Goal: Information Seeking & Learning: Check status

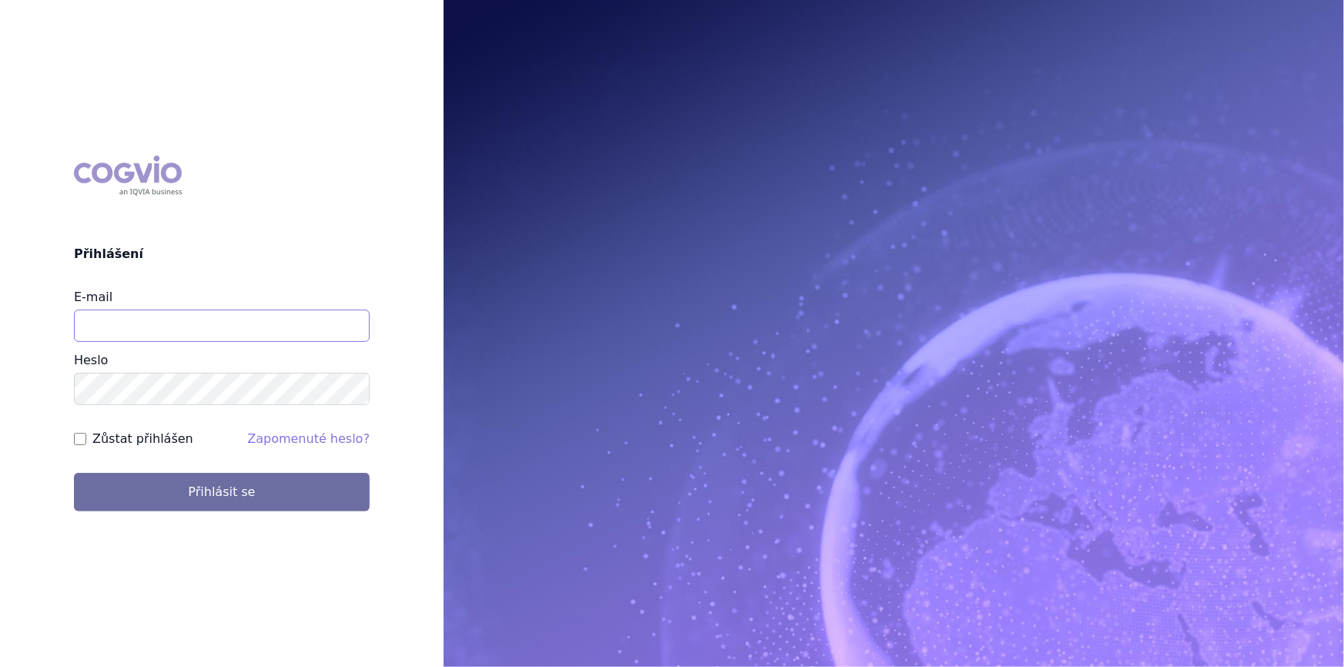
click at [163, 326] on input "E-mail" at bounding box center [222, 326] width 296 height 32
type input "aplikace.ocul1@vzp.cz"
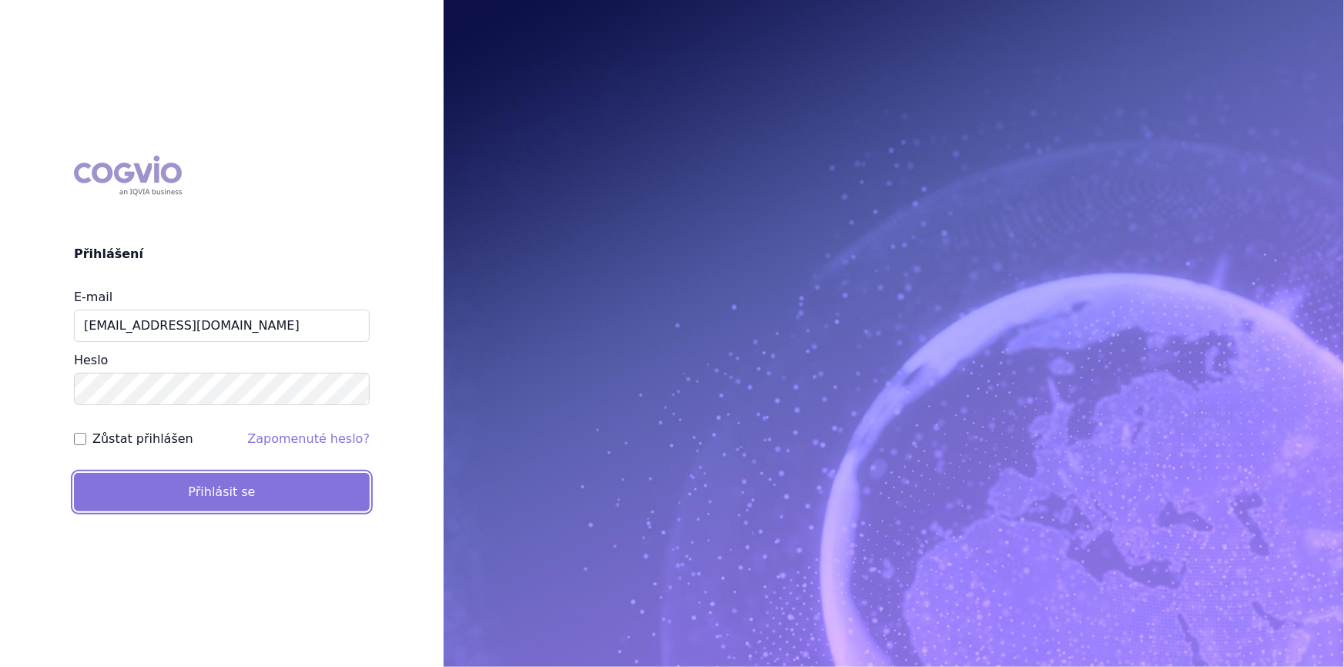
click at [184, 499] on button "Přihlásit se" at bounding box center [222, 492] width 296 height 39
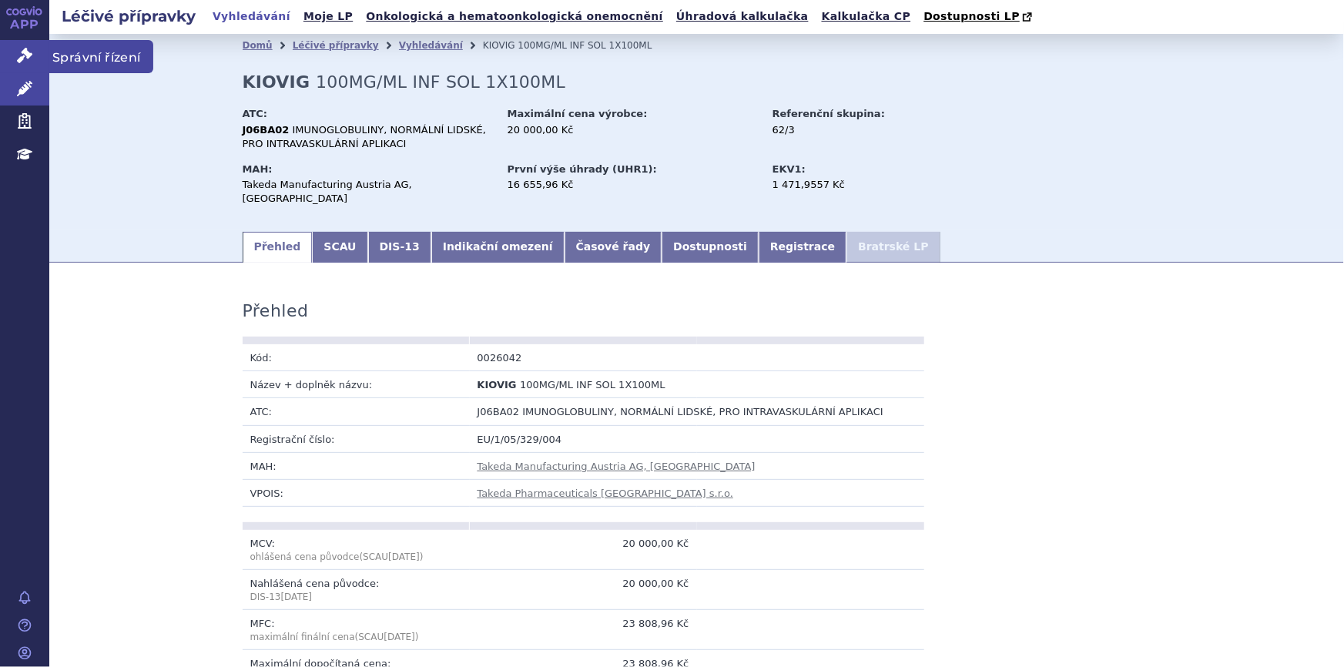
click at [23, 52] on icon at bounding box center [24, 55] width 15 height 15
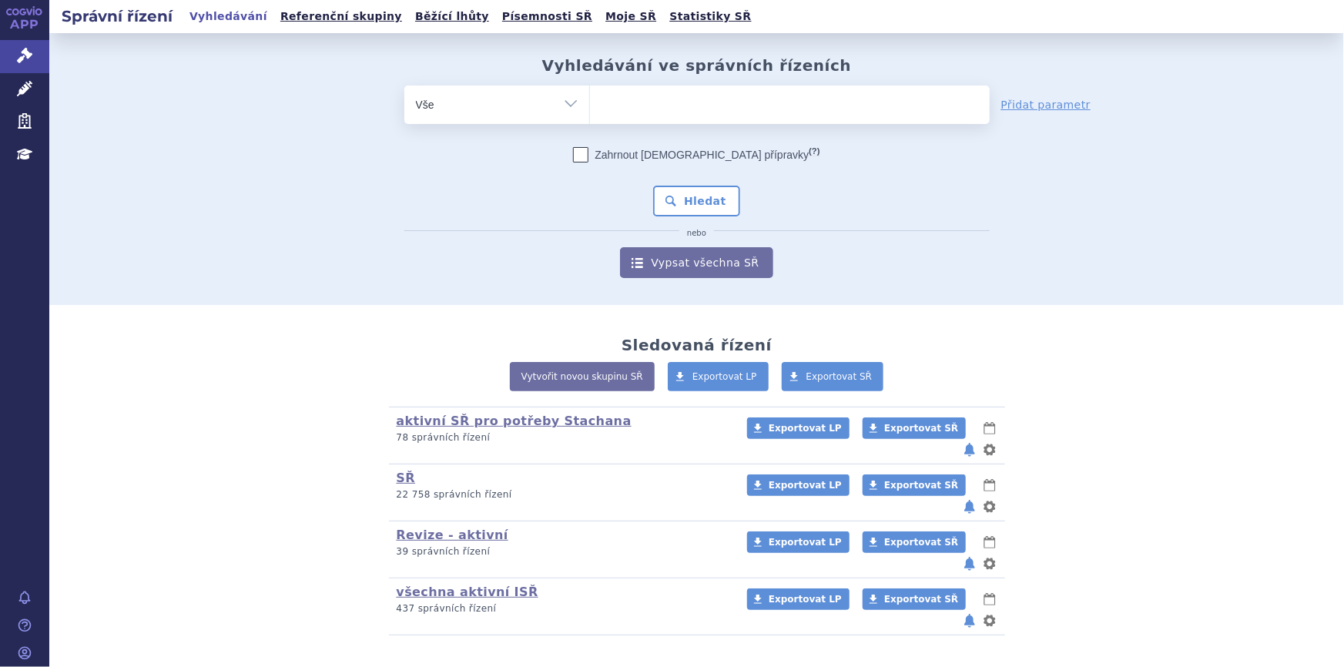
click at [609, 122] on span at bounding box center [790, 104] width 400 height 39
click at [590, 122] on select at bounding box center [589, 104] width 1 height 39
paste input "SUKLS82239/2025"
type input "SUKLS82239/2025"
select select "SUKLS82239/2025"
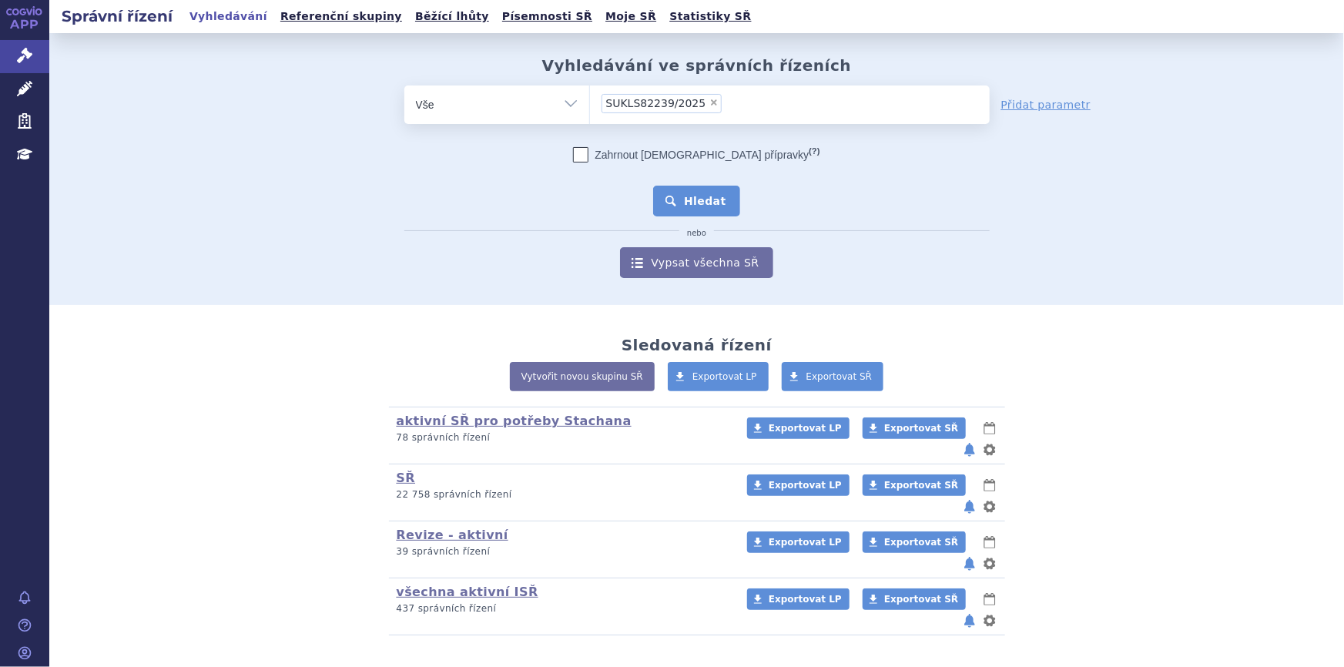
click at [688, 205] on button "Hledat" at bounding box center [696, 201] width 87 height 31
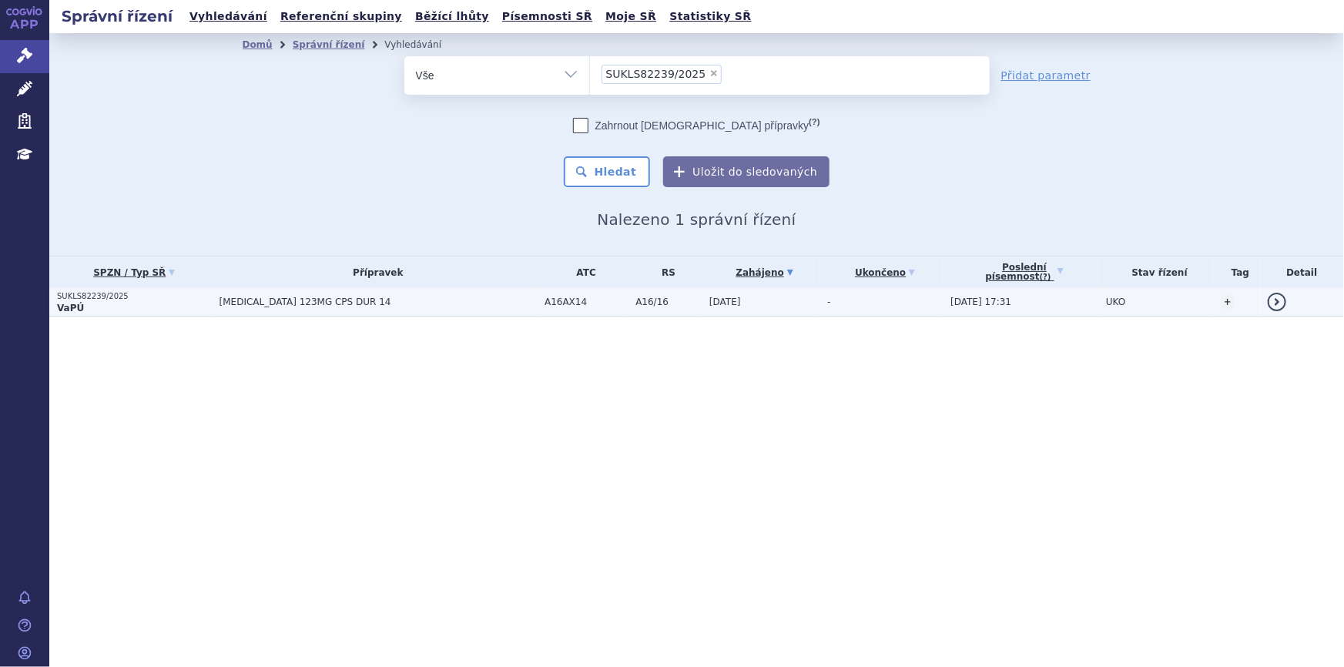
click at [459, 307] on td "GALAFOLD 123MG CPS DUR 14" at bounding box center [374, 302] width 325 height 28
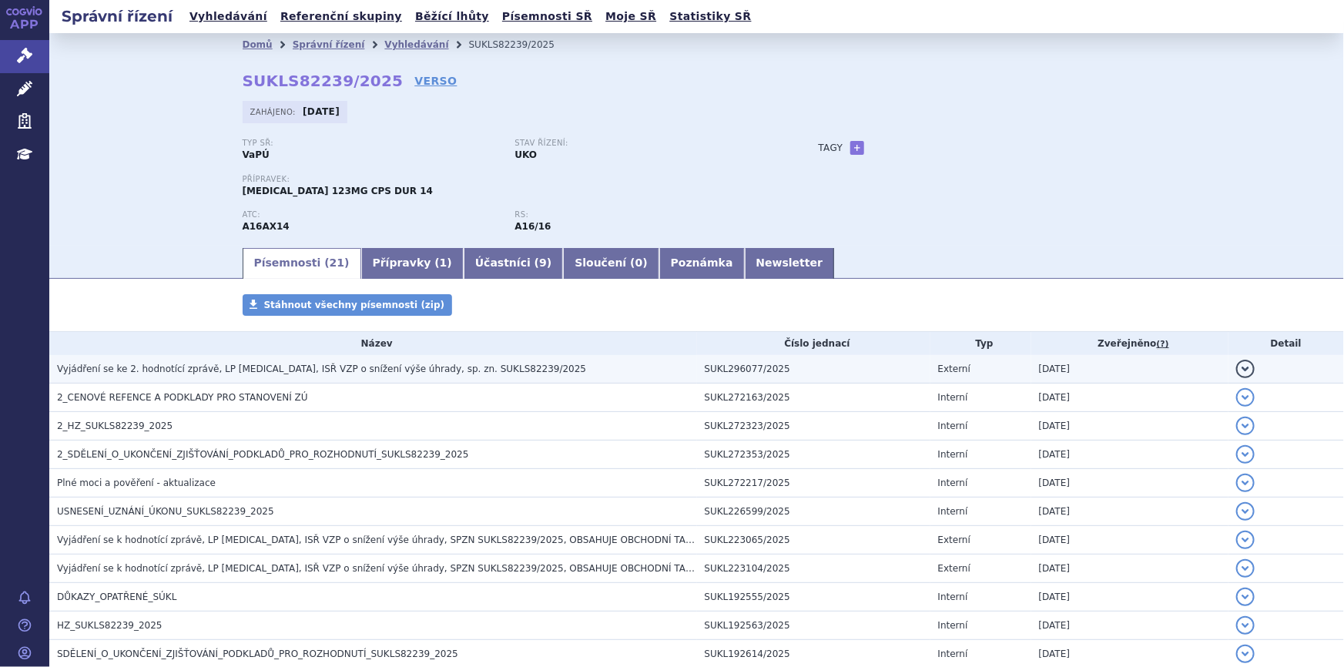
click at [381, 368] on span "Vyjádření se ke 2. hodnotící zprávě, LP [MEDICAL_DATA], ISŘ VZP o snížení výše …" at bounding box center [321, 369] width 529 height 11
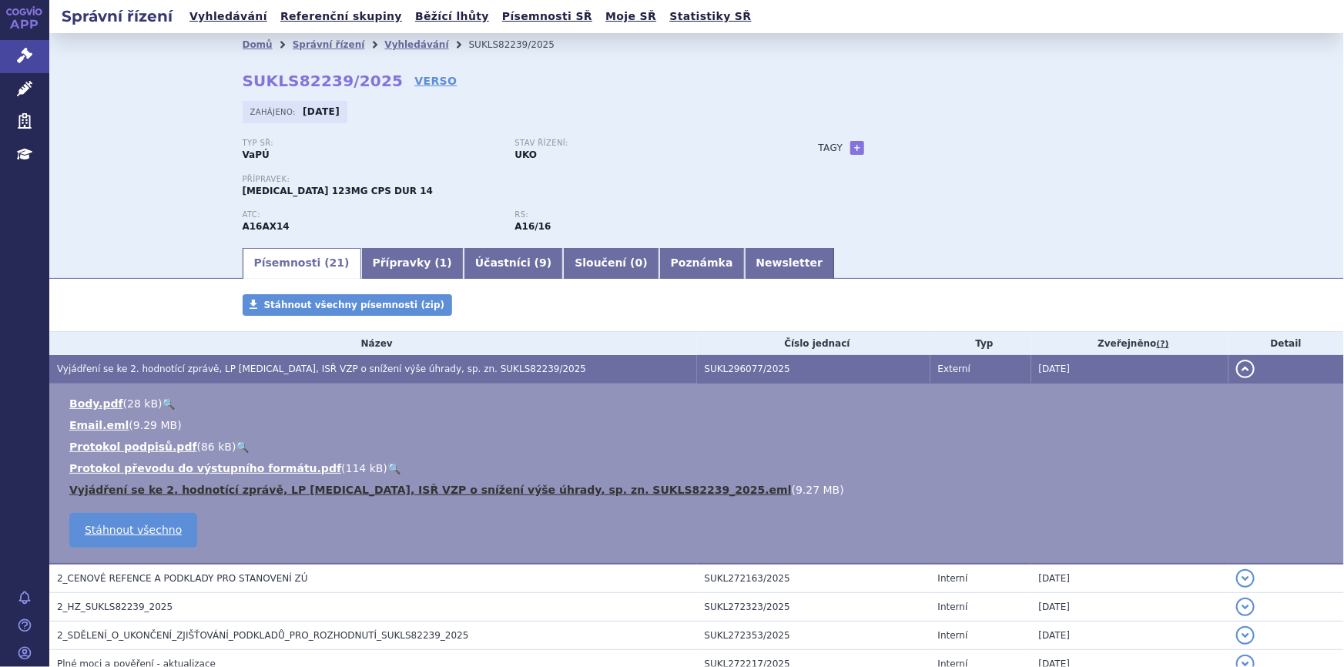
click at [539, 488] on link "Vyjádření se ke 2. hodnotící zprávě, LP [MEDICAL_DATA], ISŘ VZP o snížení výše …" at bounding box center [430, 490] width 722 height 12
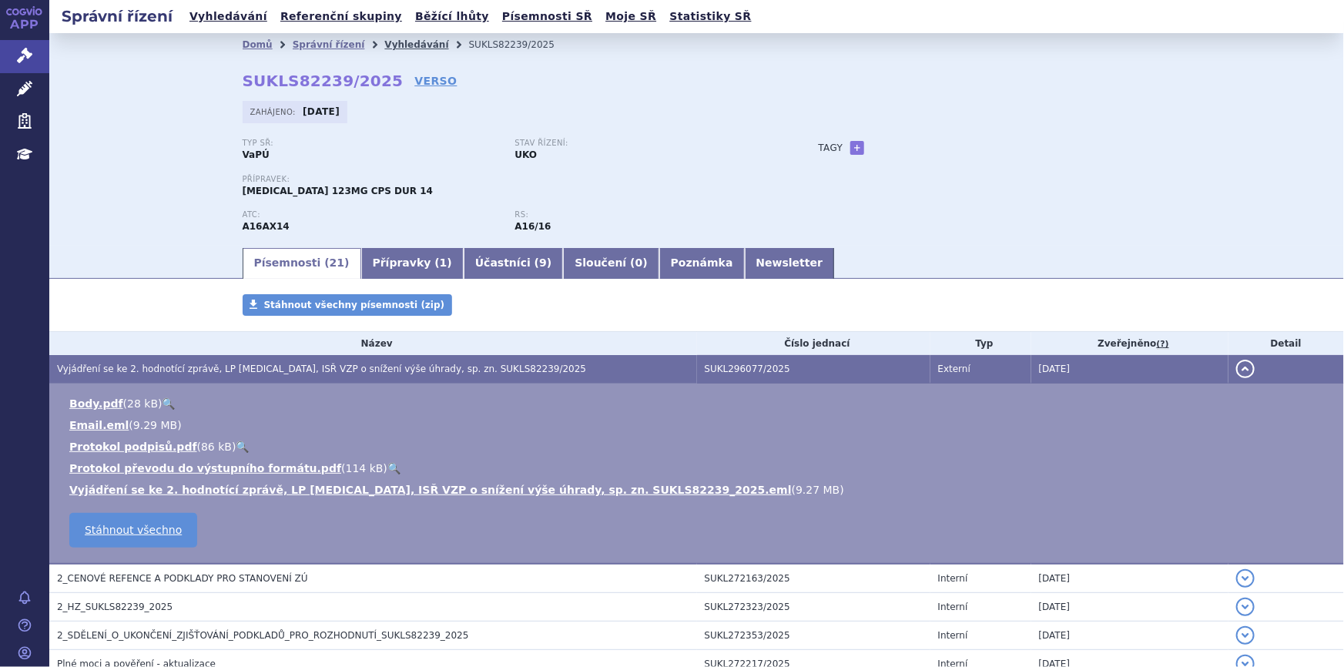
click at [384, 45] on link "Vyhledávání" at bounding box center [416, 44] width 64 height 11
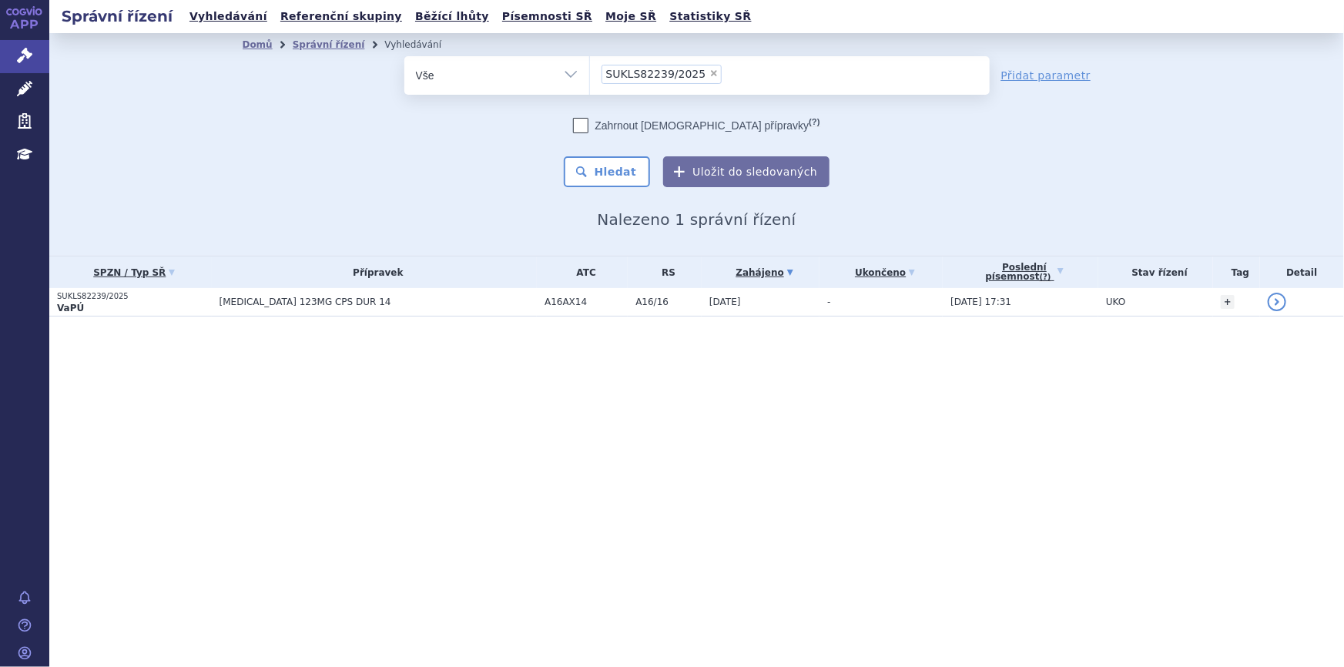
click at [709, 72] on span "×" at bounding box center [713, 73] width 9 height 9
click at [590, 72] on select "SUKLS82239/2025" at bounding box center [589, 74] width 1 height 39
select select
click at [605, 80] on input "SUKLS82239/2025" at bounding box center [606, 73] width 8 height 19
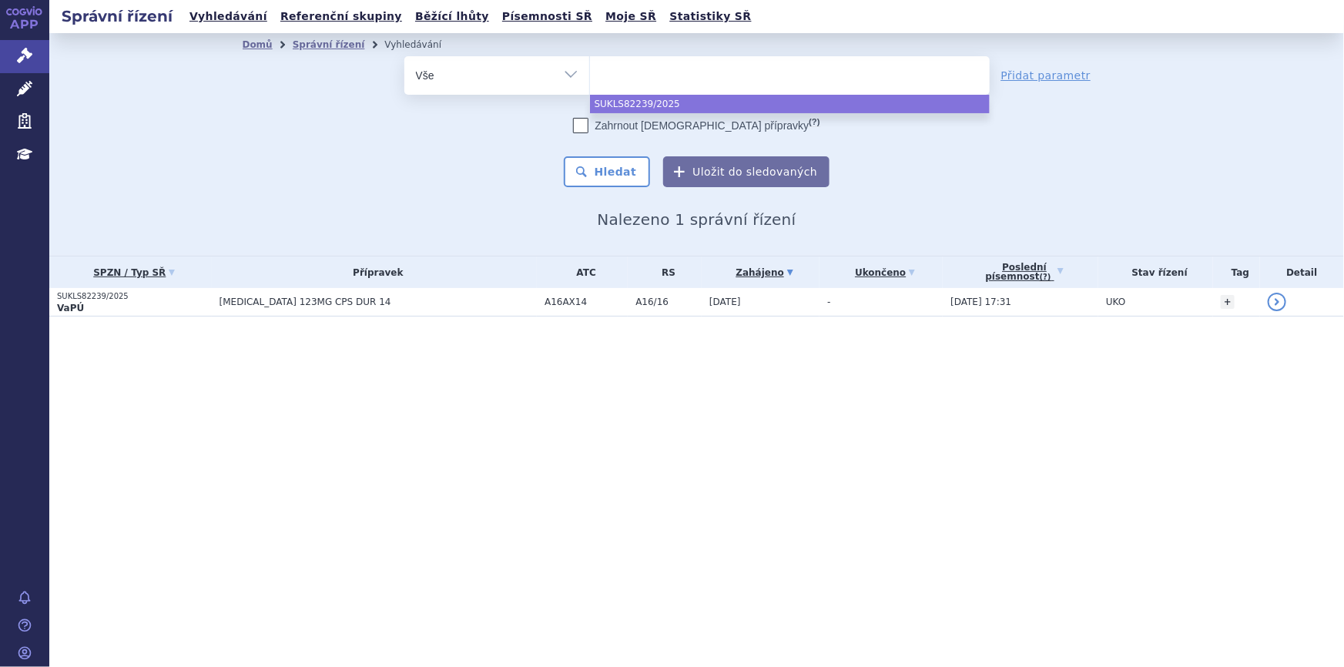
paste input "SUKLS185301/2025"
type input "SUKLS185301/2025"
select select "SUKLS185301/2025"
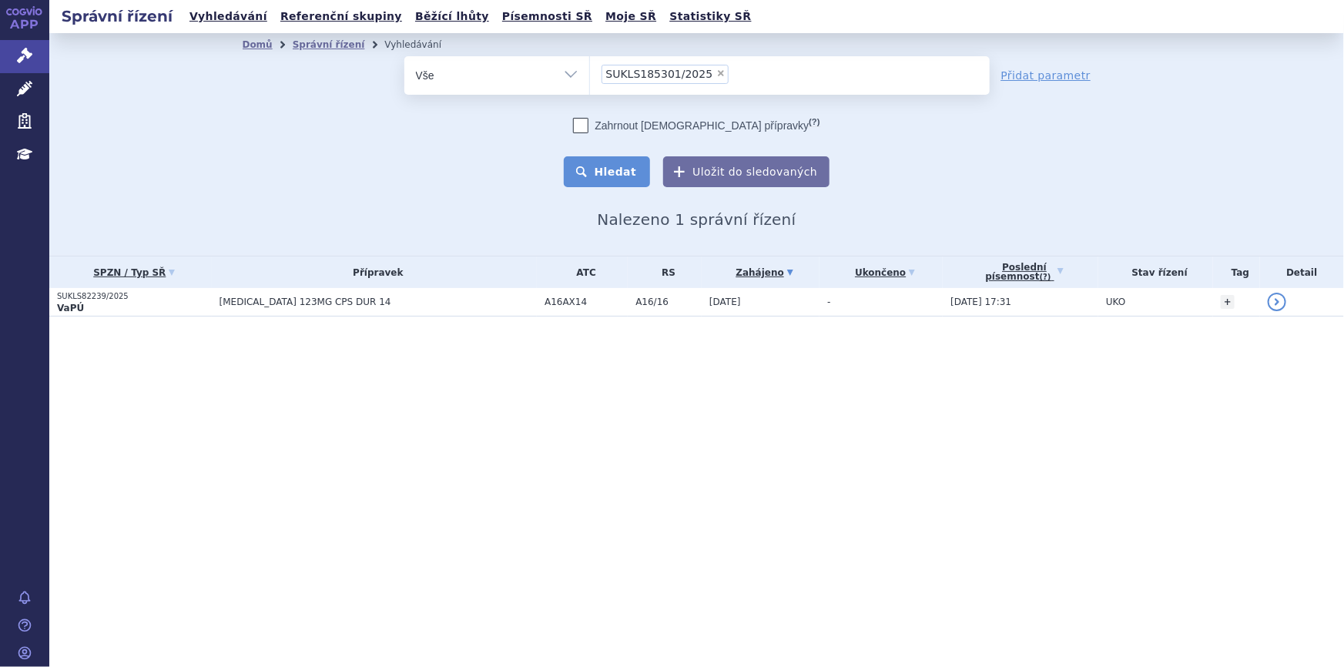
click at [642, 170] on button "Hledat" at bounding box center [607, 171] width 87 height 31
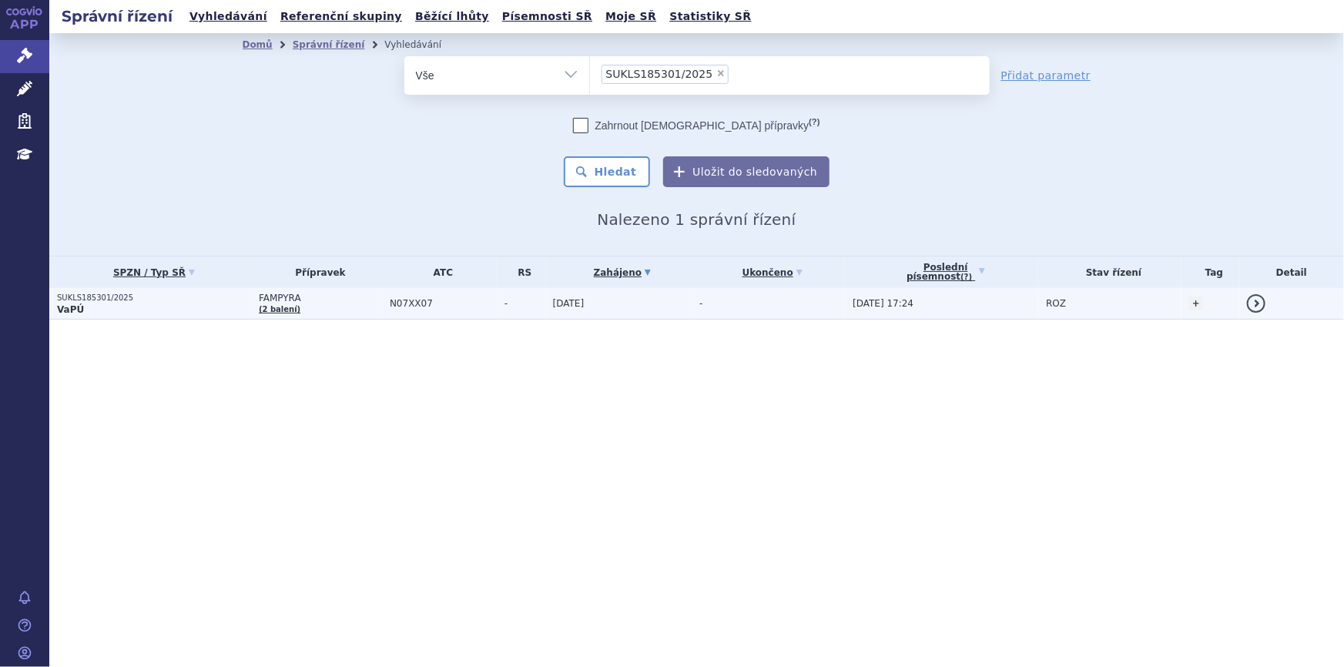
click at [280, 315] on td "FAMPYRA (2 balení)" at bounding box center [316, 304] width 131 height 32
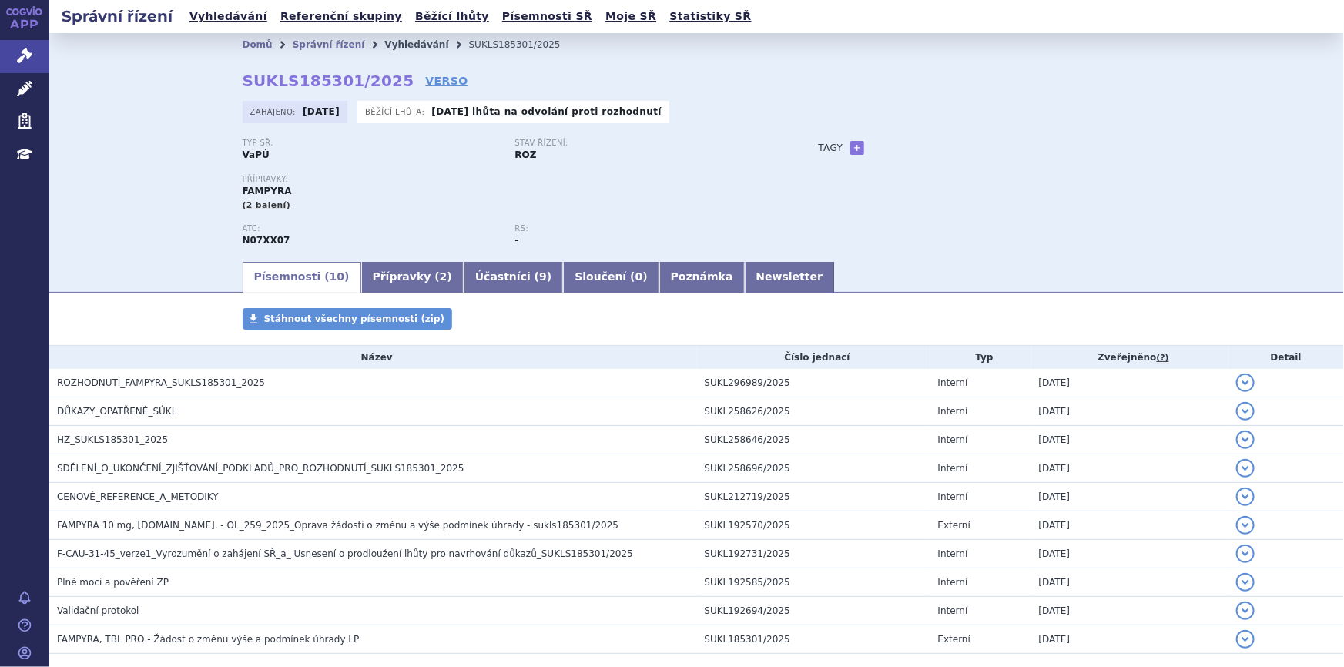
click at [392, 48] on link "Vyhledávání" at bounding box center [416, 44] width 64 height 11
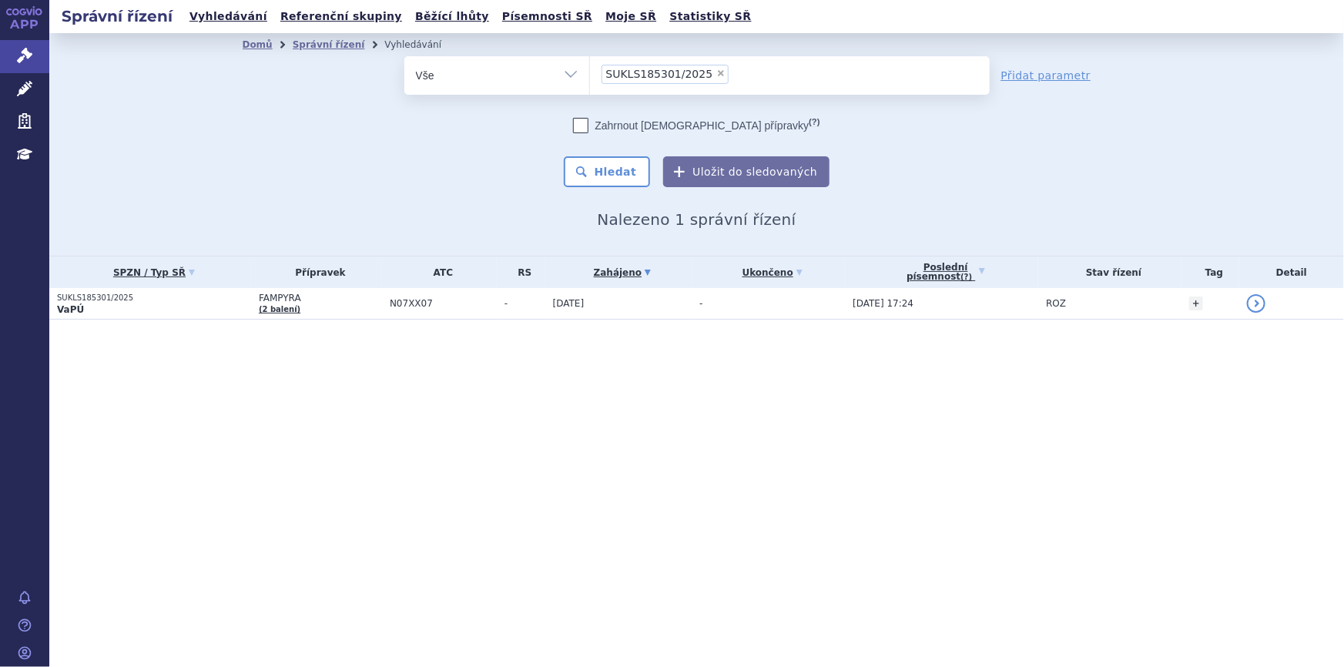
click at [716, 69] on span "×" at bounding box center [720, 73] width 9 height 9
click at [590, 69] on select "SUKLS185301/2025" at bounding box center [589, 74] width 1 height 39
select select
type input "SUKLS246054/2025"
select select "SUKLS246054/2025"
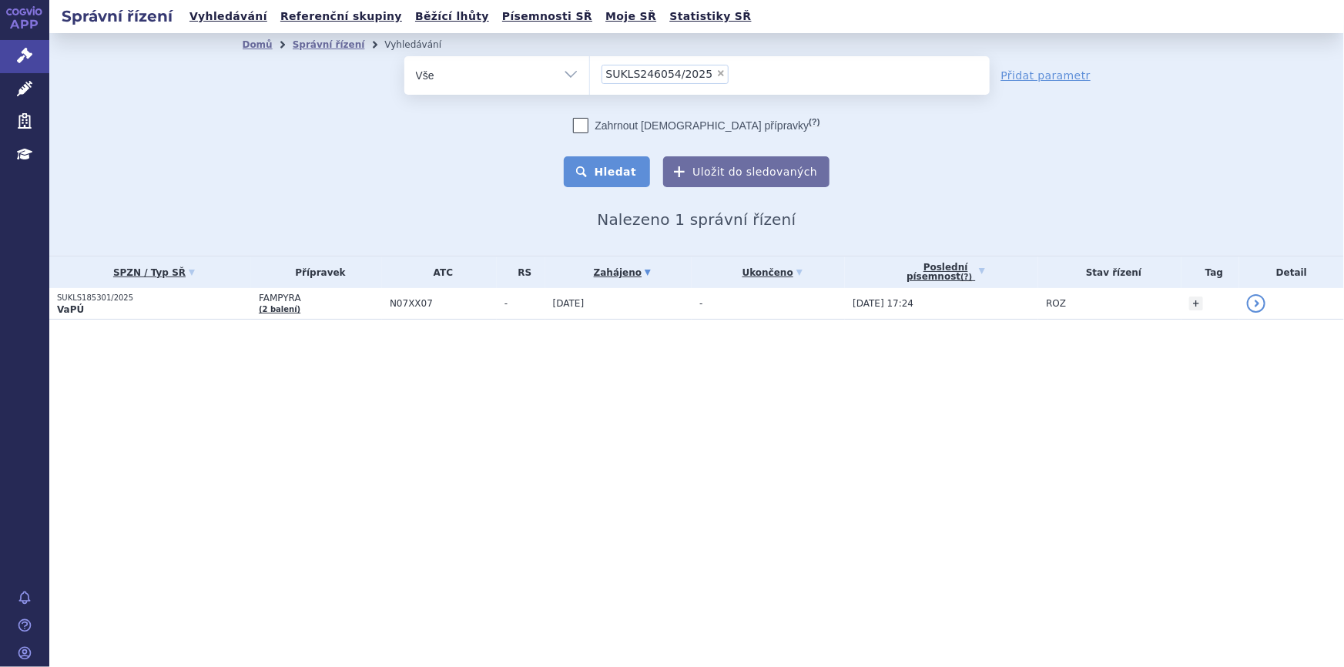
click at [632, 176] on button "Hledat" at bounding box center [607, 171] width 87 height 31
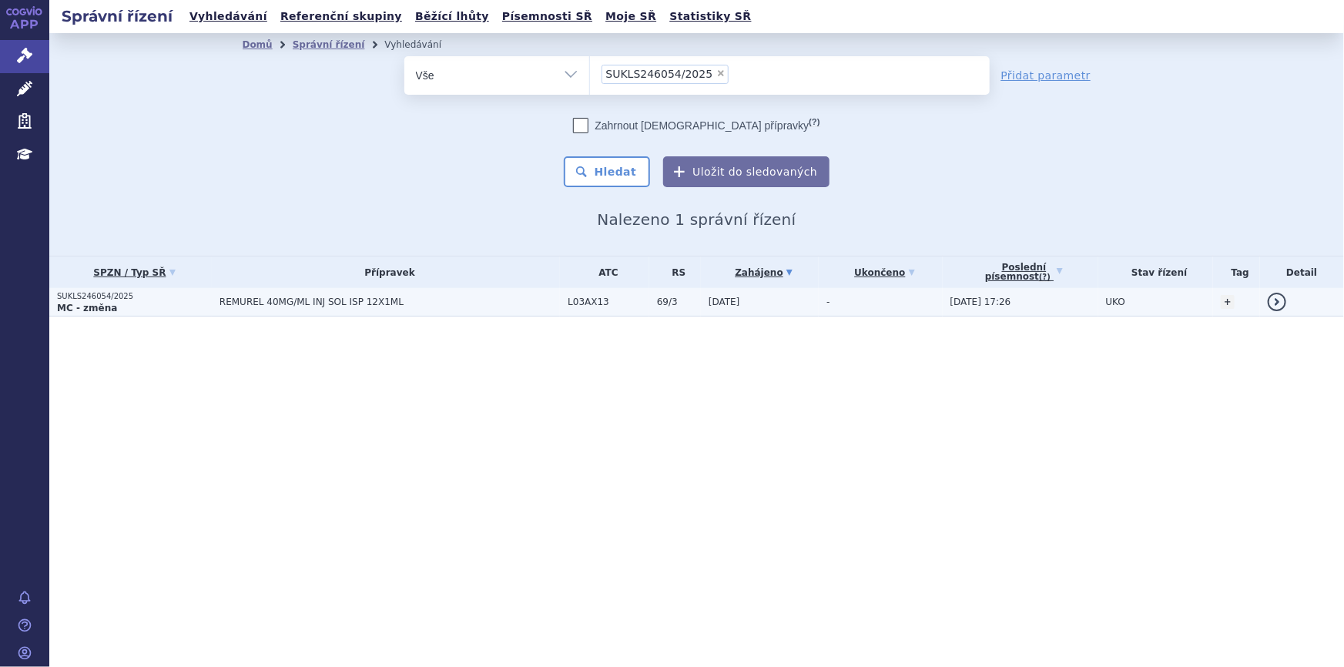
click at [578, 293] on td "L03AX13" at bounding box center [604, 302] width 89 height 28
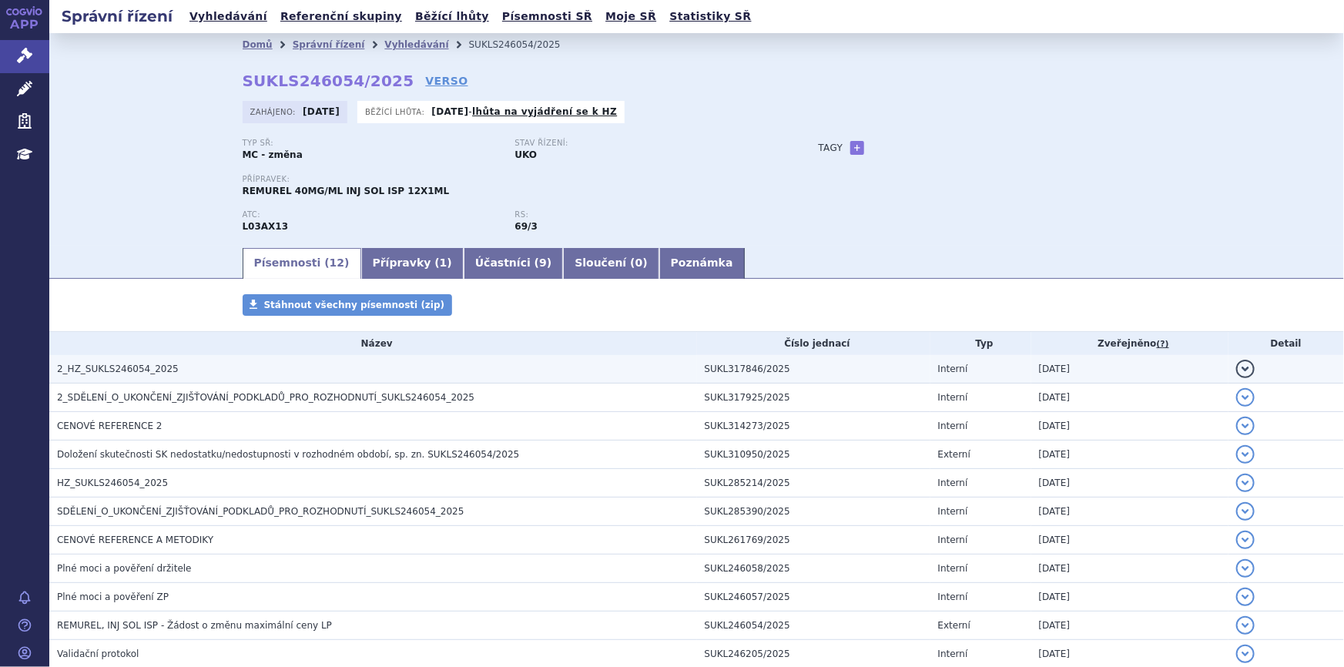
click at [478, 369] on h3 "2_HZ_SUKLS246054_2025" at bounding box center [377, 368] width 640 height 15
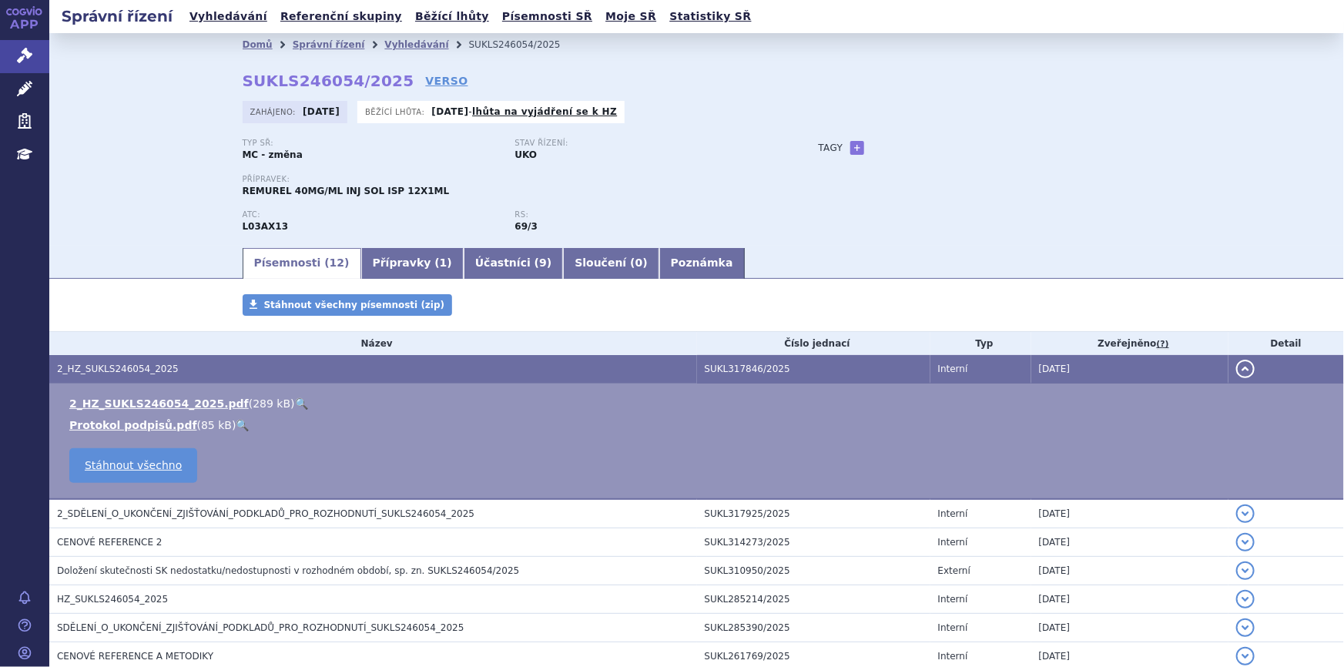
click at [295, 405] on link "🔍" at bounding box center [301, 403] width 13 height 12
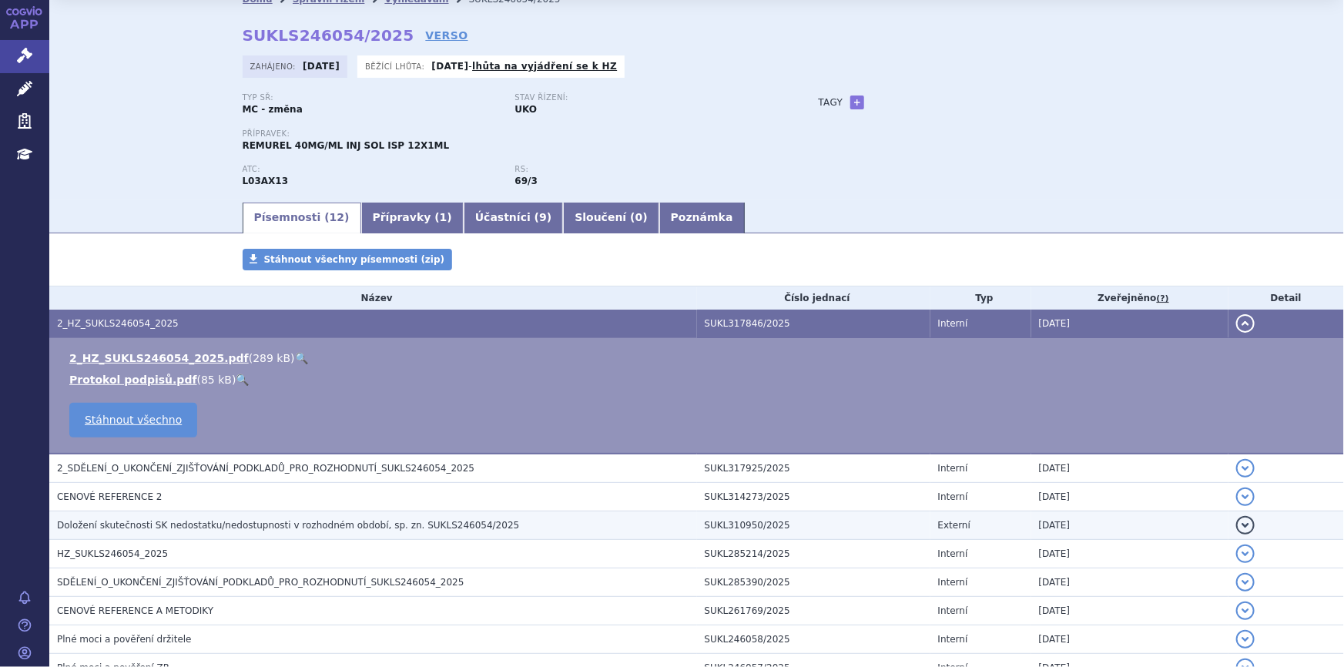
scroll to position [69, 0]
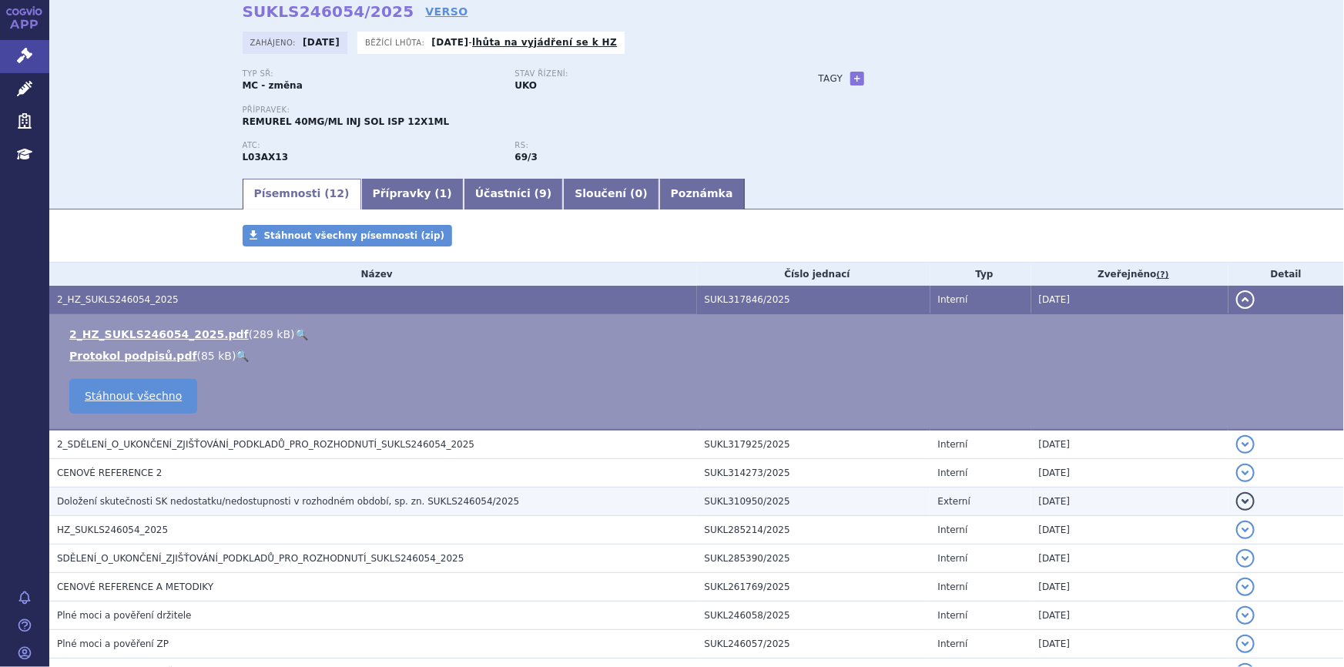
click at [373, 502] on span "Doložení skutečnosti SK nedostatku/nedostupnosti v rozhodném období, sp. zn. SU…" at bounding box center [288, 501] width 462 height 11
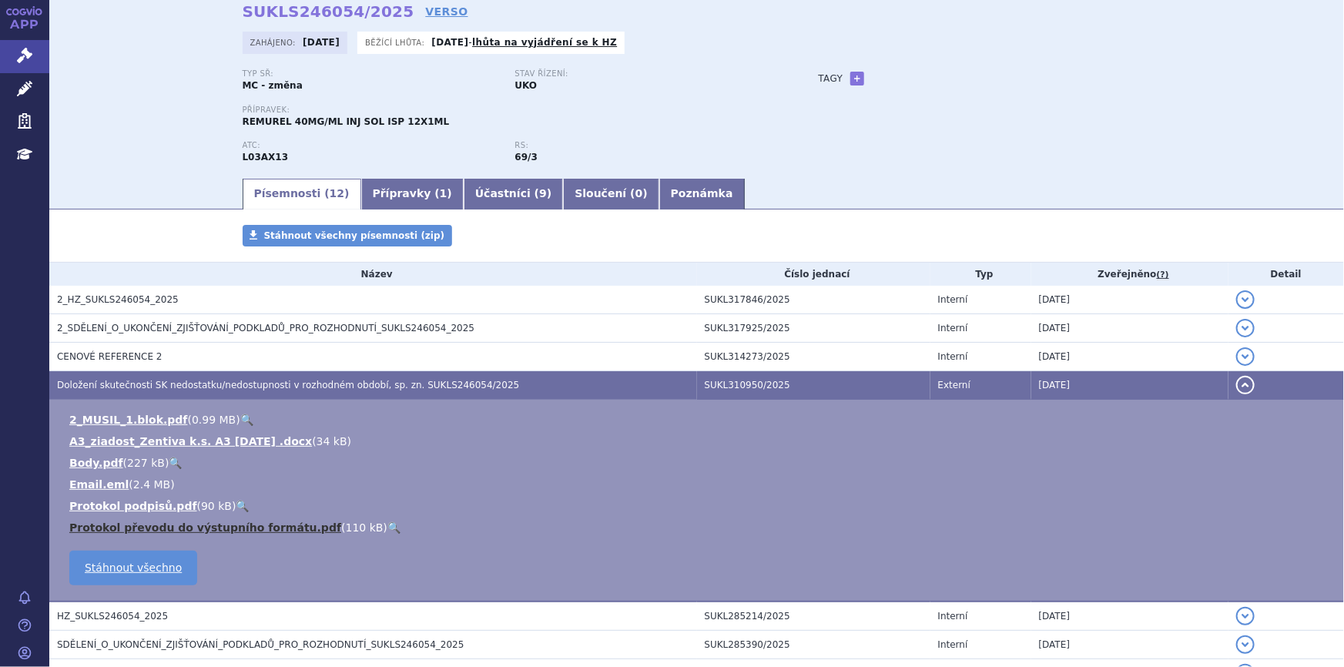
click at [266, 527] on link "Protokol převodu do výstupního formátu.pdf" at bounding box center [205, 527] width 272 height 12
drag, startPoint x: 390, startPoint y: 192, endPoint x: 223, endPoint y: 218, distance: 169.2
click at [390, 192] on link "Přípravky ( 1 )" at bounding box center [412, 194] width 102 height 31
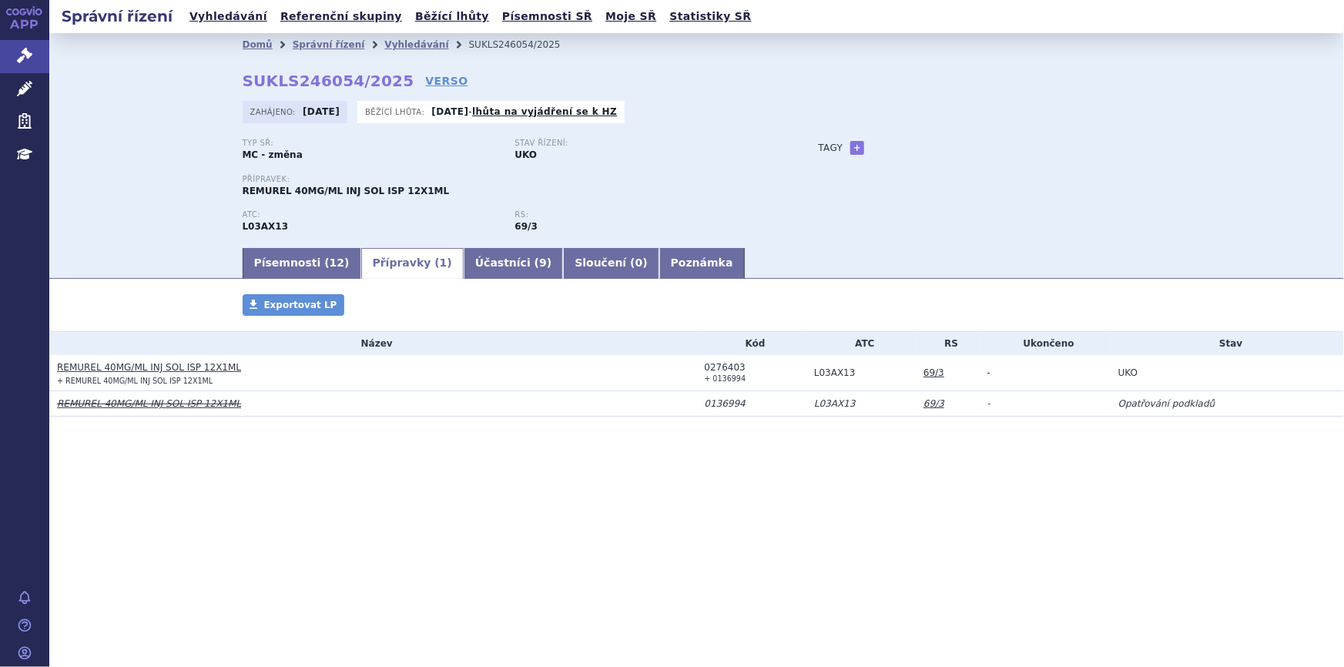
click at [312, 555] on div "Správní řízení Vyhledávání Referenční skupiny Běžící lhůty Písemnosti SŘ Moje S…" at bounding box center [696, 333] width 1295 height 667
click at [310, 260] on link "Písemnosti ( 12 )" at bounding box center [302, 263] width 119 height 31
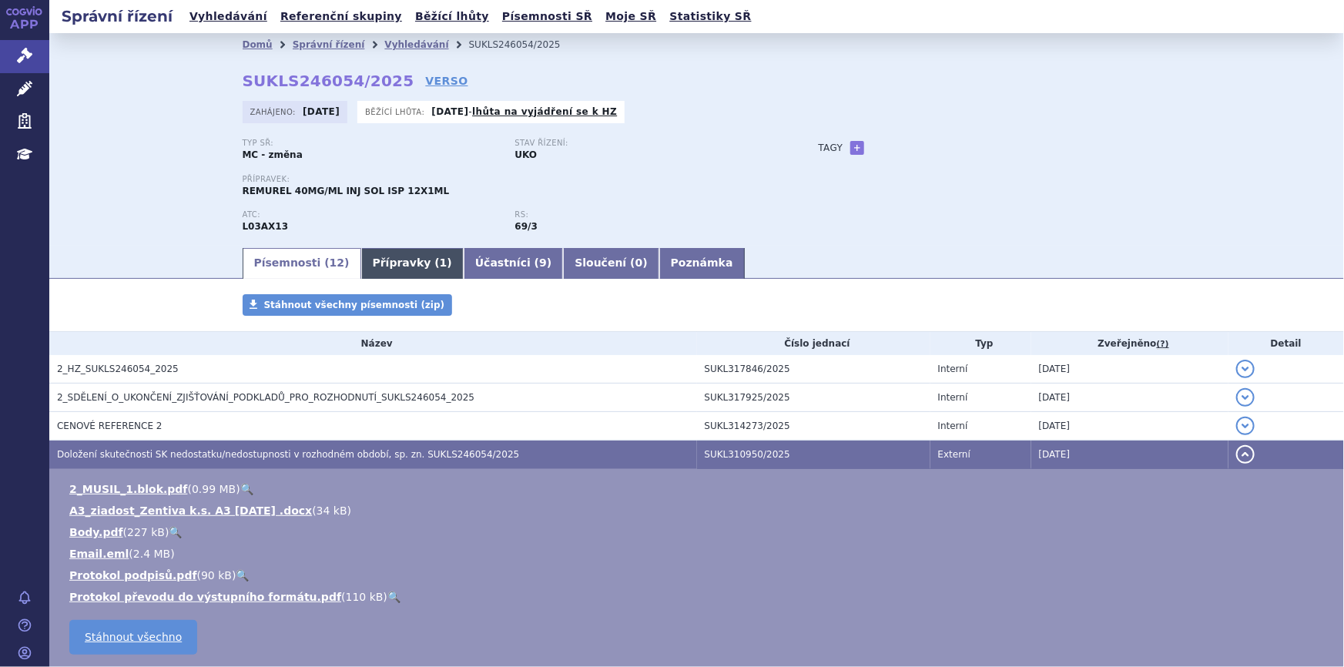
click at [390, 263] on link "Přípravky ( 1 )" at bounding box center [412, 263] width 102 height 31
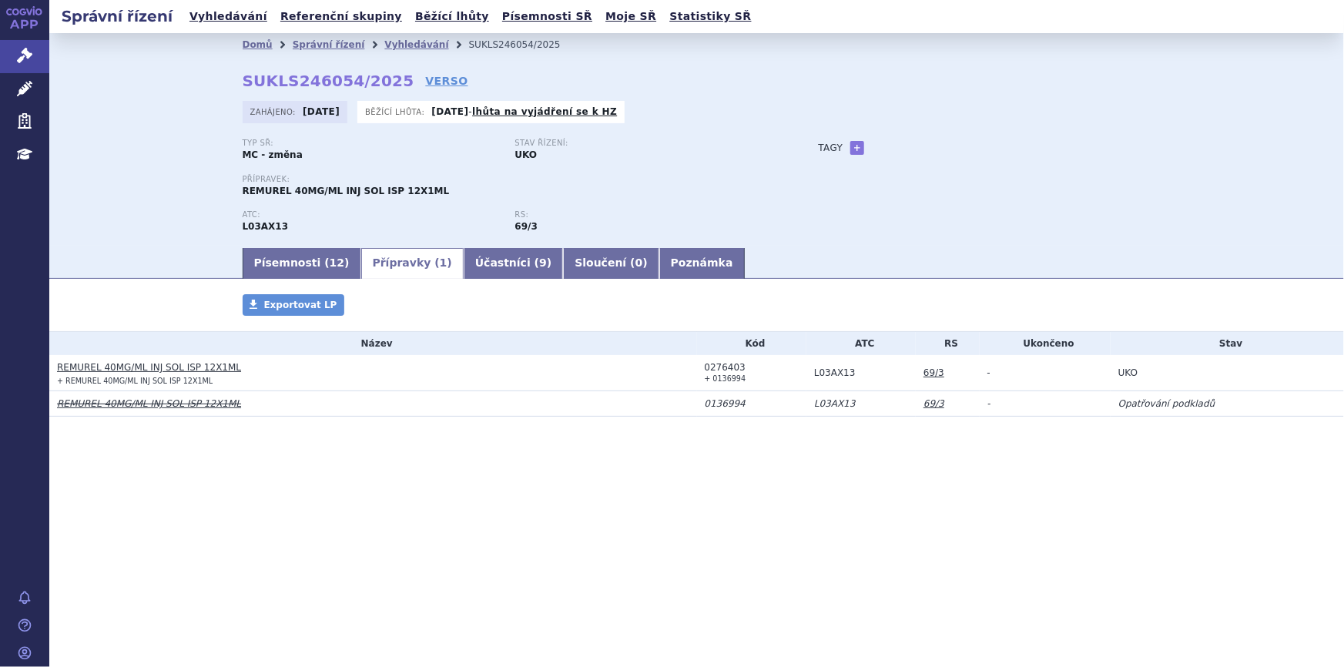
click at [174, 367] on link "REMUREL 40MG/ML INJ SOL ISP 12X1ML" at bounding box center [149, 367] width 184 height 11
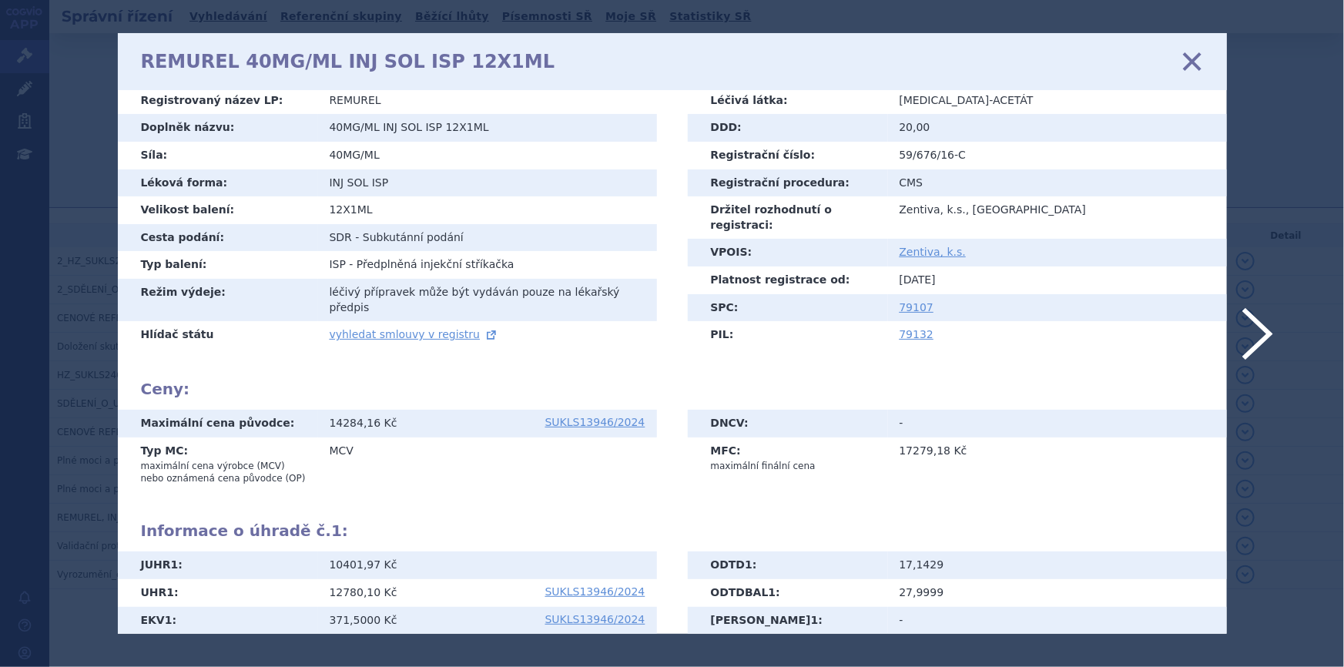
scroll to position [139, 0]
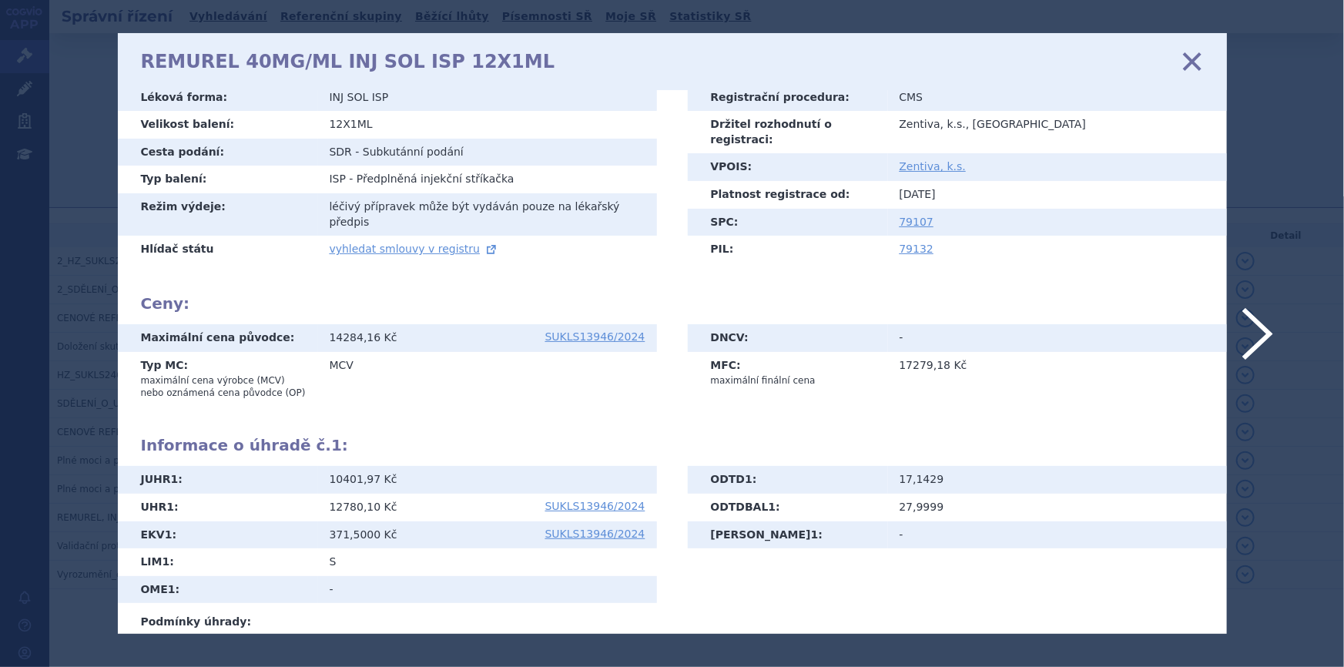
click at [1185, 63] on icon at bounding box center [1191, 61] width 32 height 32
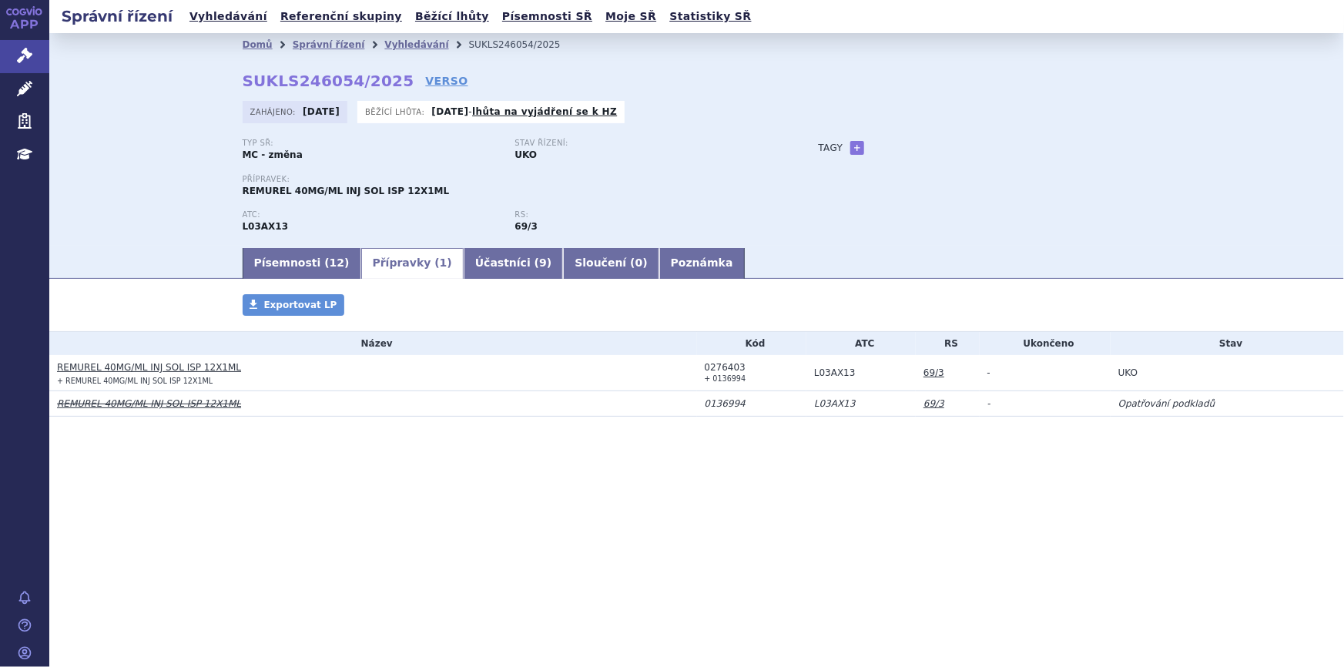
click at [179, 365] on link "REMUREL 40MG/ML INJ SOL ISP 12X1ML" at bounding box center [149, 367] width 184 height 11
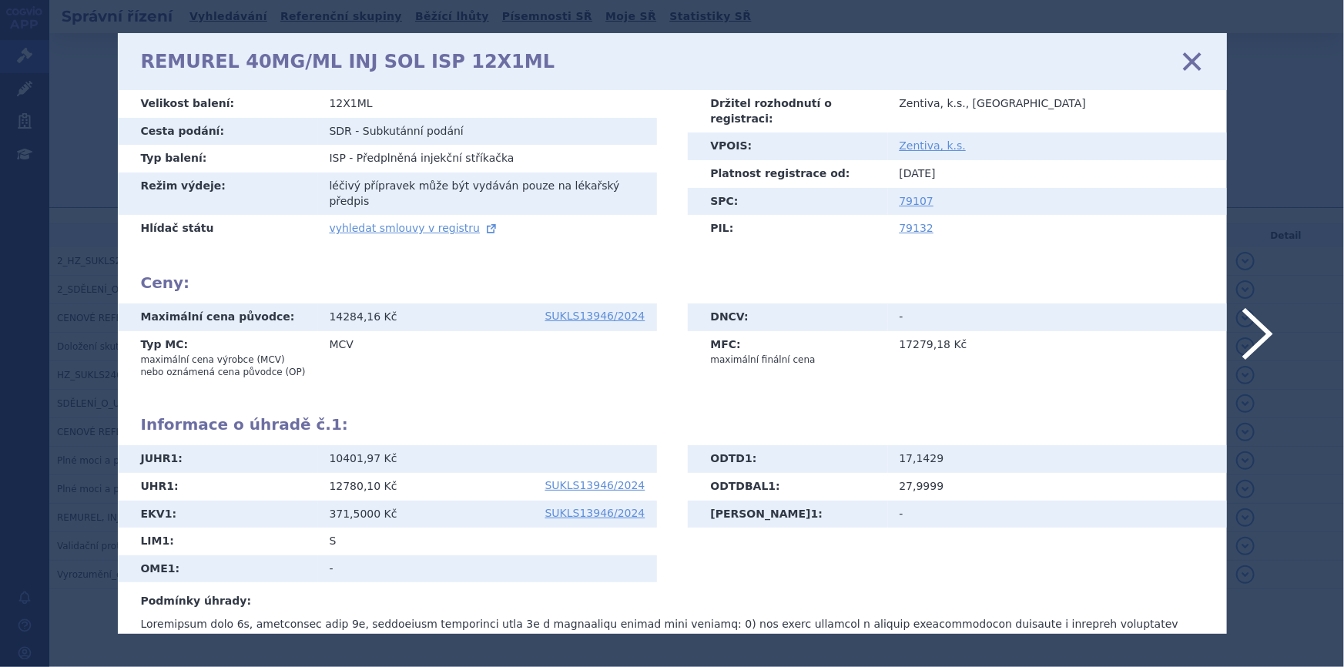
scroll to position [236, 0]
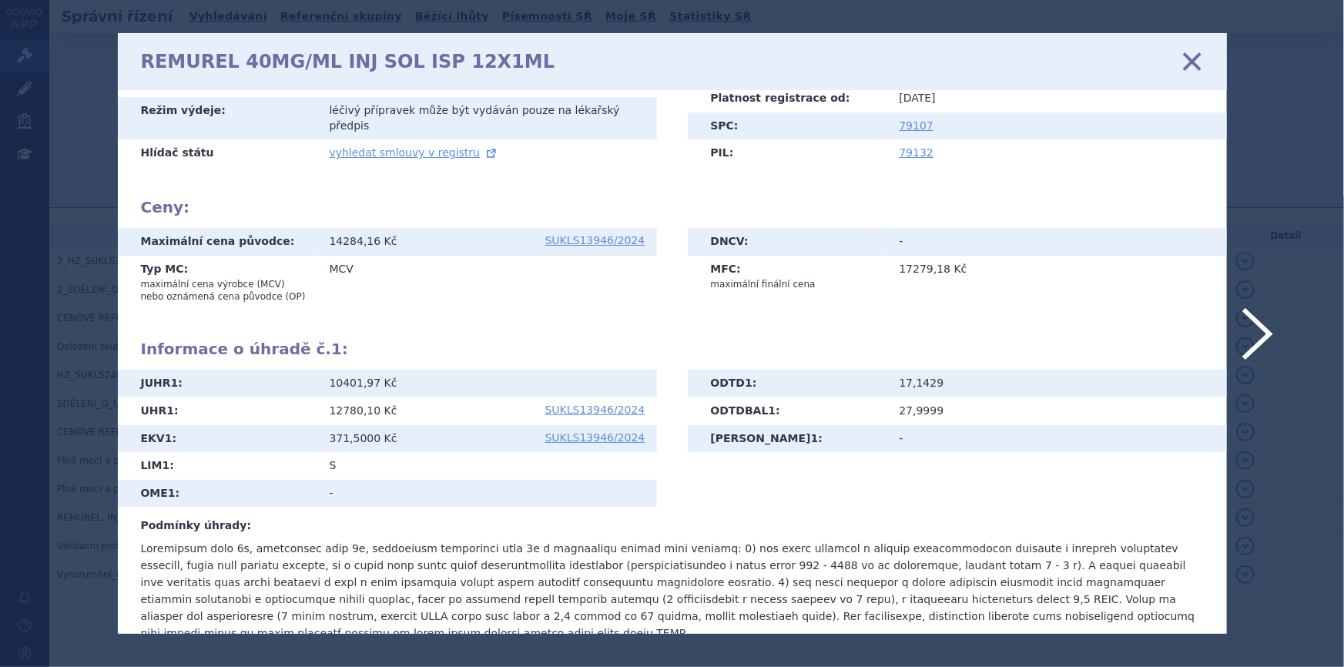
click at [1188, 55] on icon at bounding box center [1191, 61] width 32 height 32
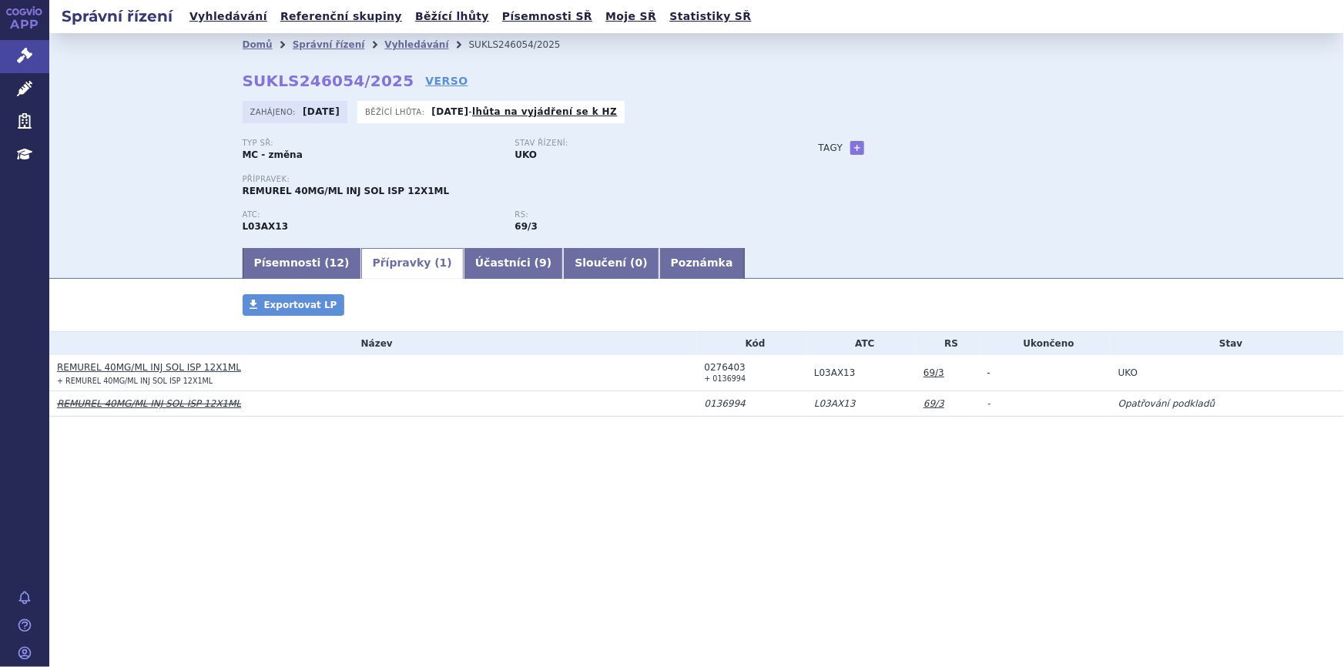
click at [400, 45] on link "Vyhledávání" at bounding box center [416, 44] width 64 height 11
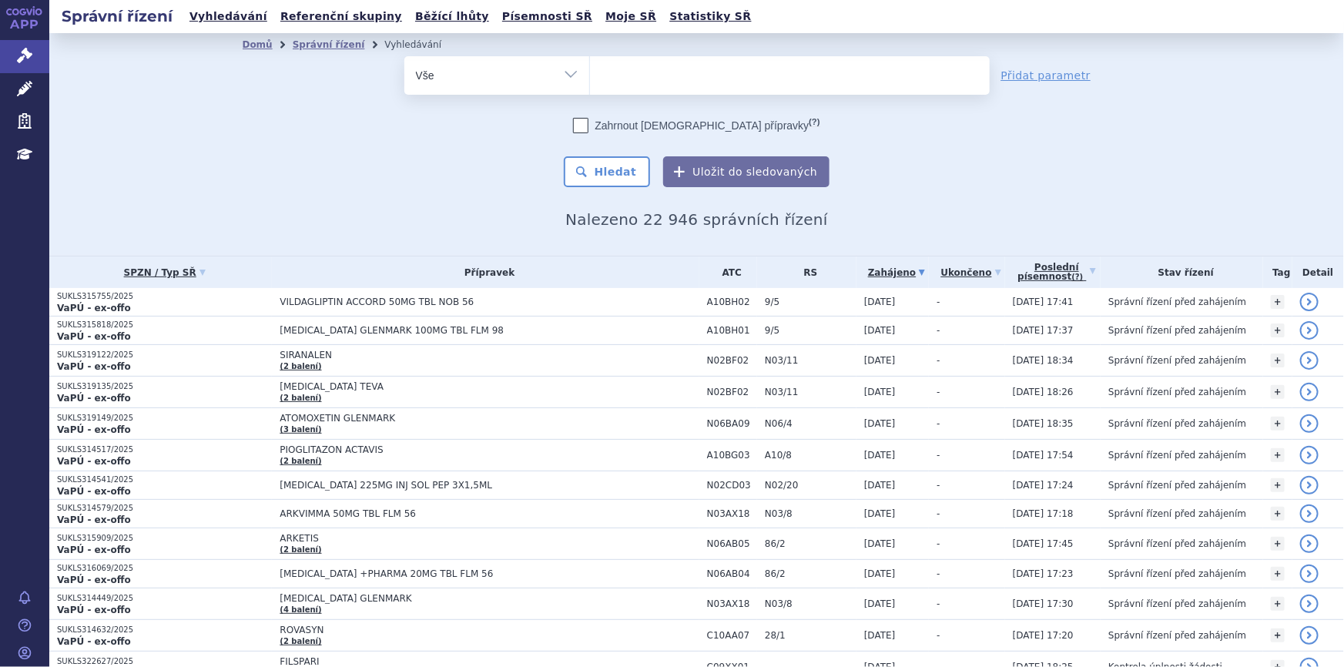
click at [621, 69] on ul at bounding box center [790, 72] width 400 height 32
click at [590, 69] on select at bounding box center [589, 74] width 1 height 39
paste input "SUKLS246116/2025"
type input "SUKLS246116/2025"
select select "SUKLS246116/2025"
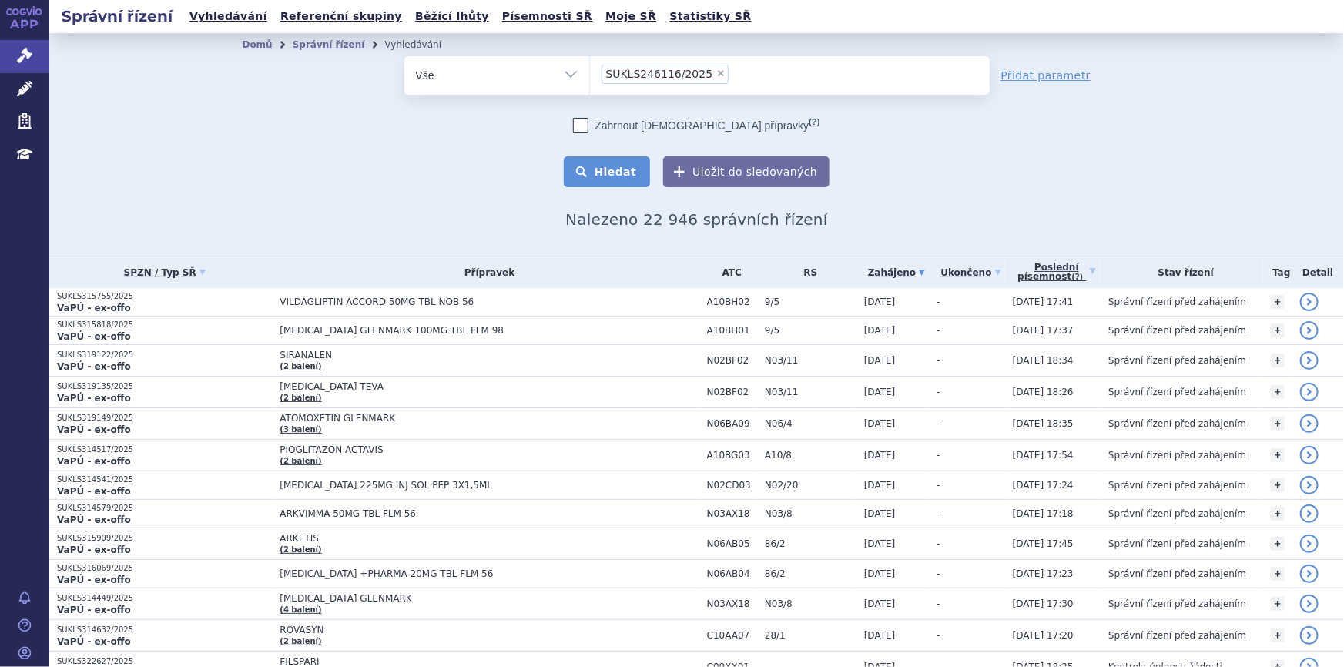
click at [632, 172] on button "Hledat" at bounding box center [607, 171] width 87 height 31
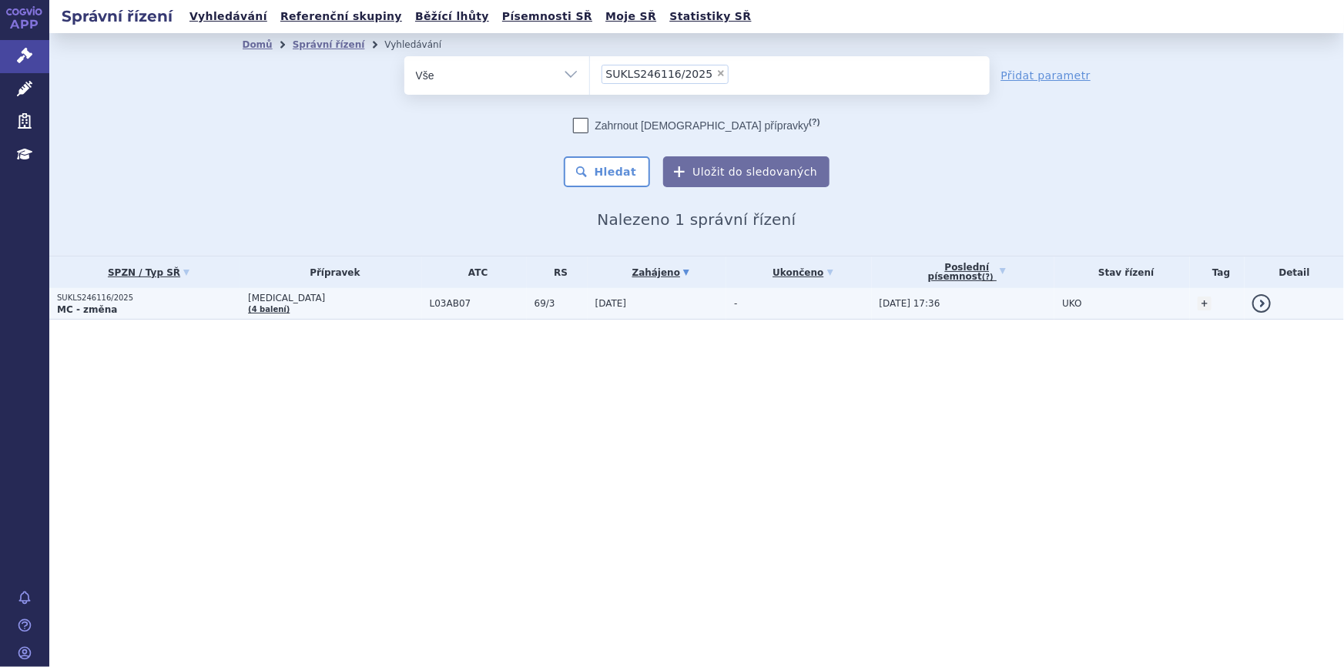
click at [430, 300] on span "L03AB07" at bounding box center [478, 303] width 97 height 11
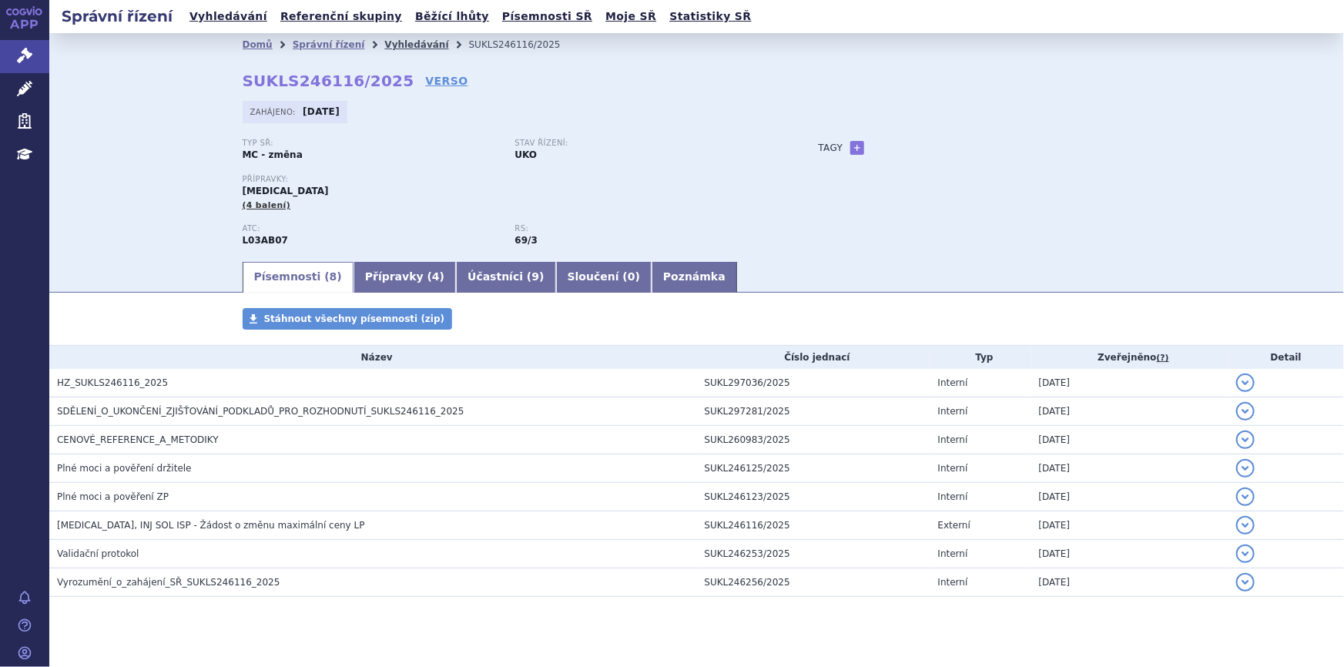
click at [397, 44] on link "Vyhledávání" at bounding box center [416, 44] width 64 height 11
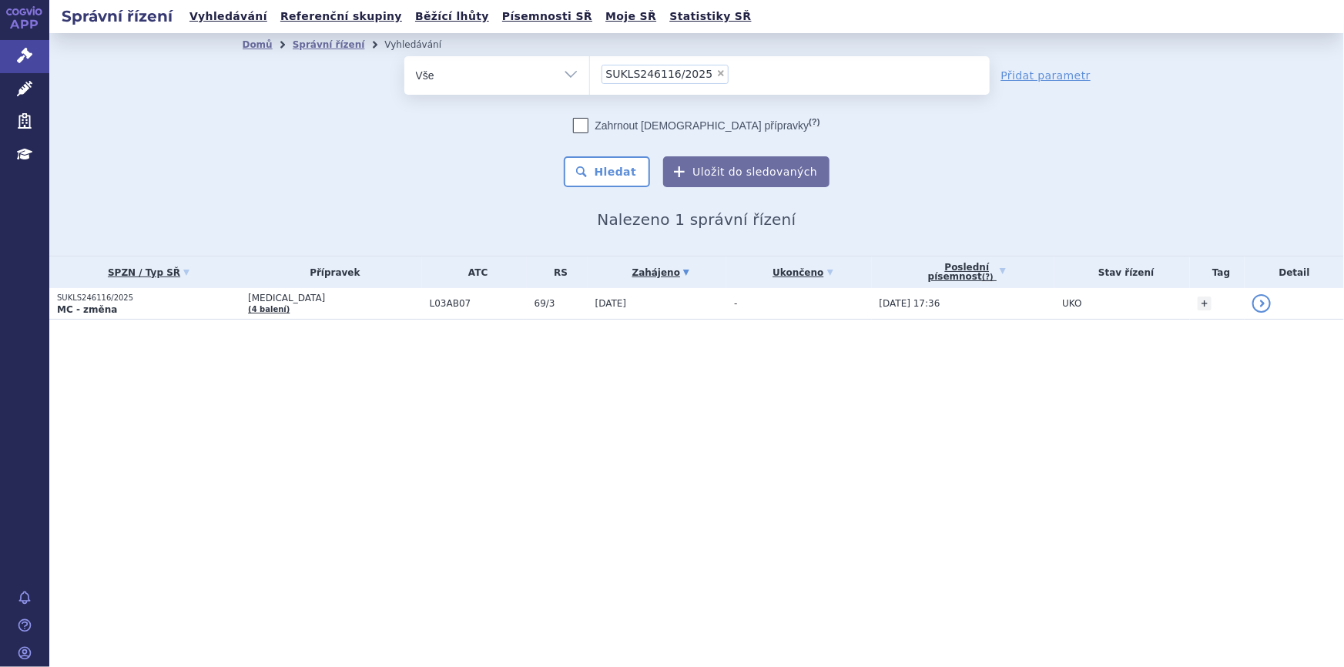
click at [716, 71] on span "×" at bounding box center [720, 73] width 9 height 9
click at [590, 71] on select "SUKLS246116/2025" at bounding box center [589, 74] width 1 height 39
select select
type input "SUKLS247419/2025"
select select "SUKLS247419/2025"
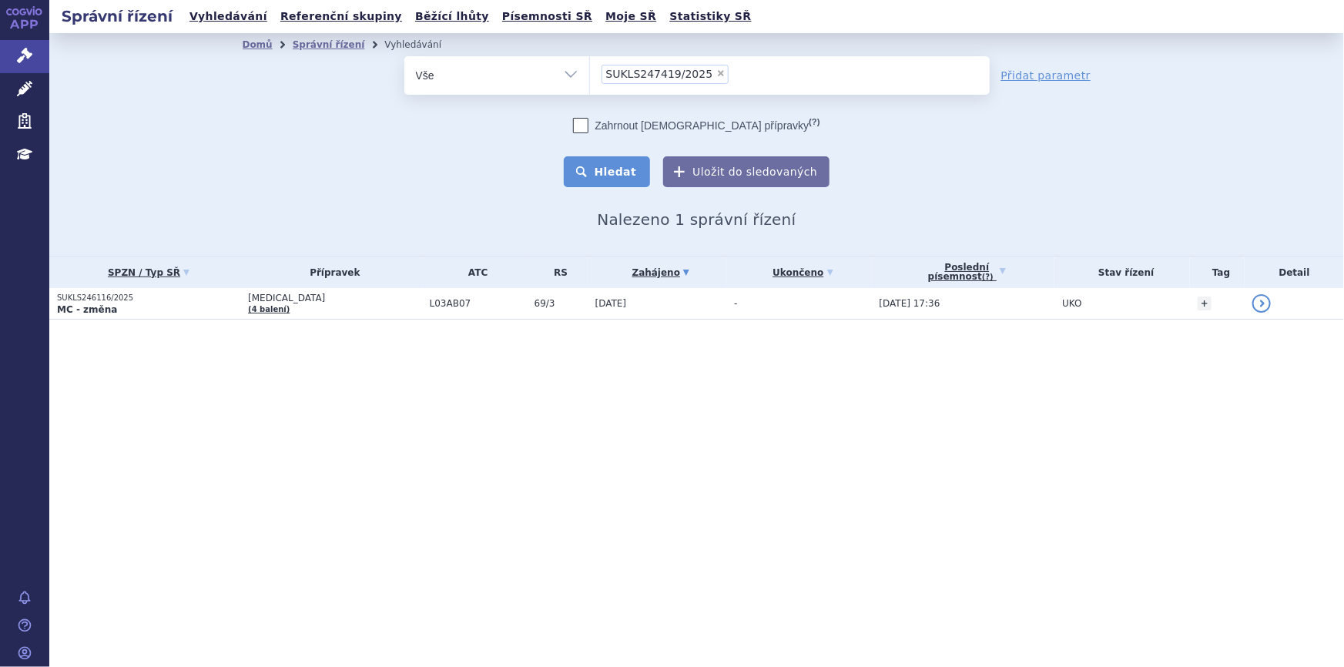
click at [642, 173] on button "Hledat" at bounding box center [607, 171] width 87 height 31
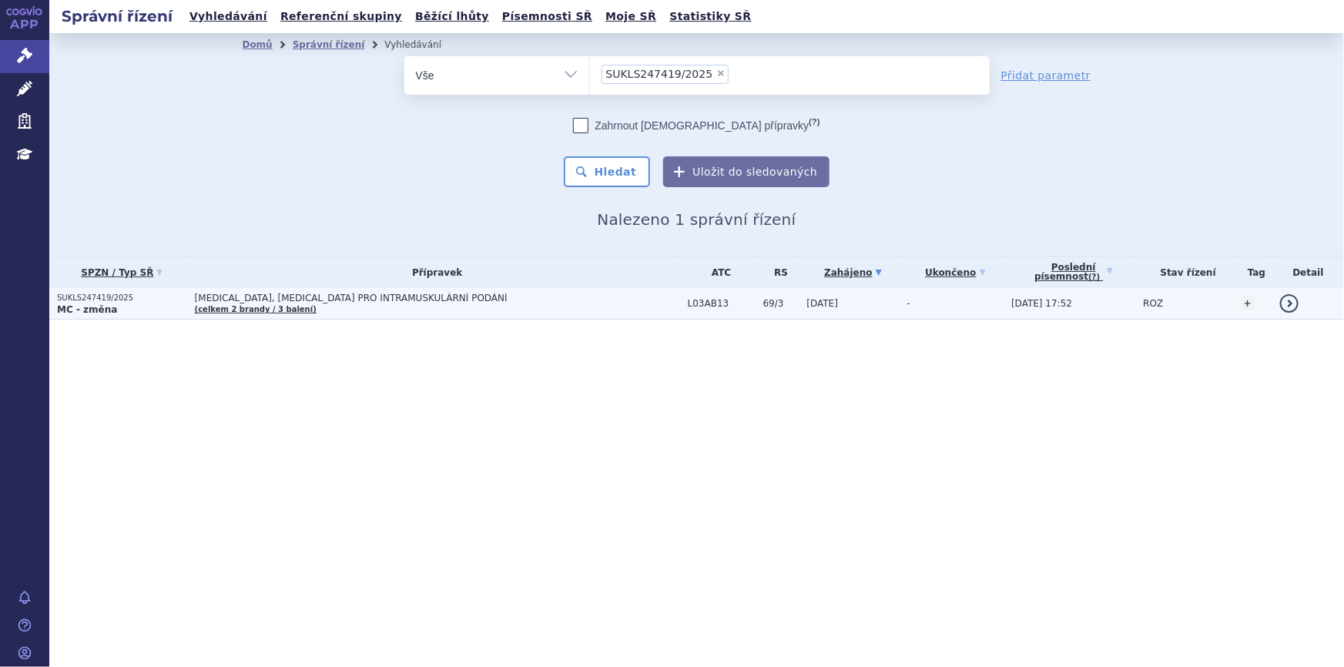
click at [493, 298] on span "[MEDICAL_DATA], [MEDICAL_DATA] PRO INTRAMUSKULÁRNÍ PODÁNÍ" at bounding box center [387, 298] width 385 height 11
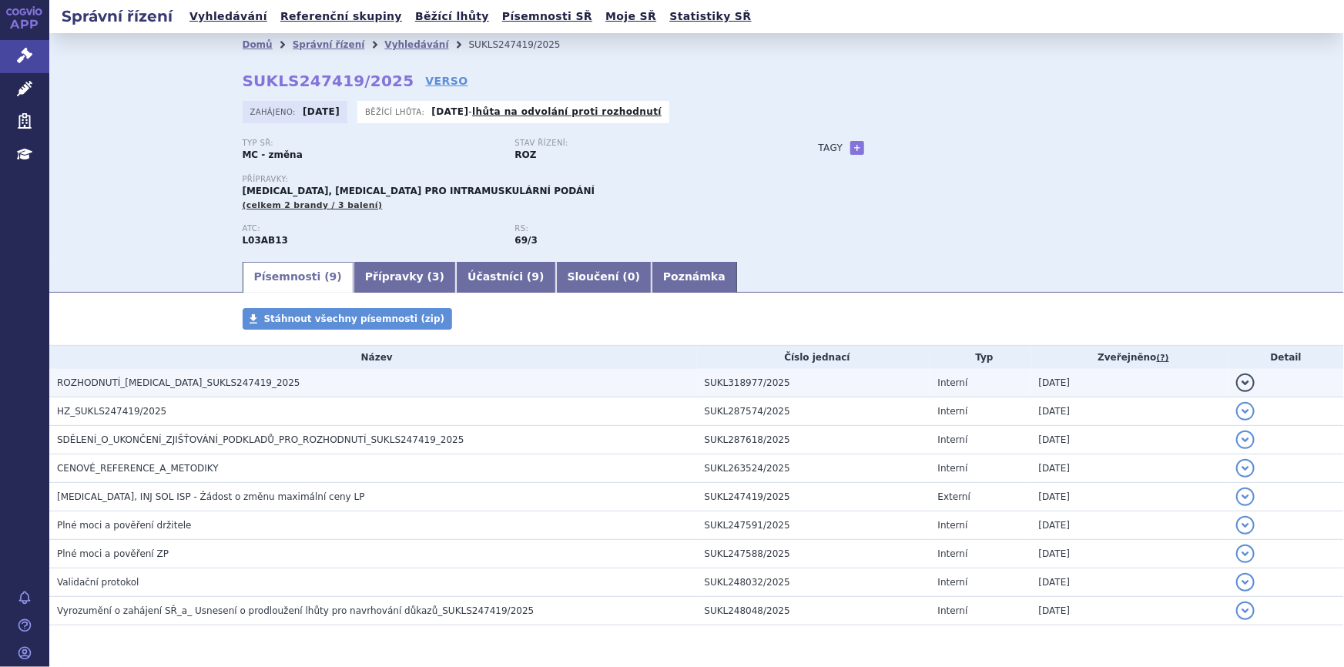
click at [340, 387] on h3 "ROZHODNUTÍ_PLEGRIDY_SUKLS247419_2025" at bounding box center [377, 382] width 640 height 15
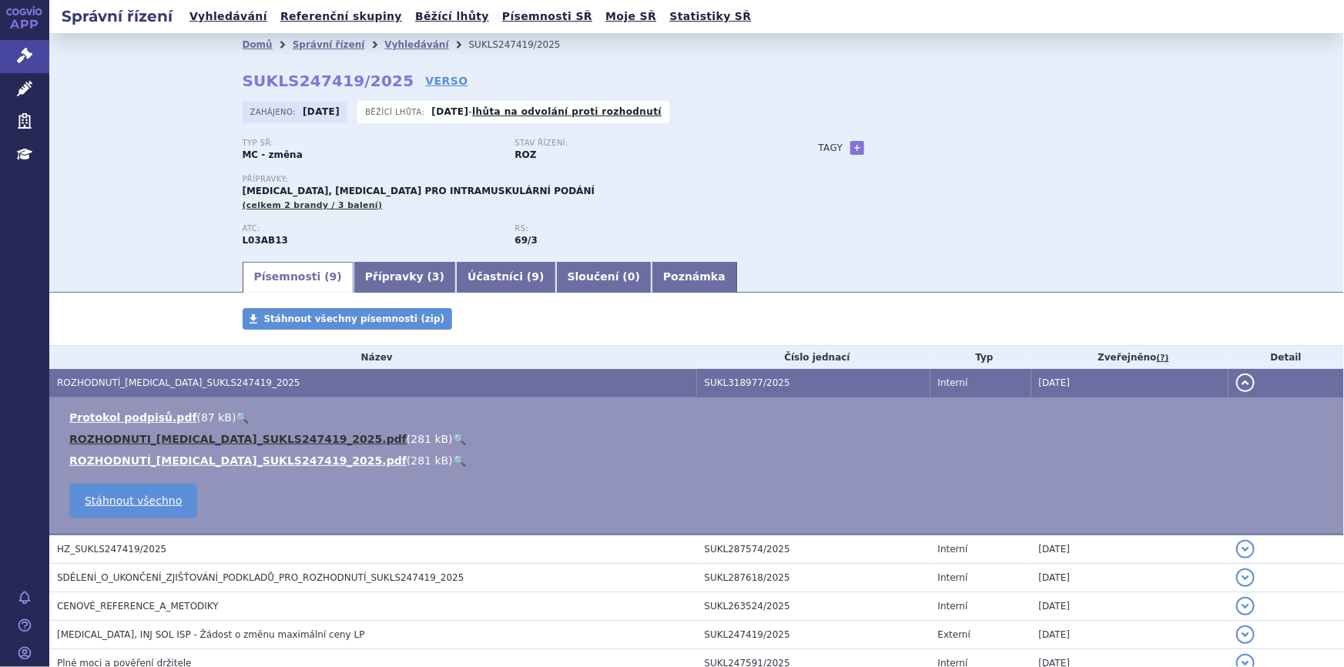
click at [283, 439] on link "ROZHODNUTI_PLEGRIDY_SUKLS247419_2025.pdf" at bounding box center [237, 439] width 337 height 12
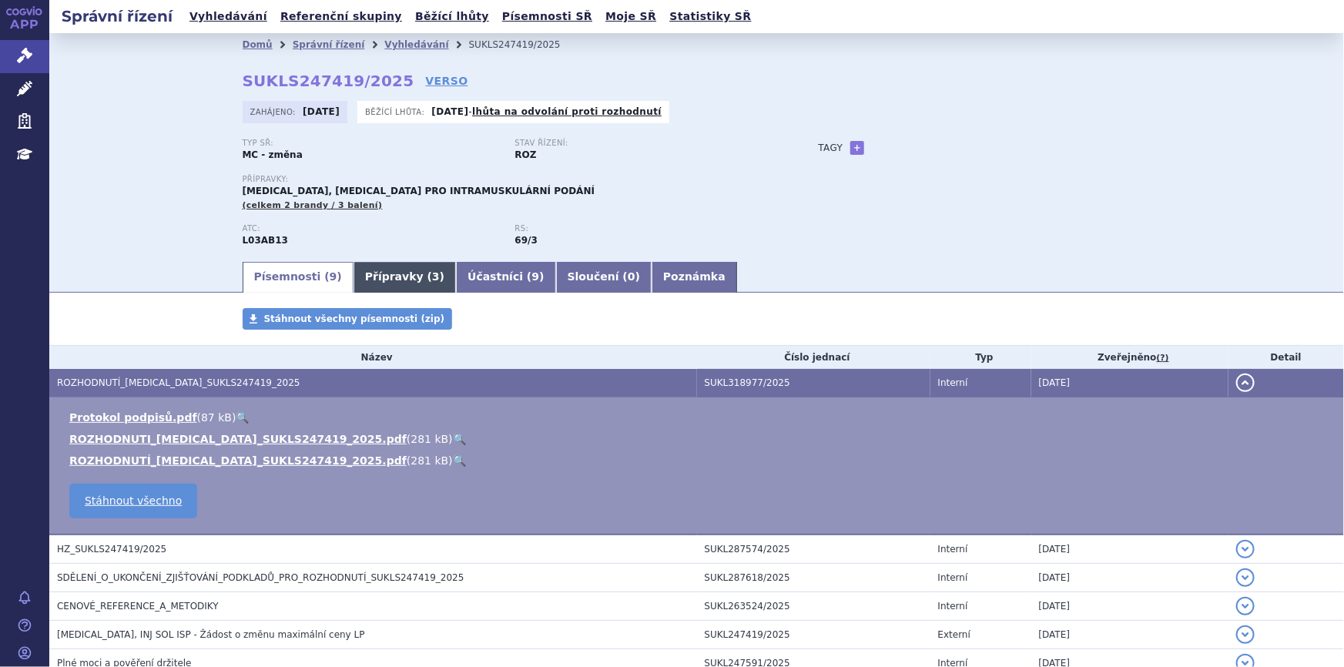
click at [366, 276] on link "Přípravky ( 3 )" at bounding box center [405, 277] width 102 height 31
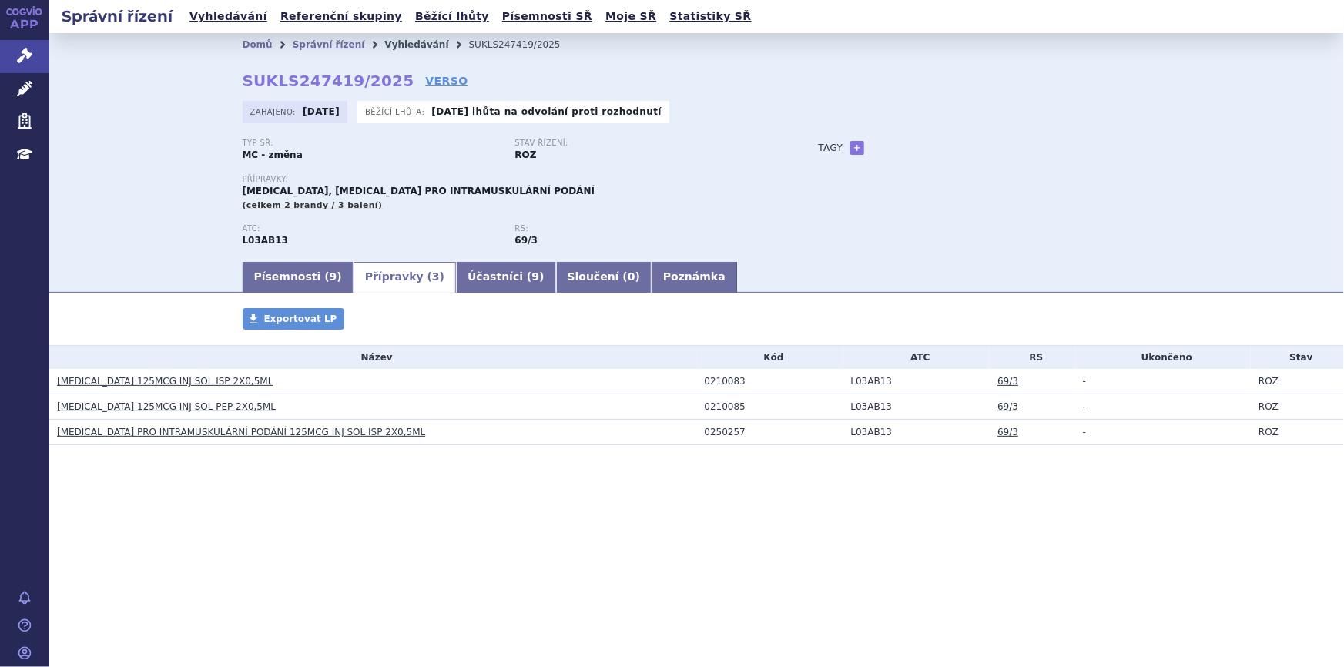
click at [384, 45] on link "Vyhledávání" at bounding box center [416, 44] width 64 height 11
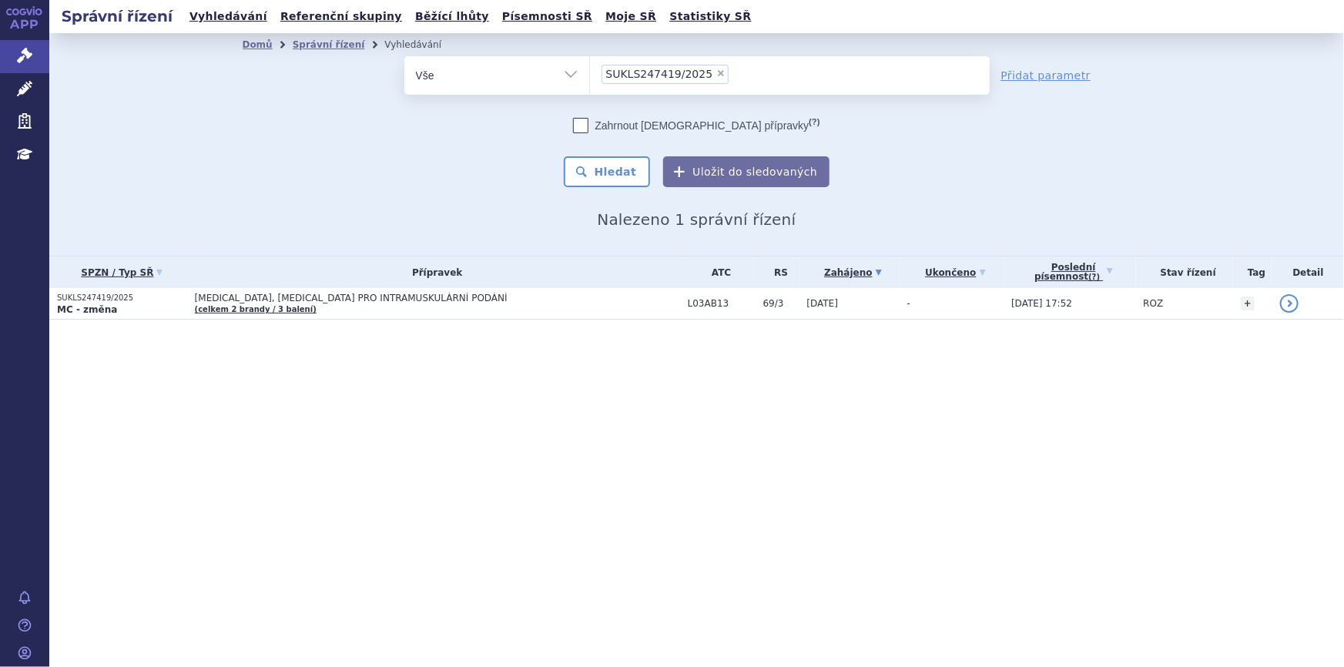
click at [716, 75] on span "×" at bounding box center [720, 73] width 9 height 9
click at [590, 75] on select "SUKLS247419/2025" at bounding box center [589, 74] width 1 height 39
select select
type input "SUKLS247239/2025"
select select "SUKLS247239/2025"
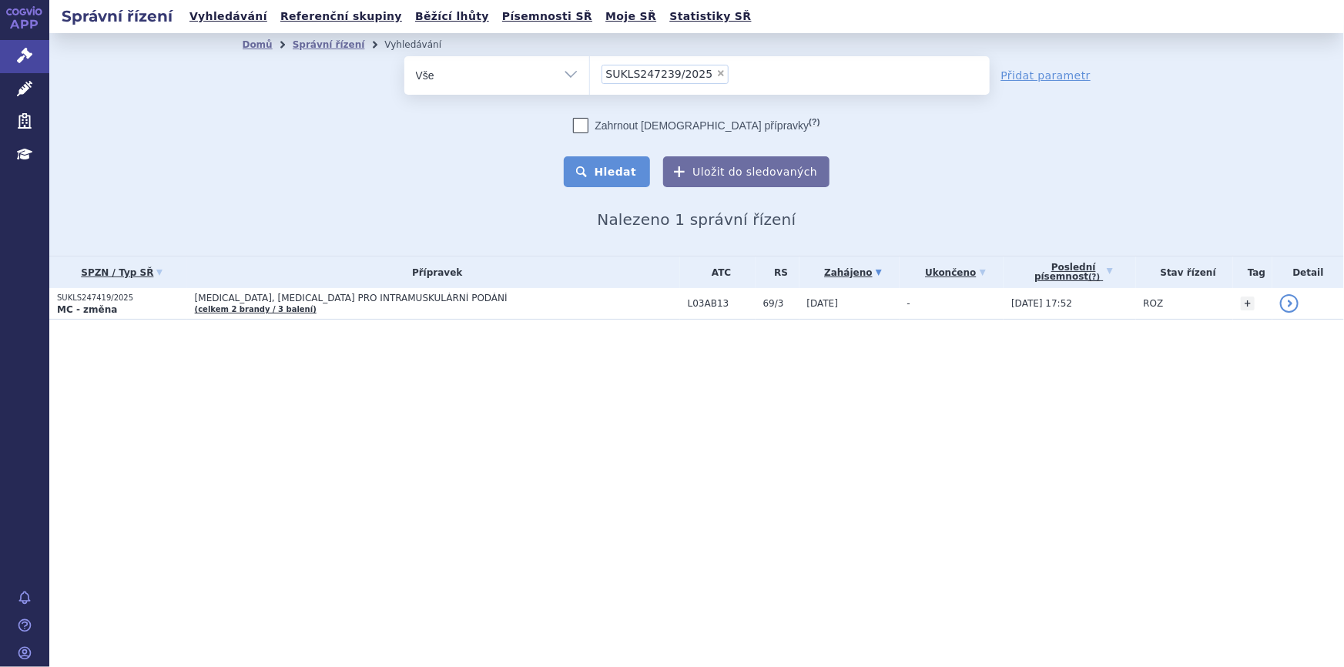
click at [627, 176] on button "Hledat" at bounding box center [607, 171] width 87 height 31
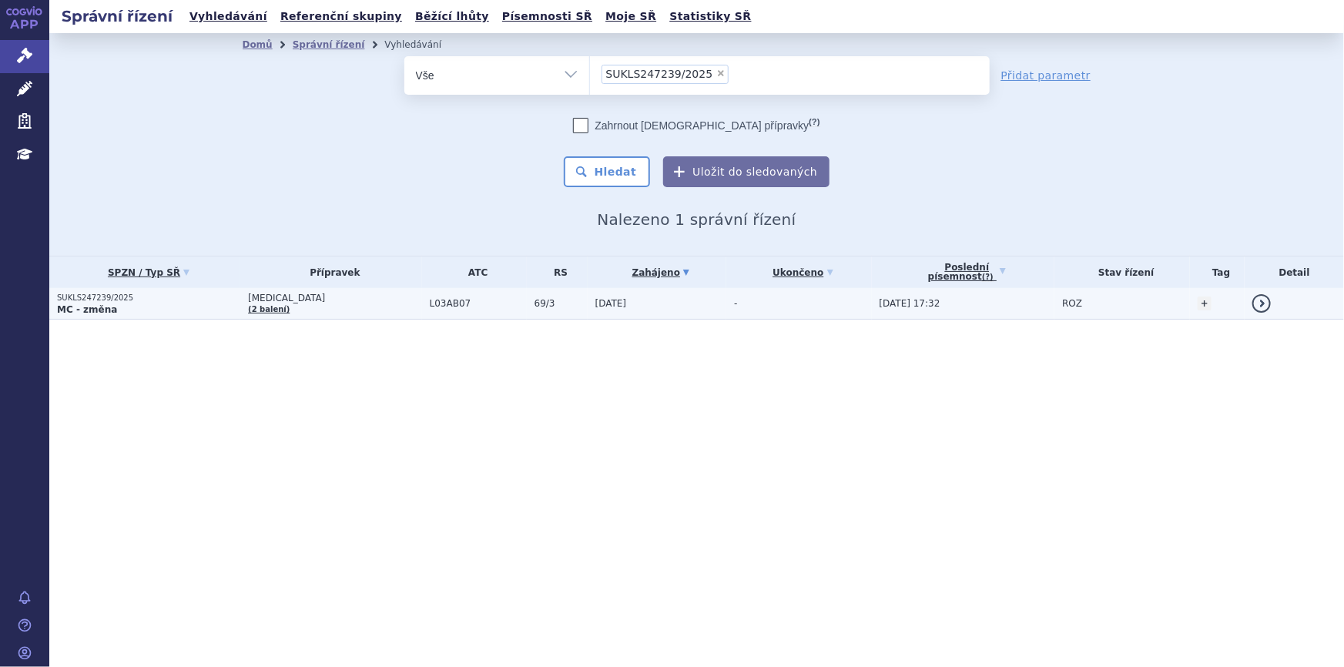
click at [588, 300] on td "[DATE]" at bounding box center [657, 304] width 139 height 32
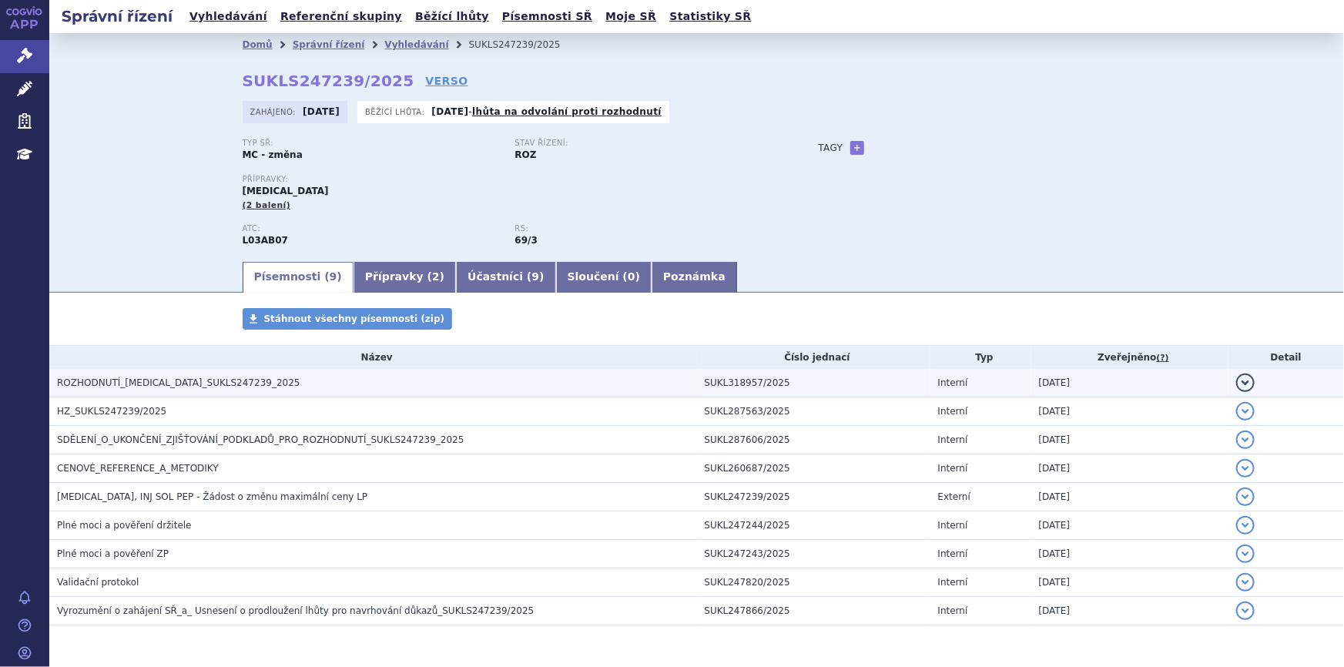
click at [491, 376] on h3 "ROZHODNUTÍ_[MEDICAL_DATA]_SUKLS247239_2025" at bounding box center [377, 382] width 640 height 15
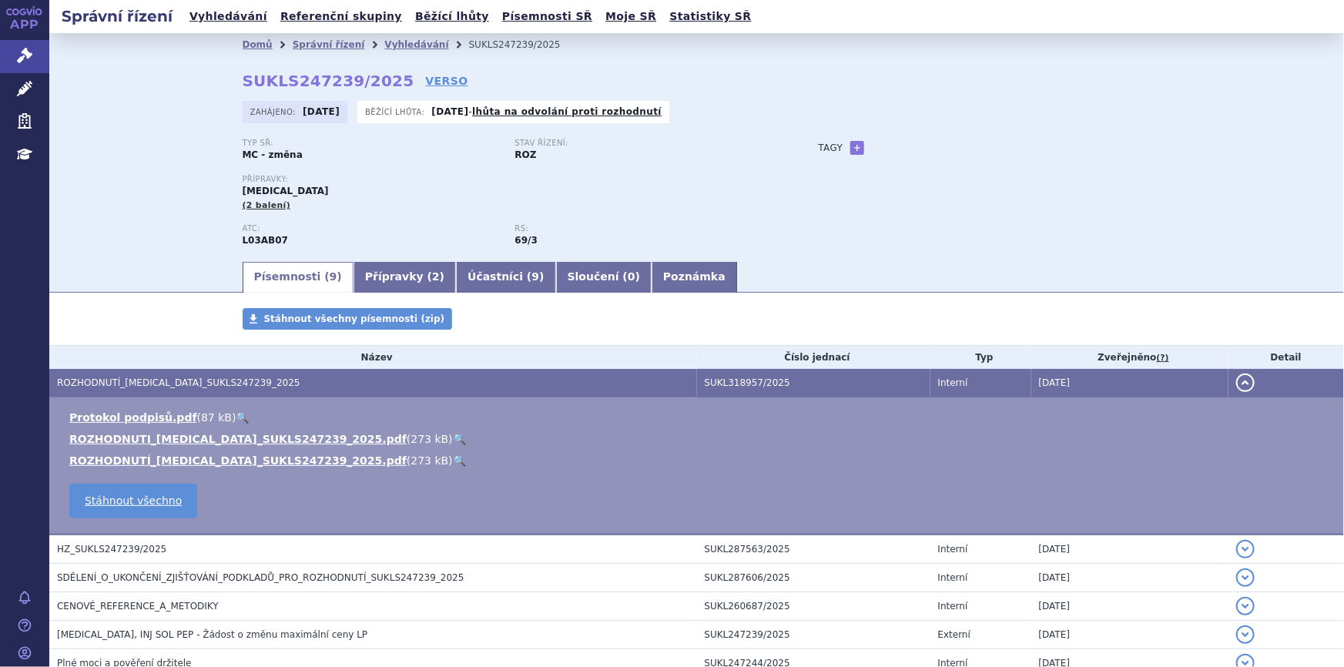
click at [453, 439] on link "🔍" at bounding box center [459, 439] width 13 height 12
click at [403, 45] on link "Vyhledávání" at bounding box center [416, 44] width 64 height 11
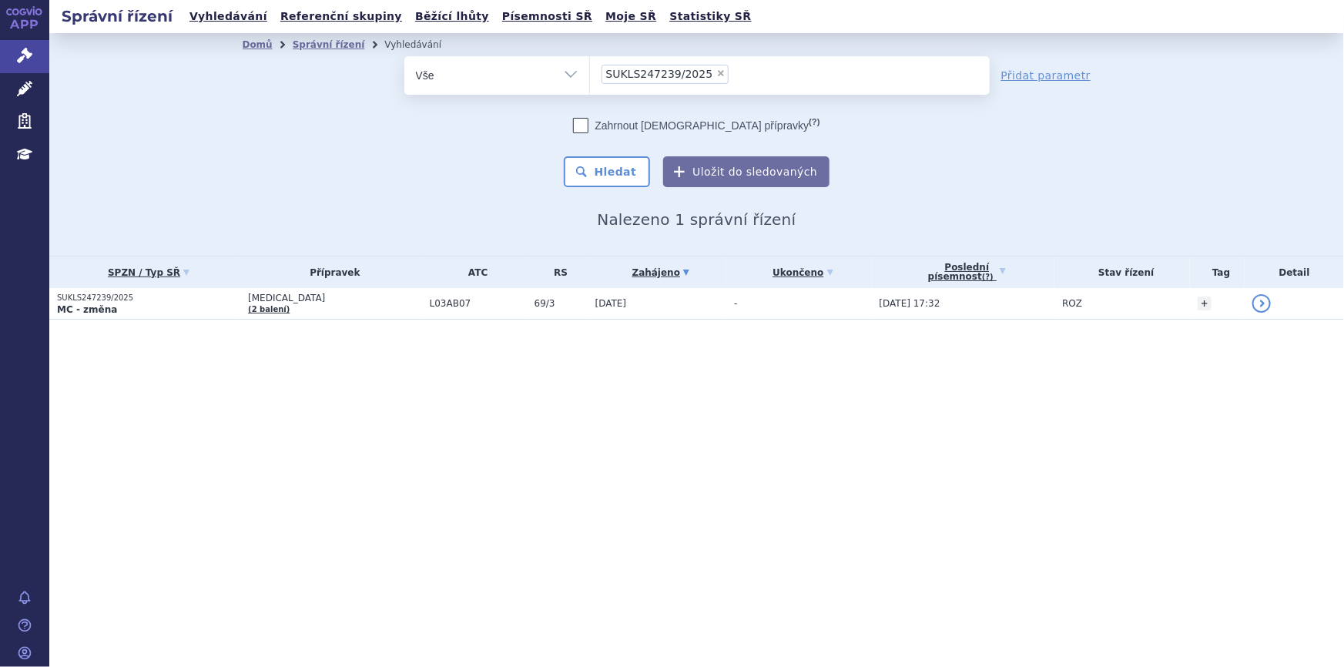
click at [716, 73] on span "×" at bounding box center [720, 73] width 9 height 9
click at [590, 73] on select "SUKLS247239/2025" at bounding box center [589, 74] width 1 height 39
select select
type input "SUKLS247105/2025"
select select "SUKLS247105/2025"
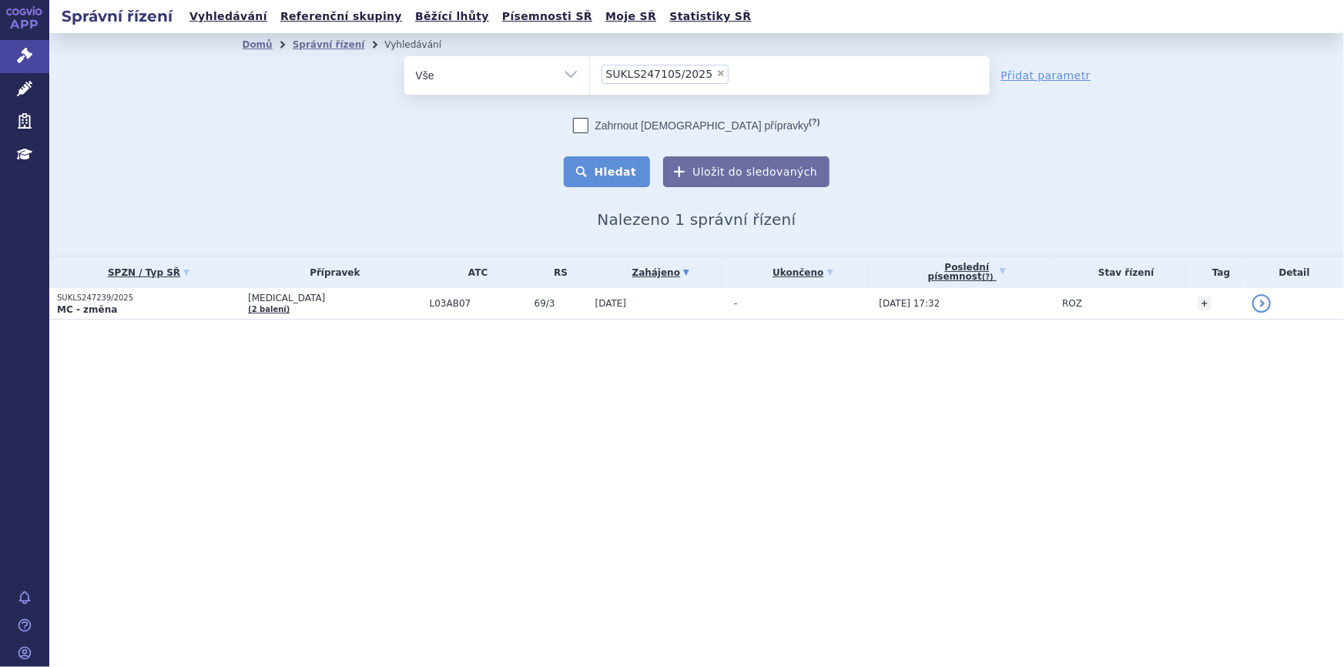
click at [631, 166] on button "Hledat" at bounding box center [607, 171] width 87 height 31
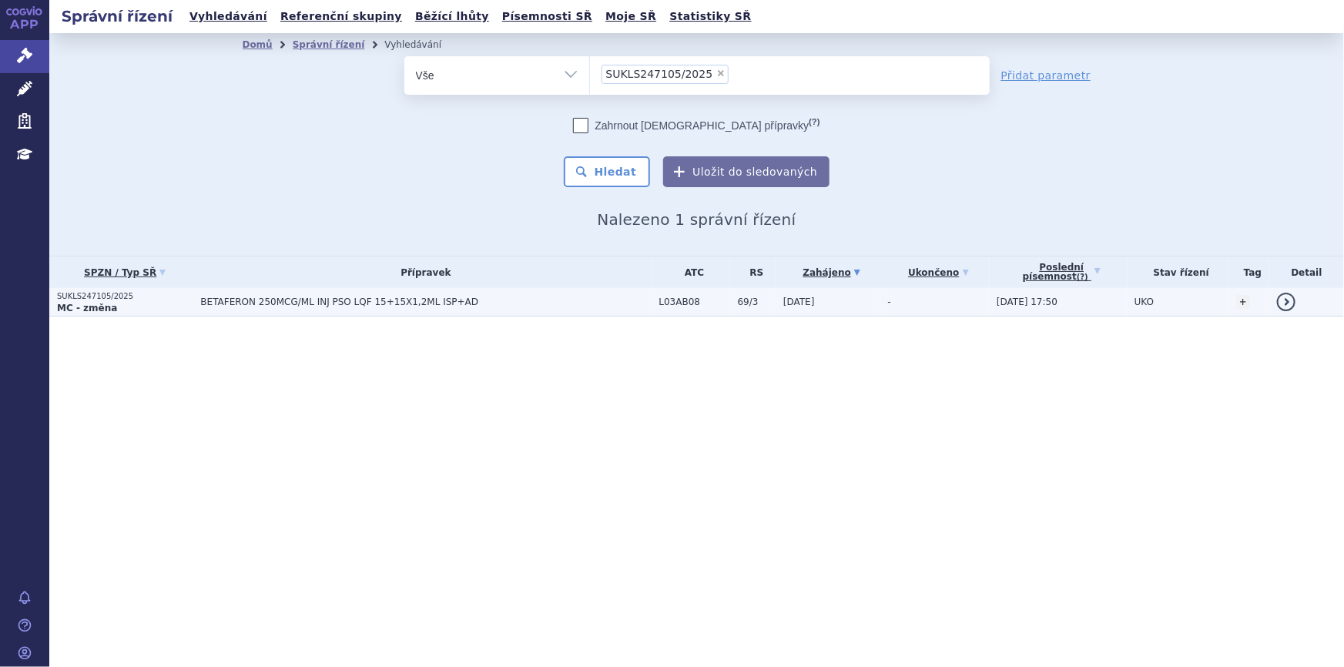
click at [502, 303] on span "BETAFERON 250MCG/ML INJ PSO LQF 15+15X1,2ML ISP+AD" at bounding box center [392, 302] width 385 height 11
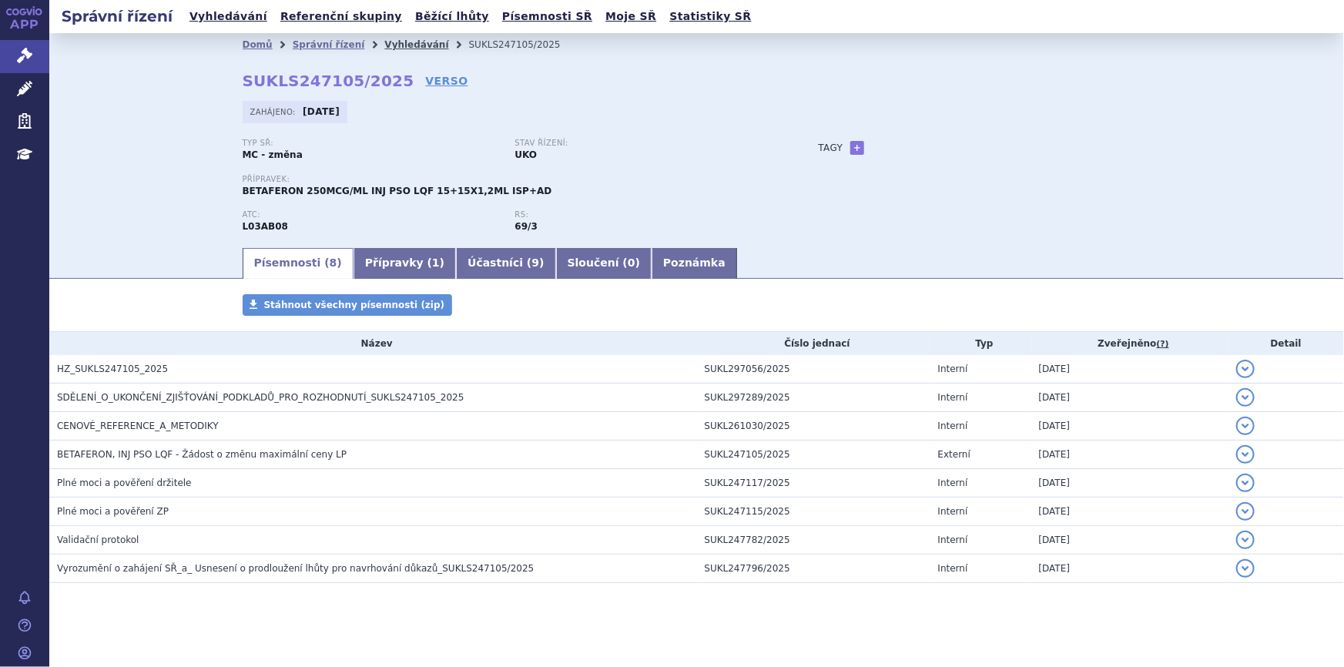
click at [384, 45] on link "Vyhledávání" at bounding box center [416, 44] width 64 height 11
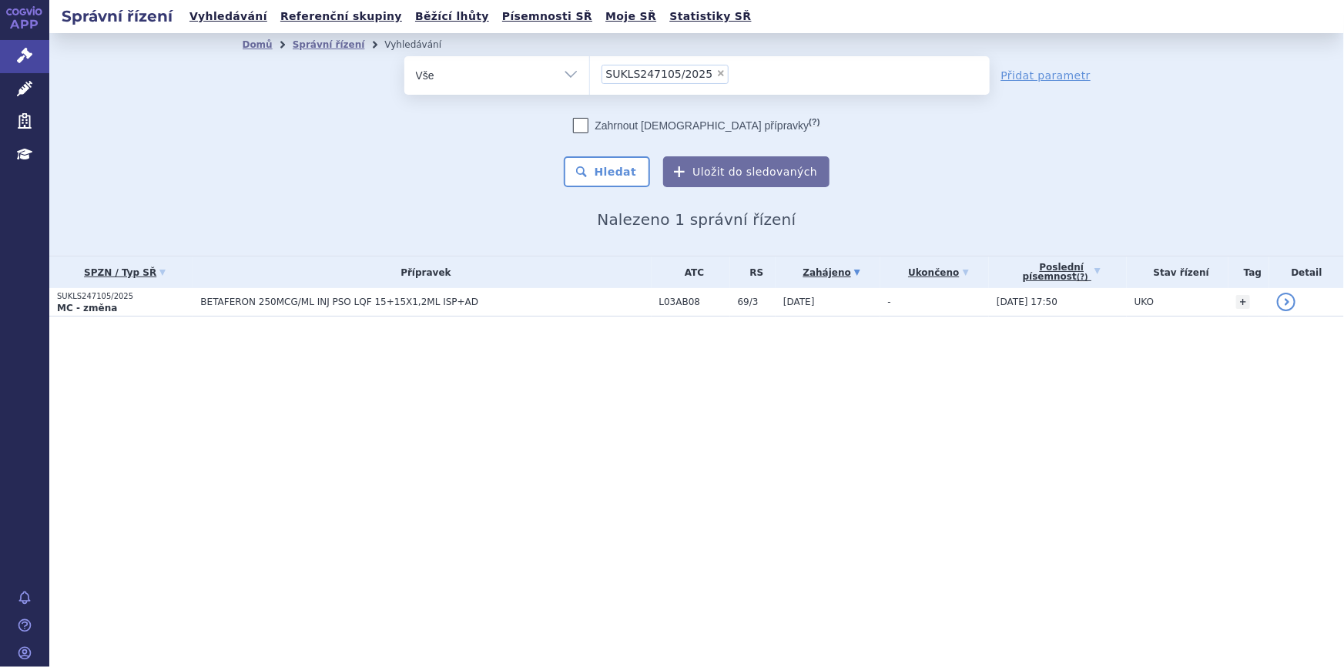
click at [716, 72] on span "×" at bounding box center [720, 73] width 9 height 9
click at [590, 72] on select "SUKLS247105/2025" at bounding box center [589, 74] width 1 height 39
select select
type input "SUKLS246054/2025"
select select "SUKLS246054/2025"
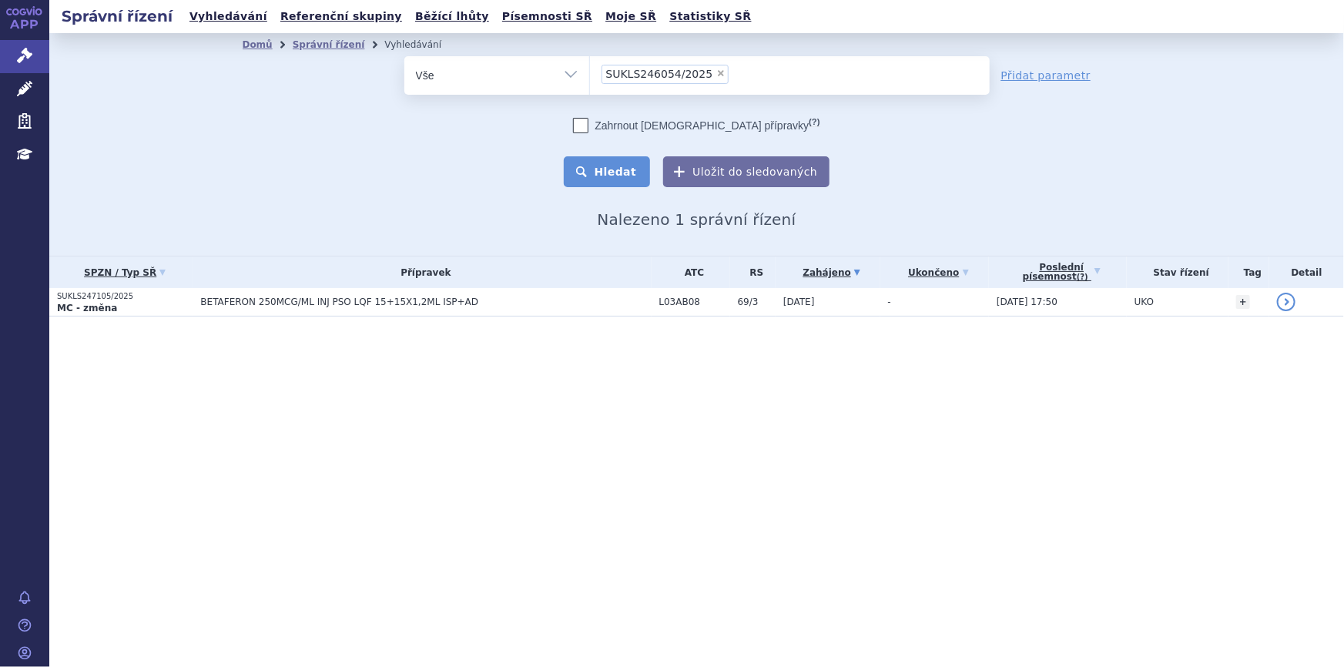
click at [640, 166] on button "Hledat" at bounding box center [607, 171] width 87 height 31
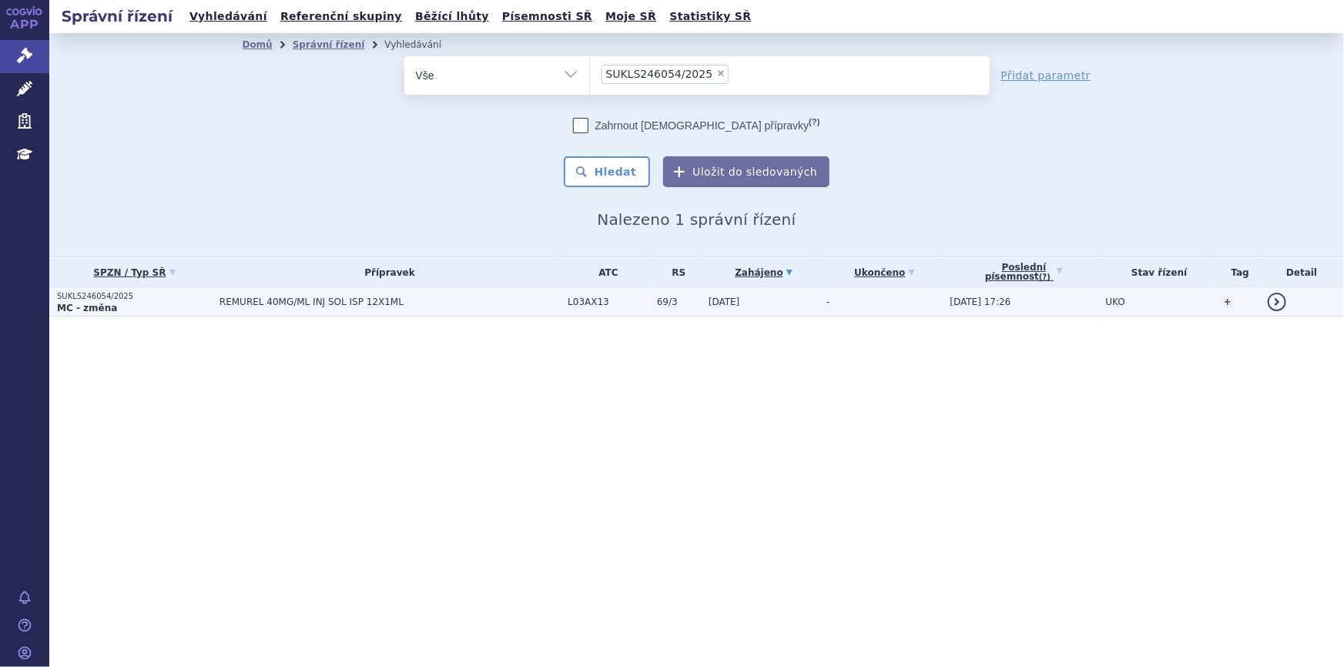
click at [525, 300] on span "REMUREL 40MG/ML INJ SOL ISP 12X1ML" at bounding box center [389, 302] width 340 height 11
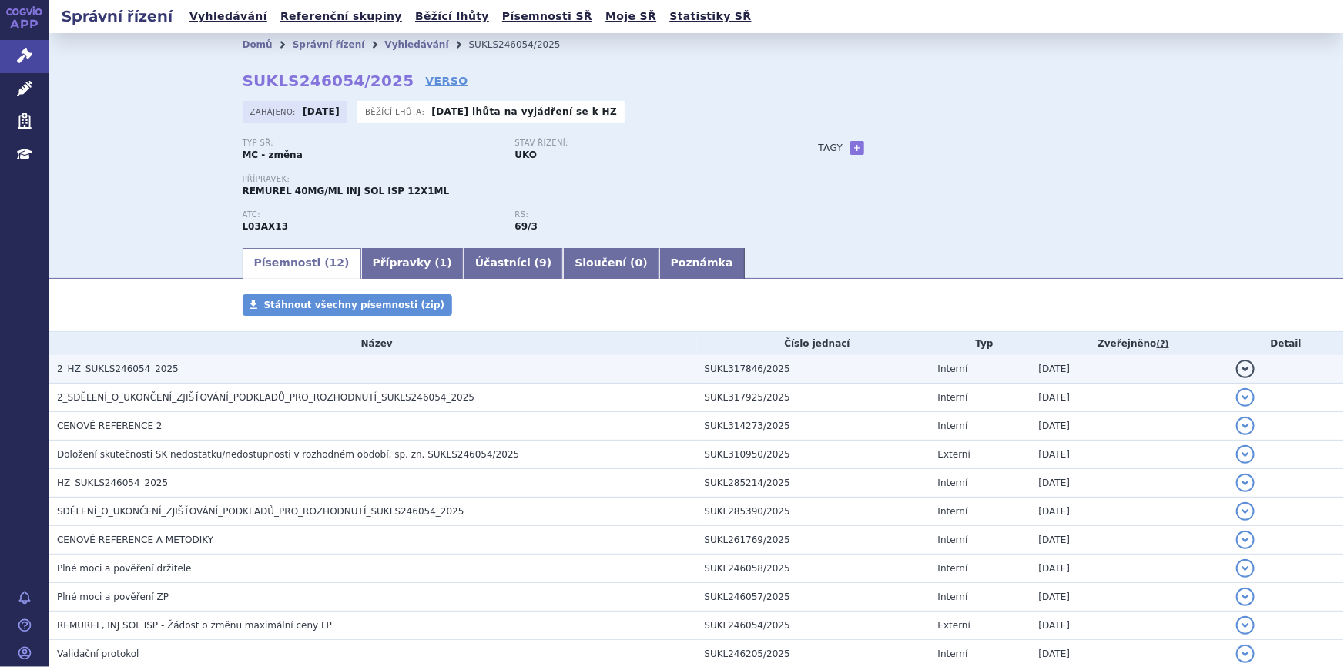
click at [520, 369] on h3 "2_HZ_SUKLS246054_2025" at bounding box center [377, 368] width 640 height 15
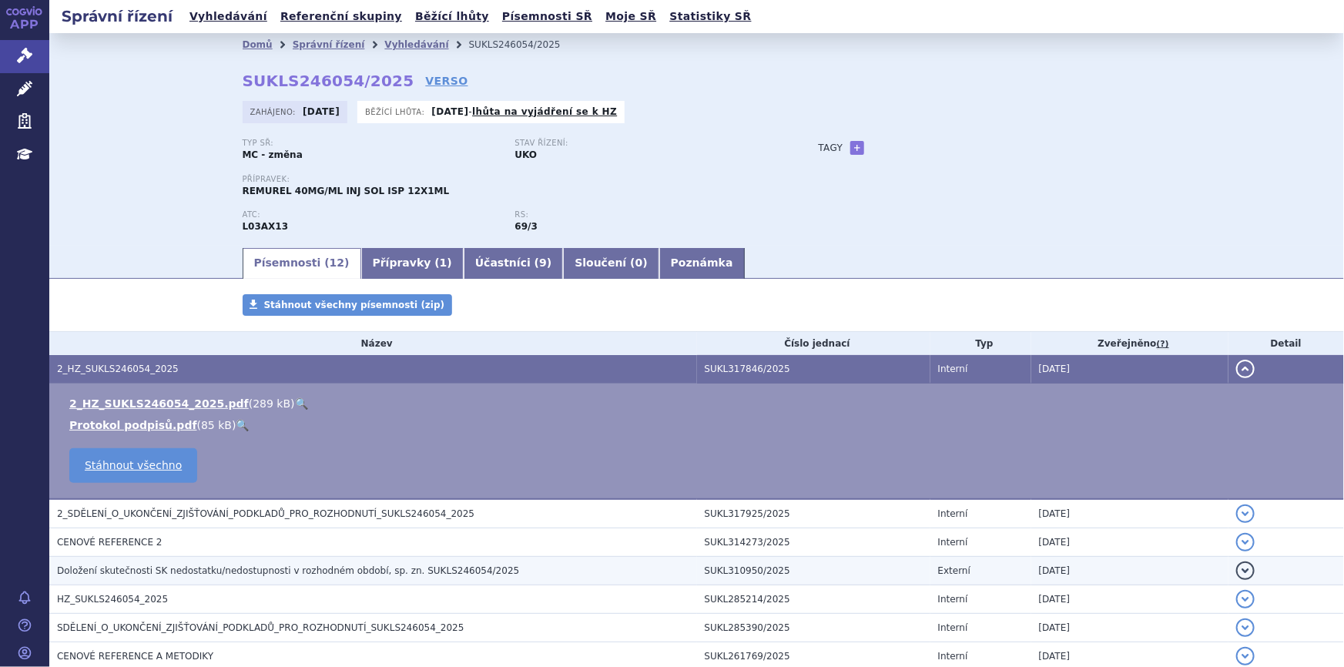
click at [364, 574] on span "Doložení skutečnosti SK nedostatku/nedostupnosti v rozhodném období, sp. zn. SU…" at bounding box center [288, 570] width 462 height 11
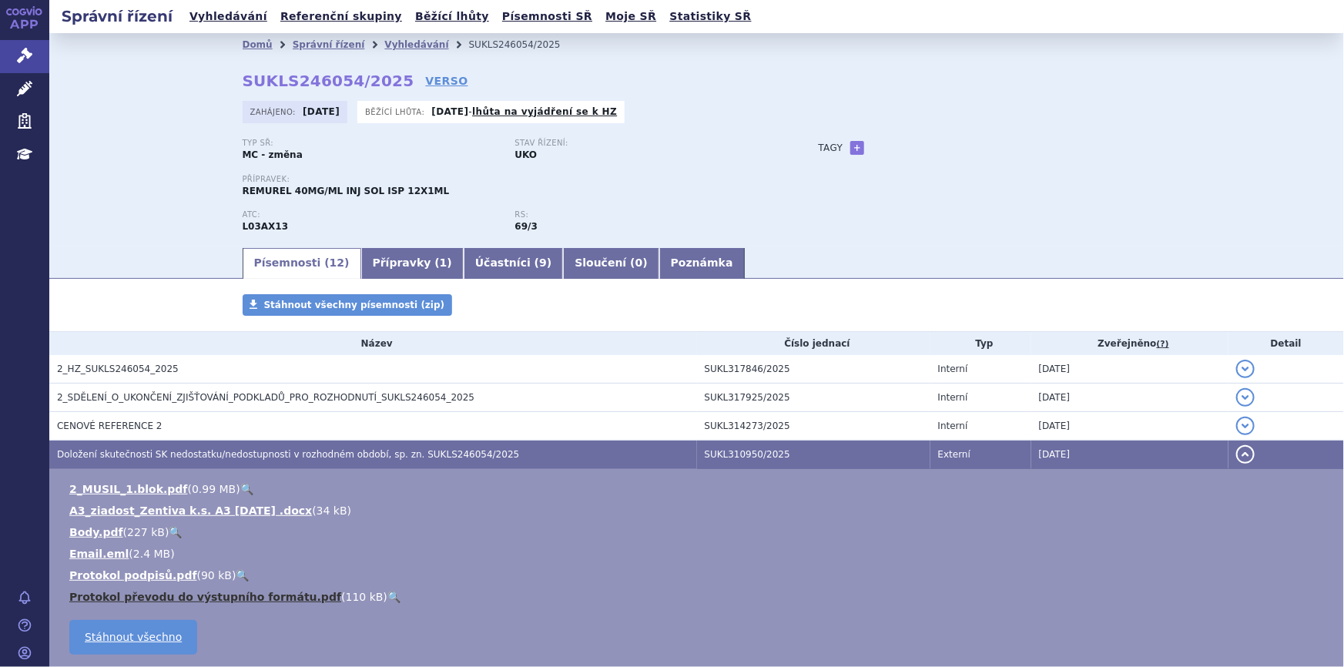
click at [214, 599] on link "Protokol převodu do výstupního formátu.pdf" at bounding box center [205, 597] width 272 height 12
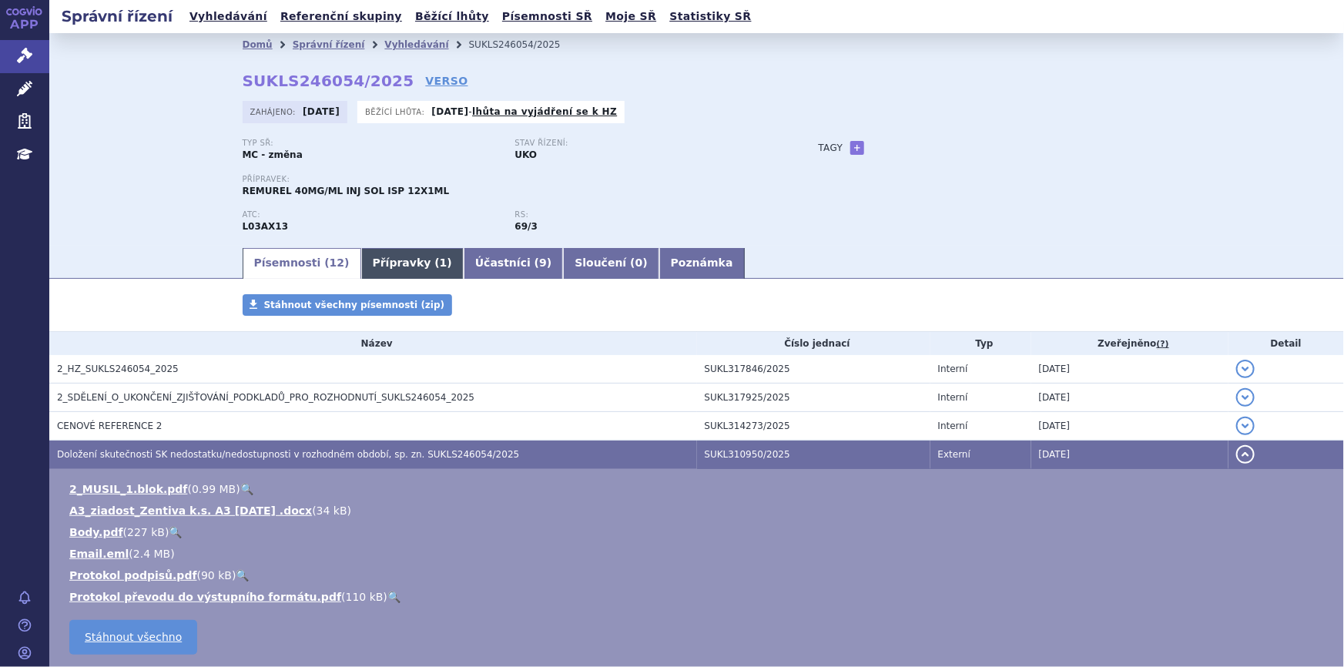
click at [381, 260] on link "Přípravky ( 1 )" at bounding box center [412, 263] width 102 height 31
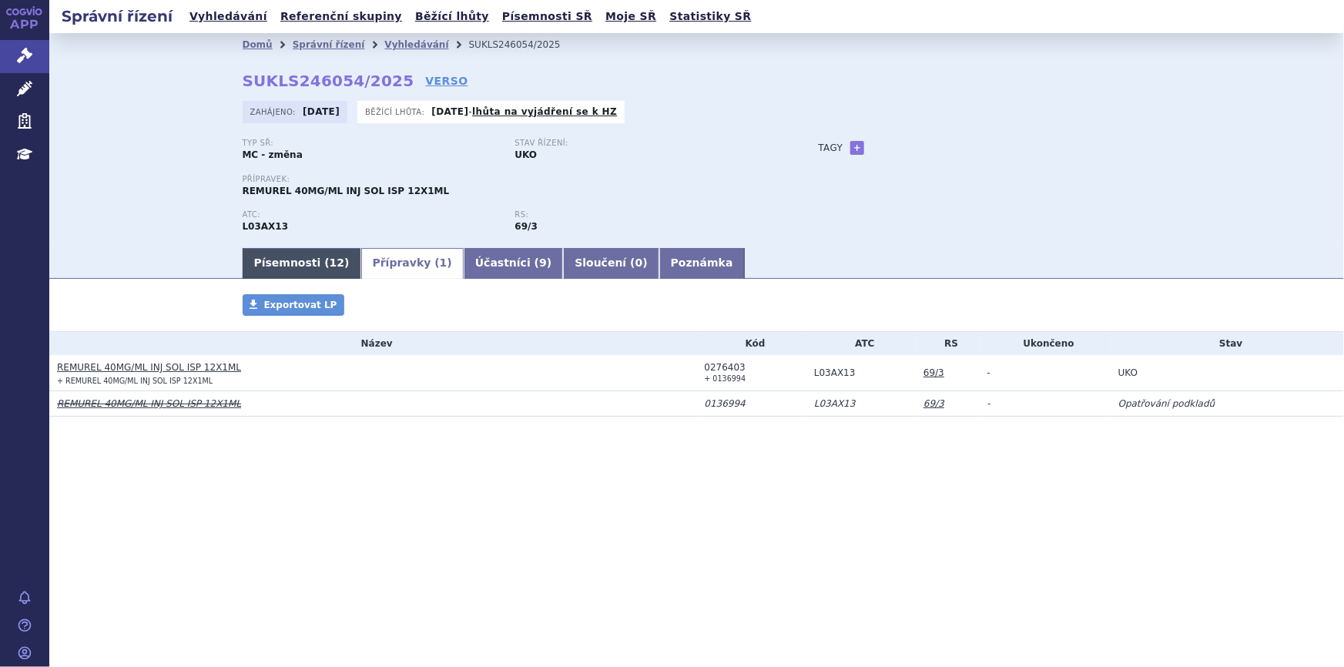
click at [287, 259] on link "Písemnosti ( 12 )" at bounding box center [302, 263] width 119 height 31
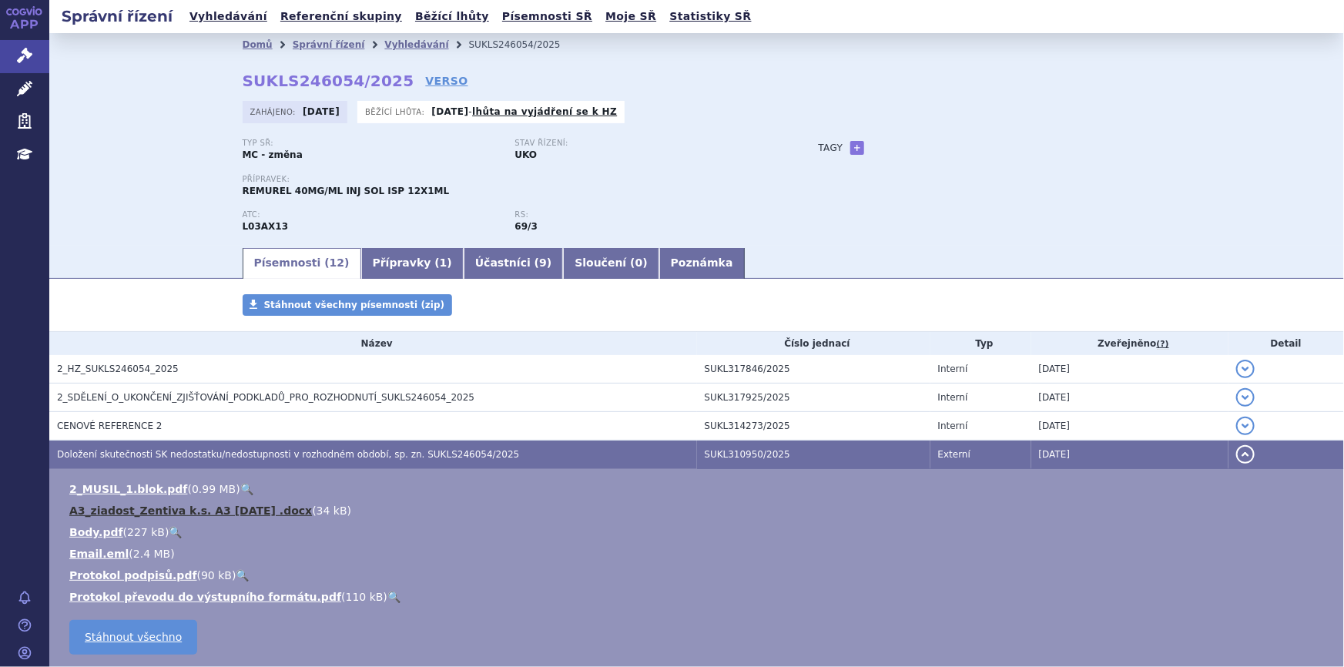
click at [152, 511] on link "A3_ziadost_Zentiva k.s. A3 2.7.2025 .docx" at bounding box center [190, 510] width 243 height 12
click at [374, 263] on link "Přípravky ( 1 )" at bounding box center [412, 263] width 102 height 31
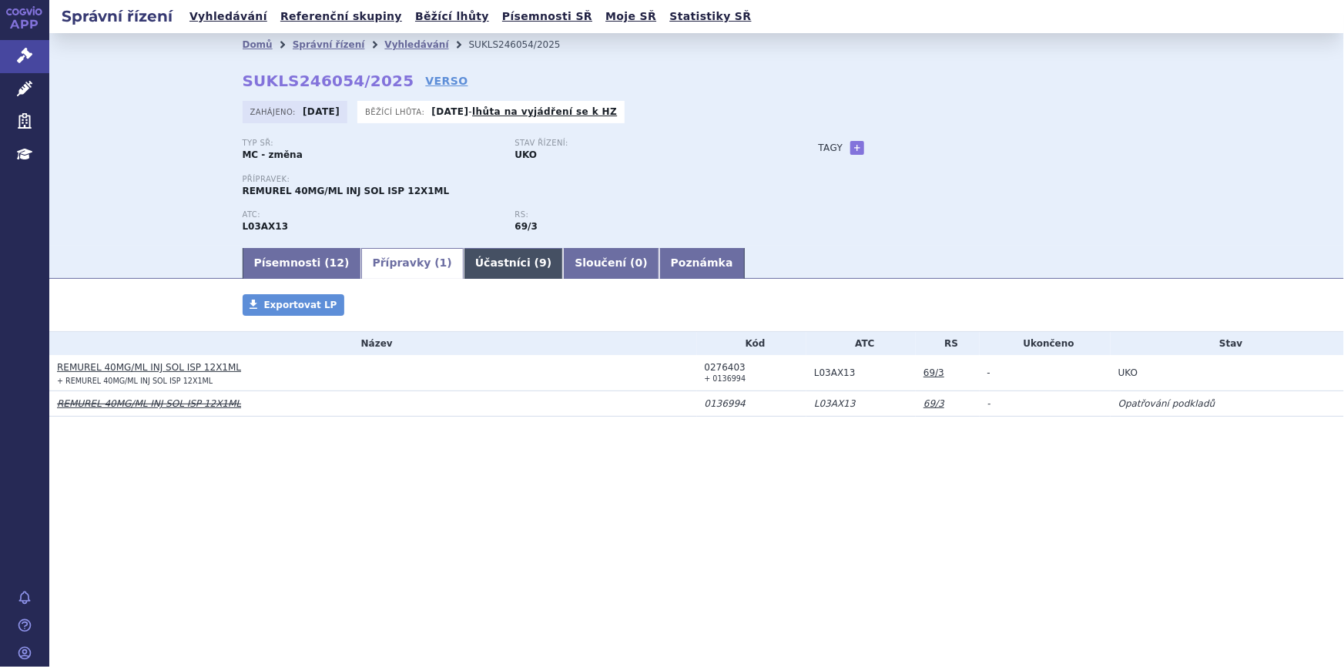
click at [464, 260] on link "Účastníci ( 9 )" at bounding box center [513, 263] width 99 height 31
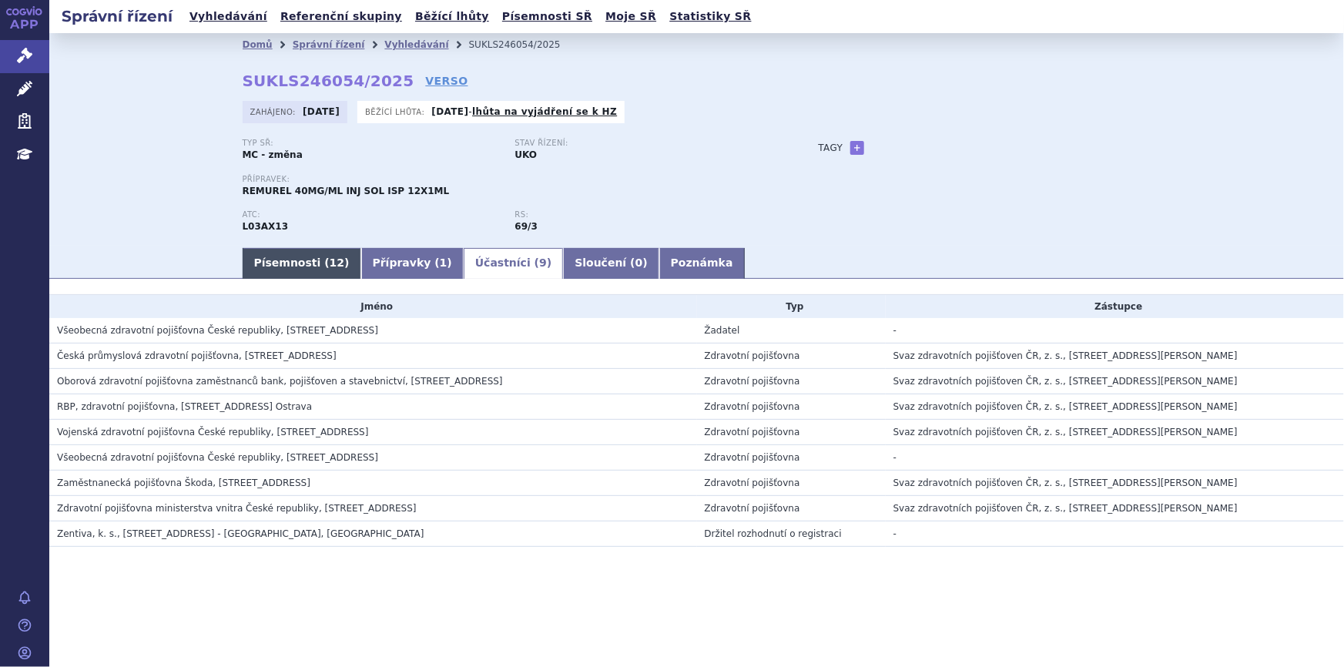
click at [307, 256] on link "Písemnosti ( 12 )" at bounding box center [302, 263] width 119 height 31
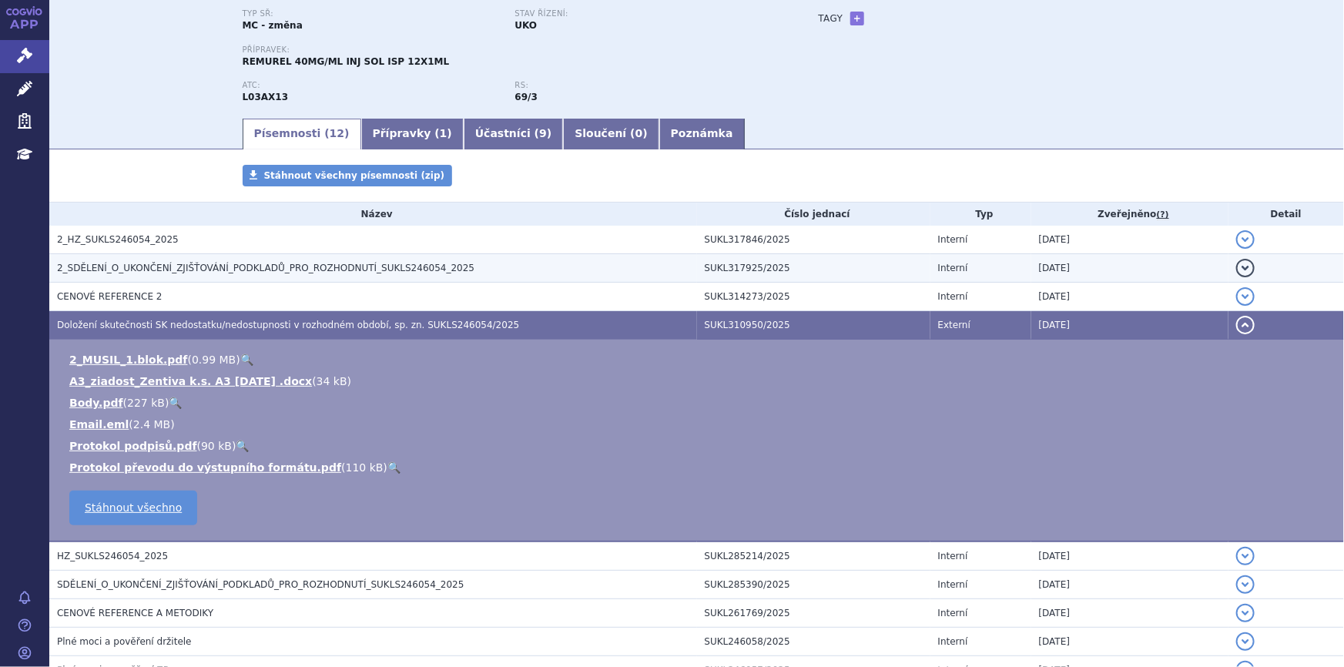
scroll to position [280, 0]
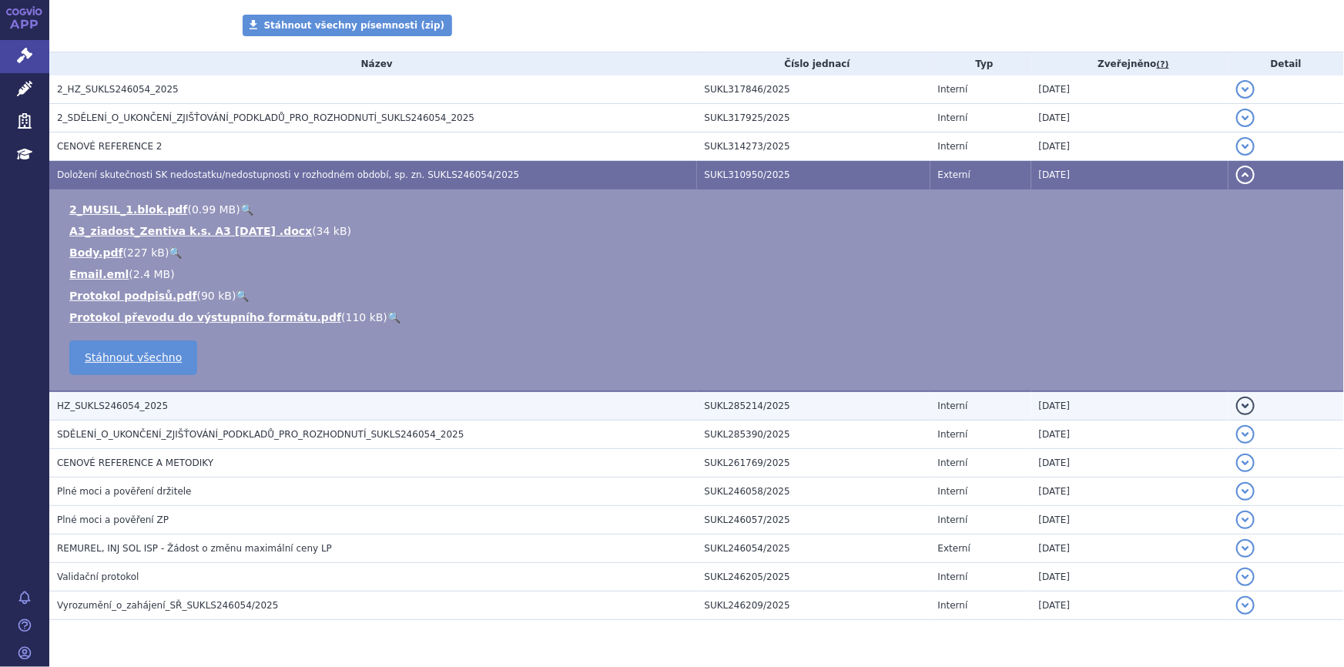
click at [141, 406] on span "HZ_SUKLS246054_2025" at bounding box center [112, 405] width 111 height 11
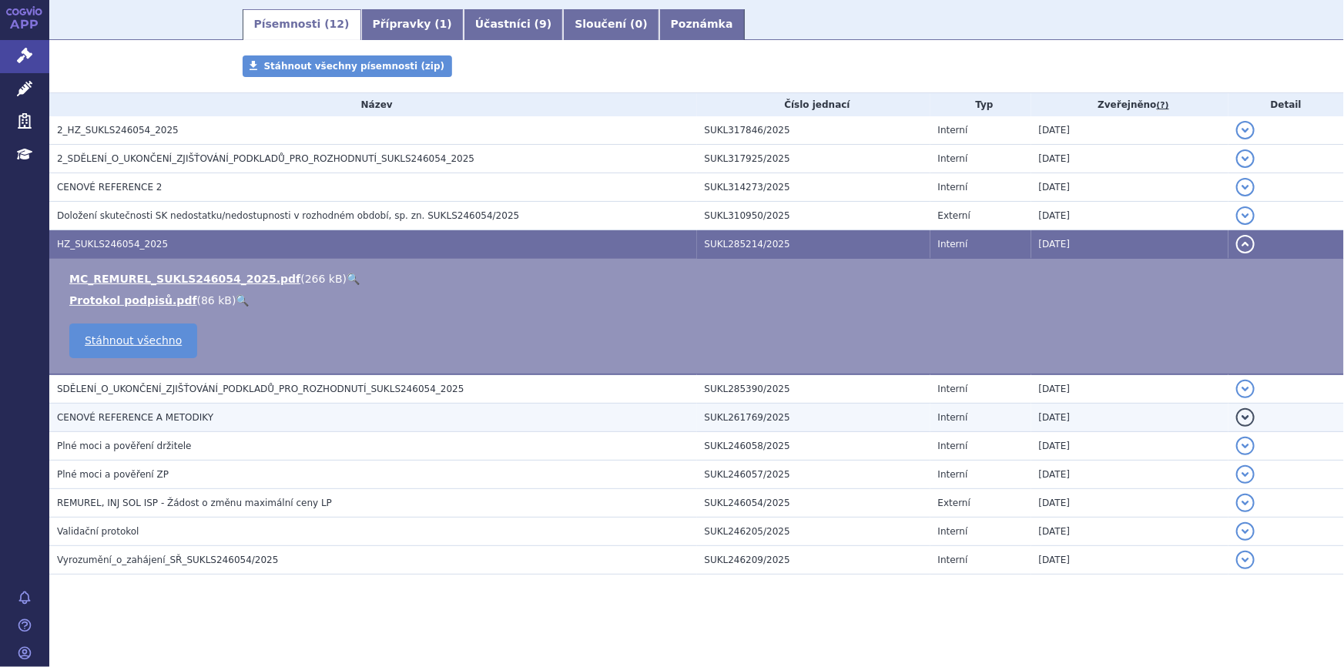
scroll to position [237, 0]
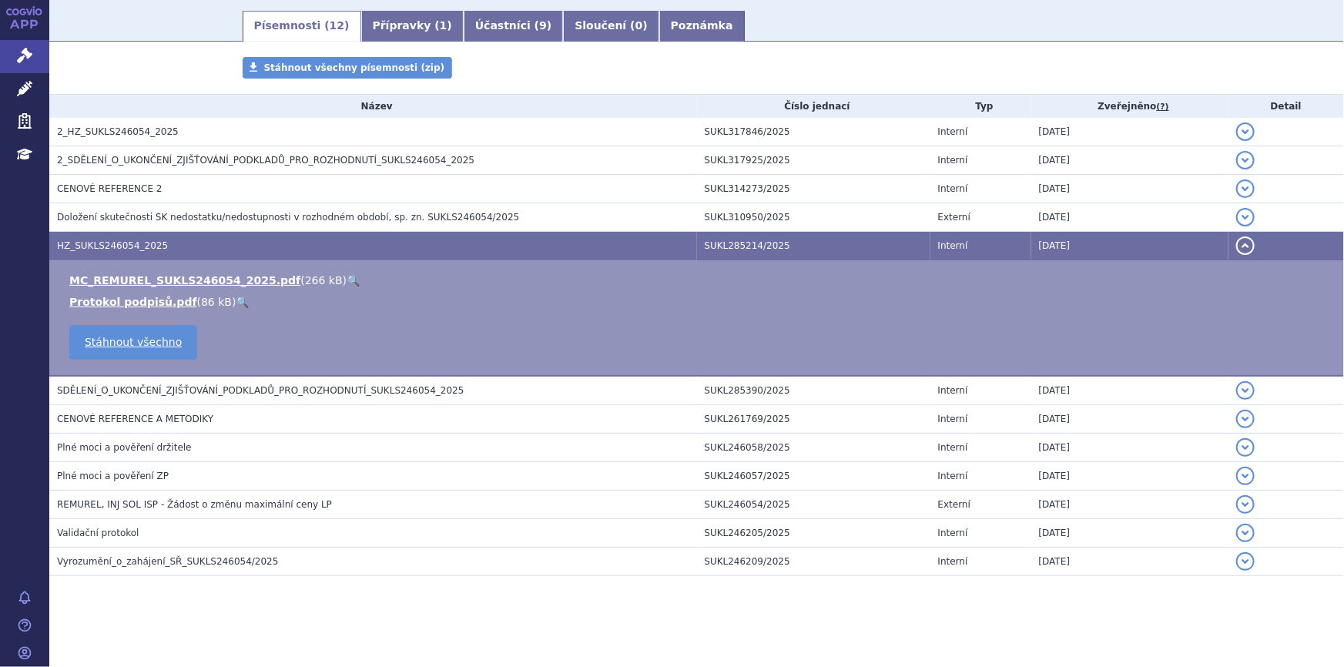
click at [347, 277] on link "🔍" at bounding box center [353, 280] width 13 height 12
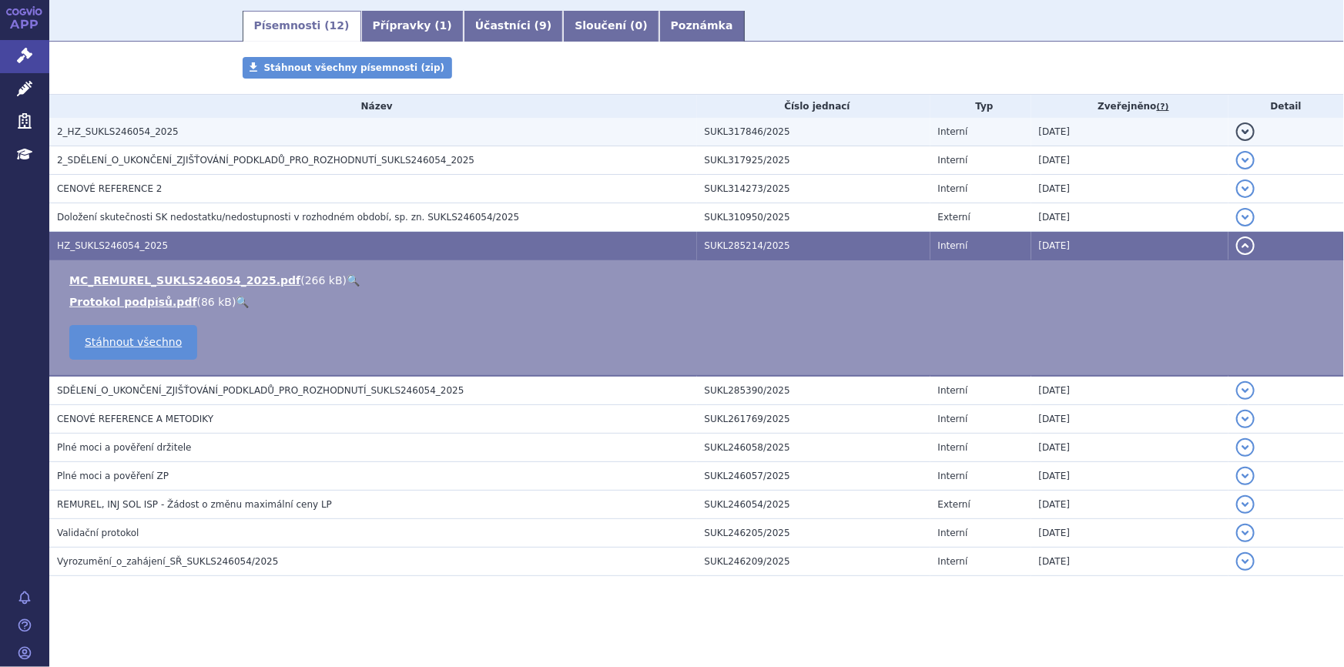
click at [287, 124] on h3 "2_HZ_SUKLS246054_2025" at bounding box center [377, 131] width 640 height 15
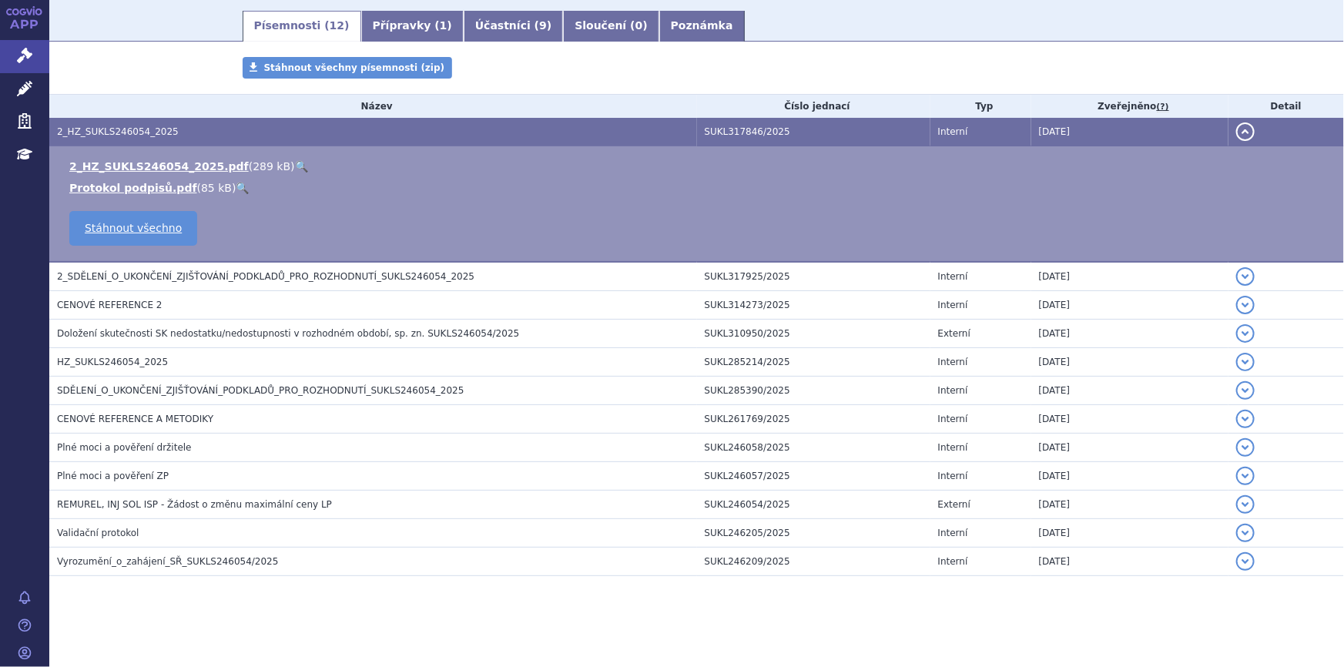
click at [295, 168] on link "🔍" at bounding box center [301, 166] width 13 height 12
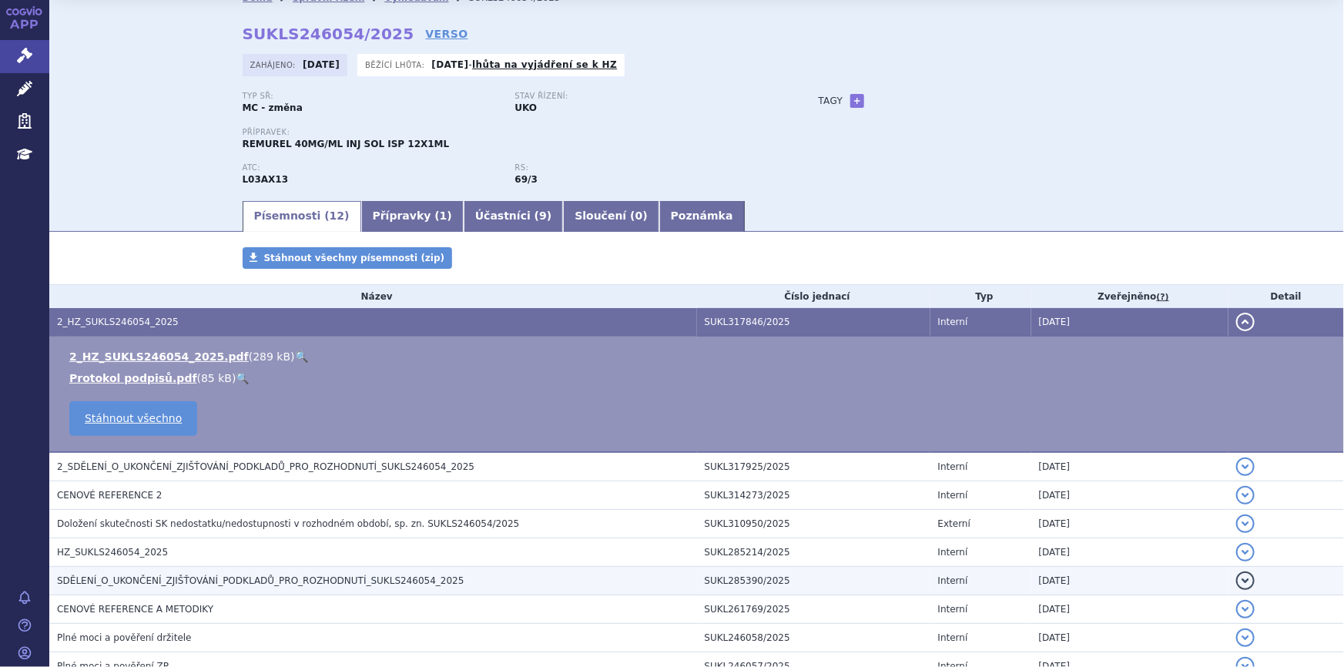
scroll to position [27, 0]
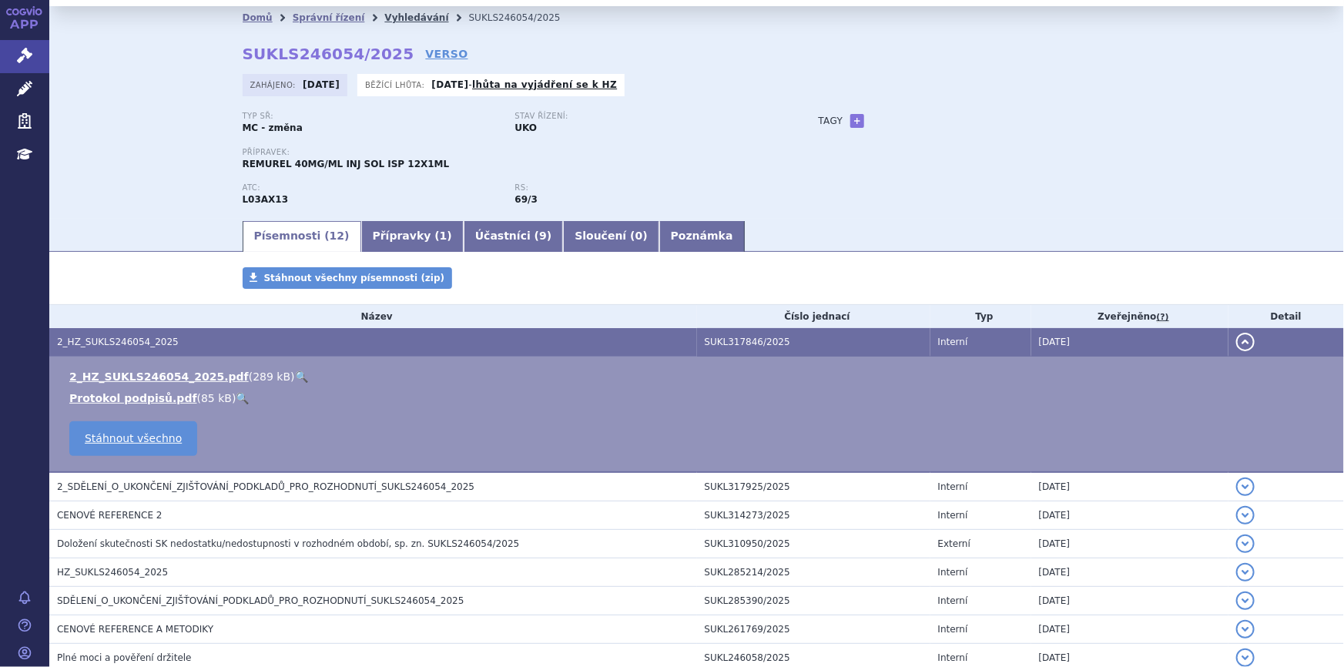
click at [384, 22] on link "Vyhledávání" at bounding box center [416, 17] width 64 height 11
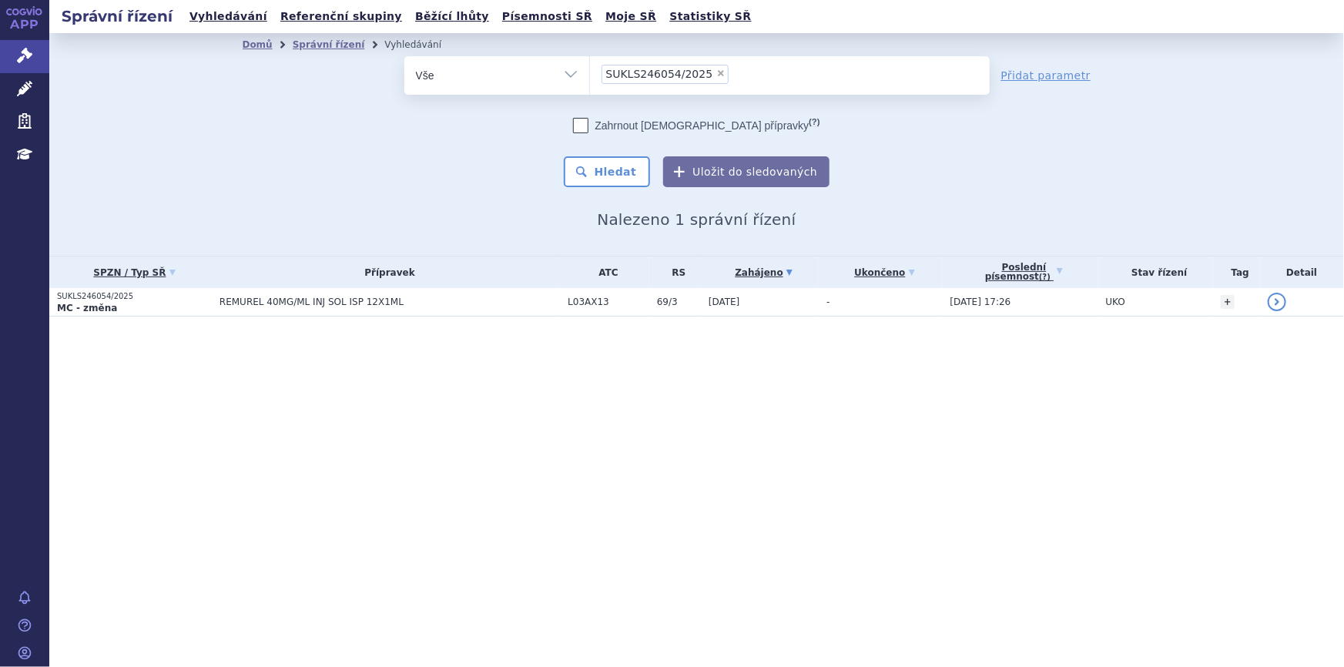
click at [716, 76] on span "×" at bounding box center [720, 73] width 9 height 9
click at [590, 76] on select "SUKLS246054/2025" at bounding box center [589, 74] width 1 height 39
select select
type input "SUKLS246116/2025"
select select "SUKLS246116/2025"
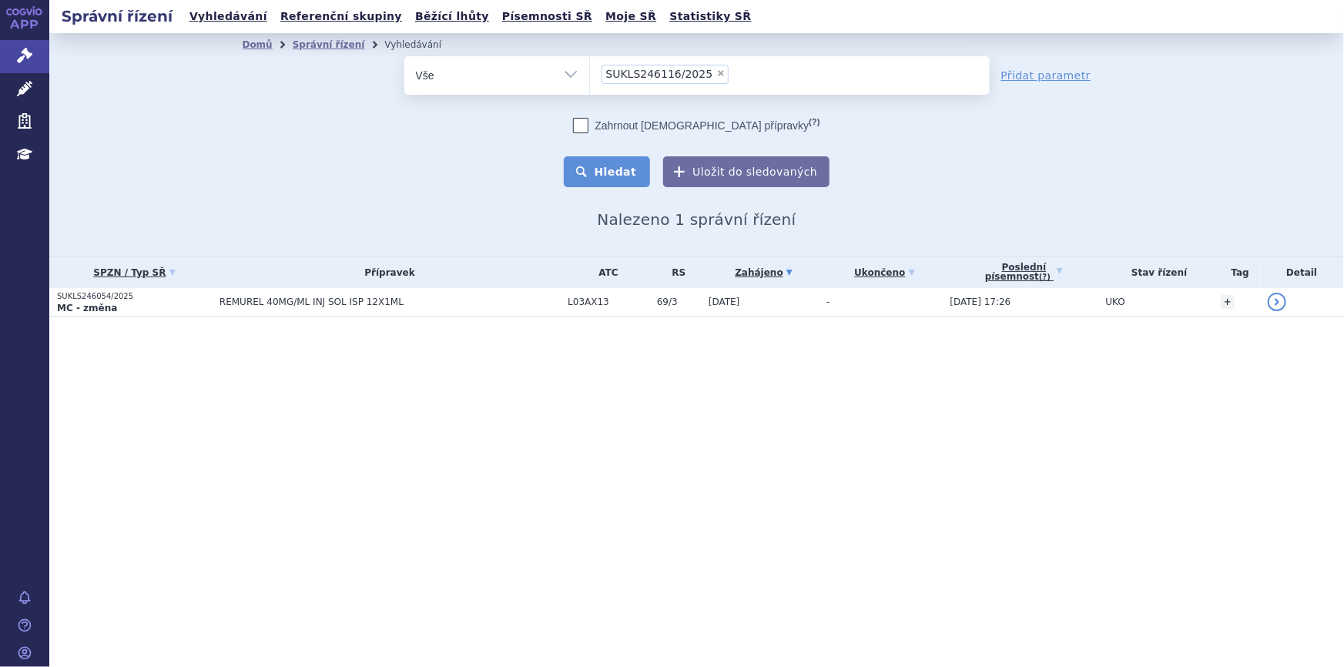
click at [608, 174] on button "Hledat" at bounding box center [607, 171] width 87 height 31
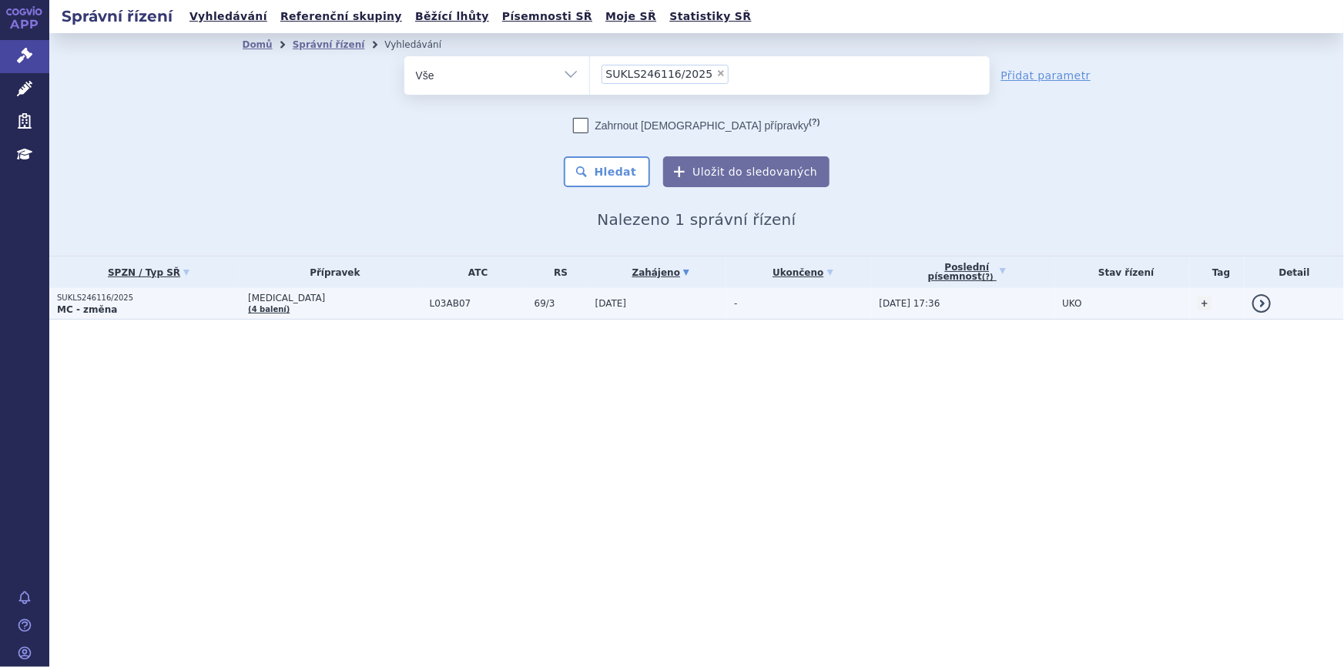
click at [337, 303] on td "[MEDICAL_DATA] (4 balení)" at bounding box center [331, 304] width 182 height 32
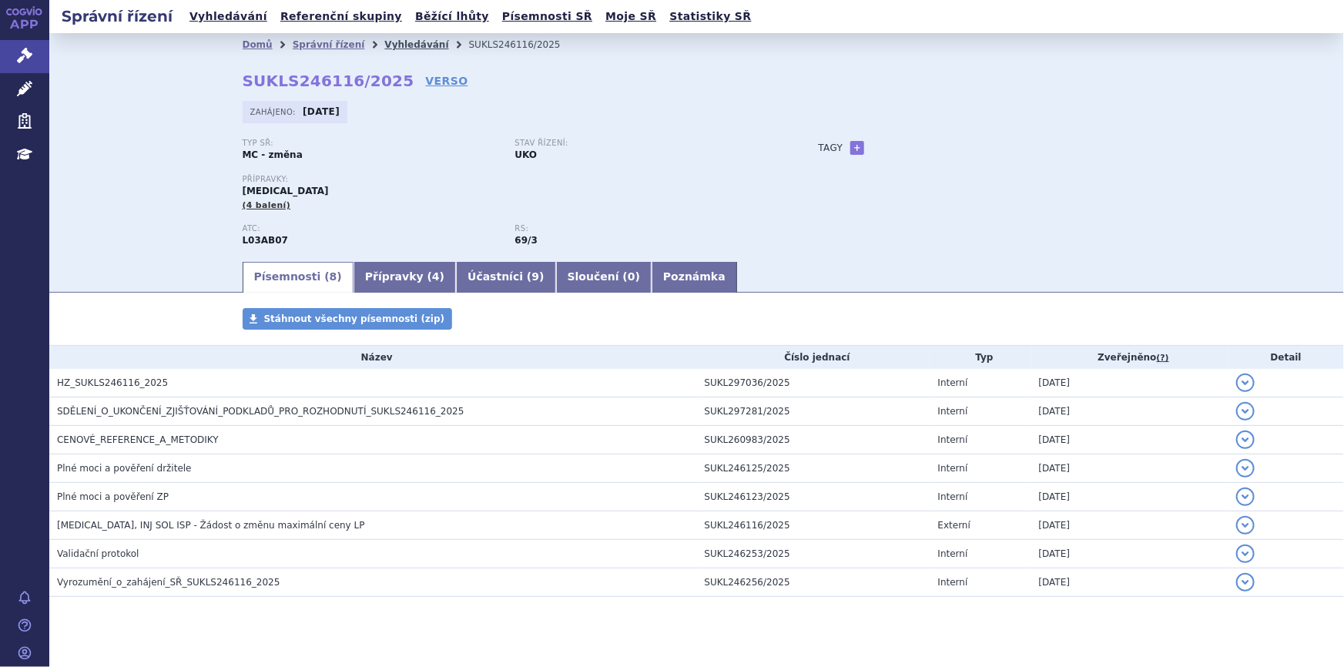
drag, startPoint x: 400, startPoint y: 46, endPoint x: 392, endPoint y: 48, distance: 8.6
click at [400, 46] on link "Vyhledávání" at bounding box center [416, 44] width 64 height 11
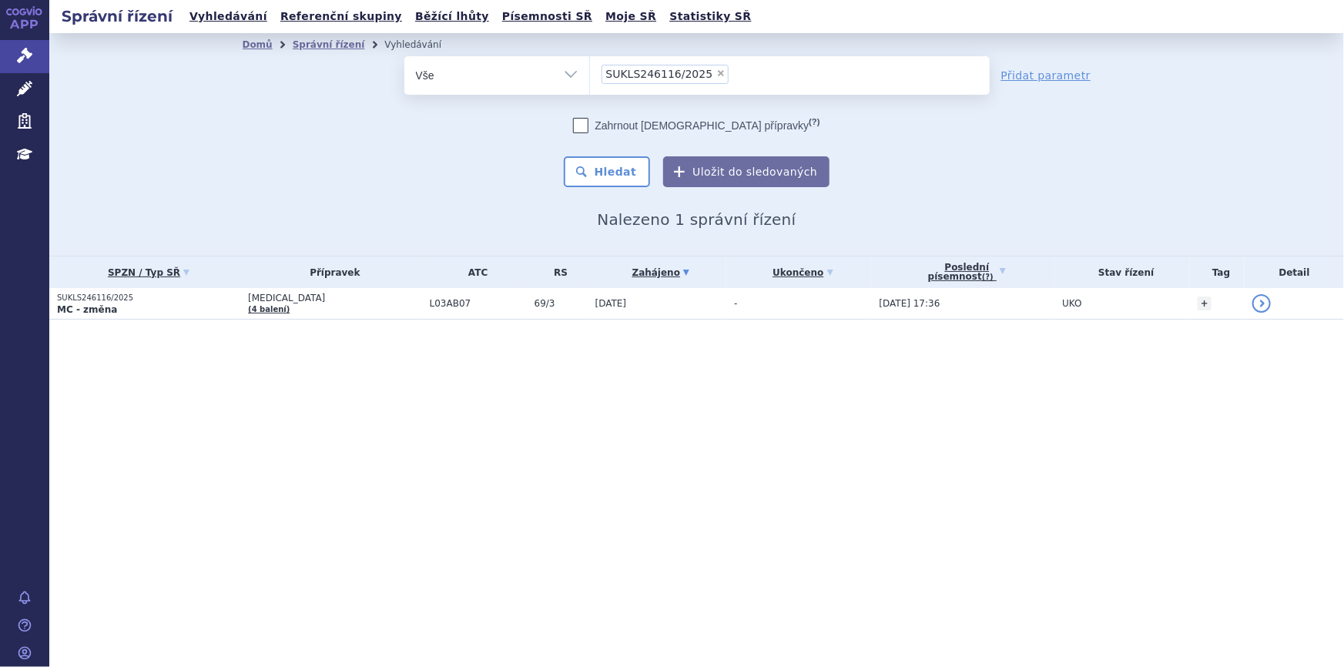
click at [716, 69] on span "×" at bounding box center [720, 73] width 9 height 9
click at [590, 69] on select "SUKLS246116/2025" at bounding box center [589, 74] width 1 height 39
select select
type input "SUKLS247105/2025"
select select "SUKLS247105/2025"
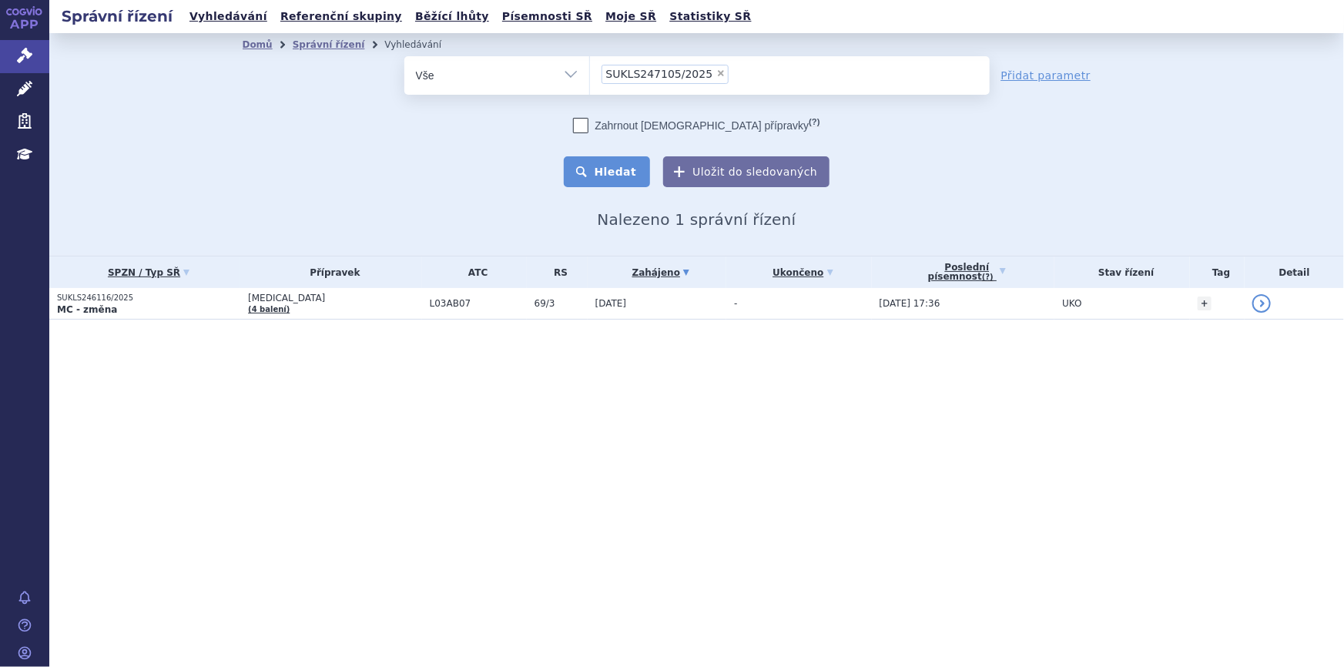
click at [605, 166] on button "Hledat" at bounding box center [607, 171] width 87 height 31
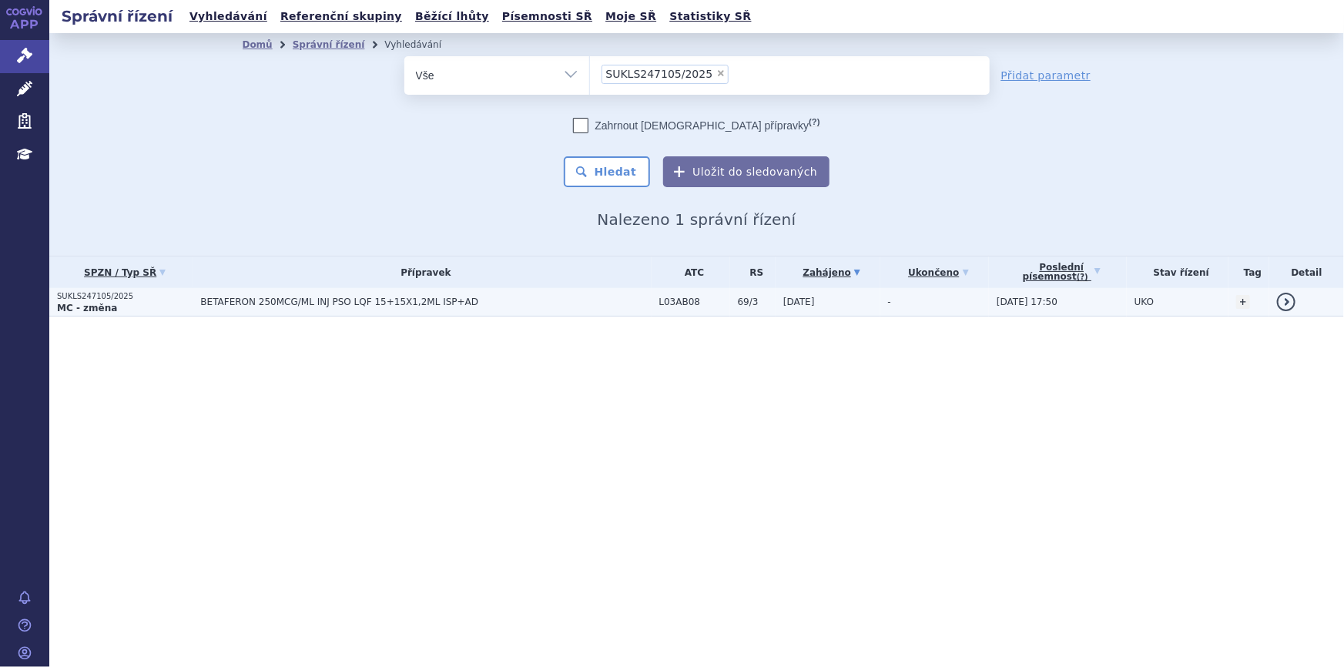
click at [508, 308] on td "BETAFERON 250MCG/ML INJ PSO LQF 15+15X1,2ML ISP+AD" at bounding box center [422, 302] width 458 height 28
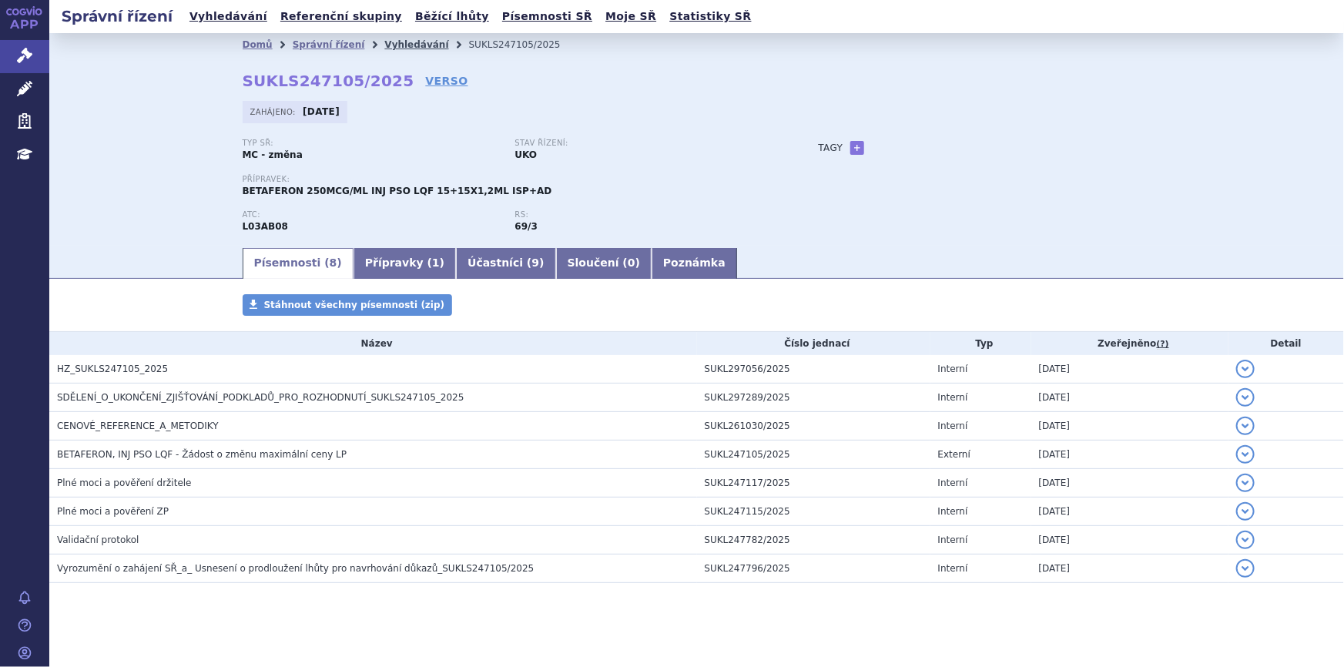
click at [384, 46] on link "Vyhledávání" at bounding box center [416, 44] width 64 height 11
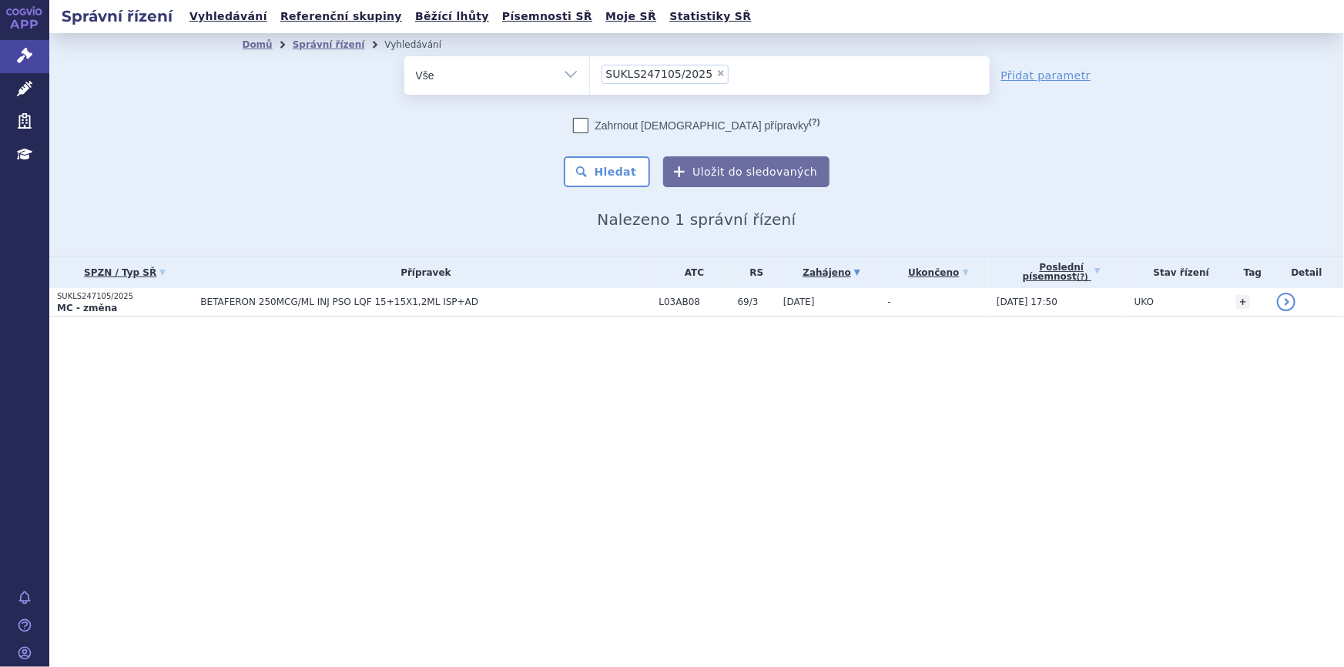
click at [716, 70] on span "×" at bounding box center [720, 73] width 9 height 9
click at [590, 70] on select "SUKLS247105/2025" at bounding box center [589, 74] width 1 height 39
select select
type input "SUKLS128380/2025"
select select "SUKLS128380/2025"
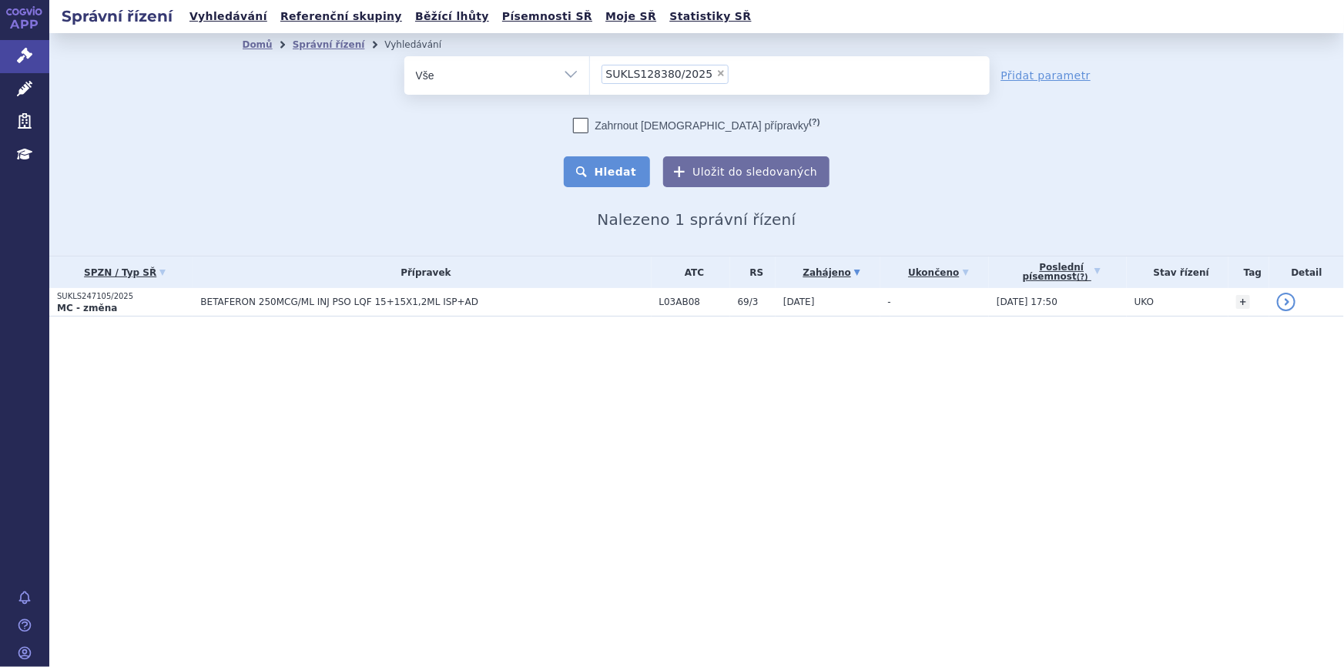
click at [619, 176] on button "Hledat" at bounding box center [607, 171] width 87 height 31
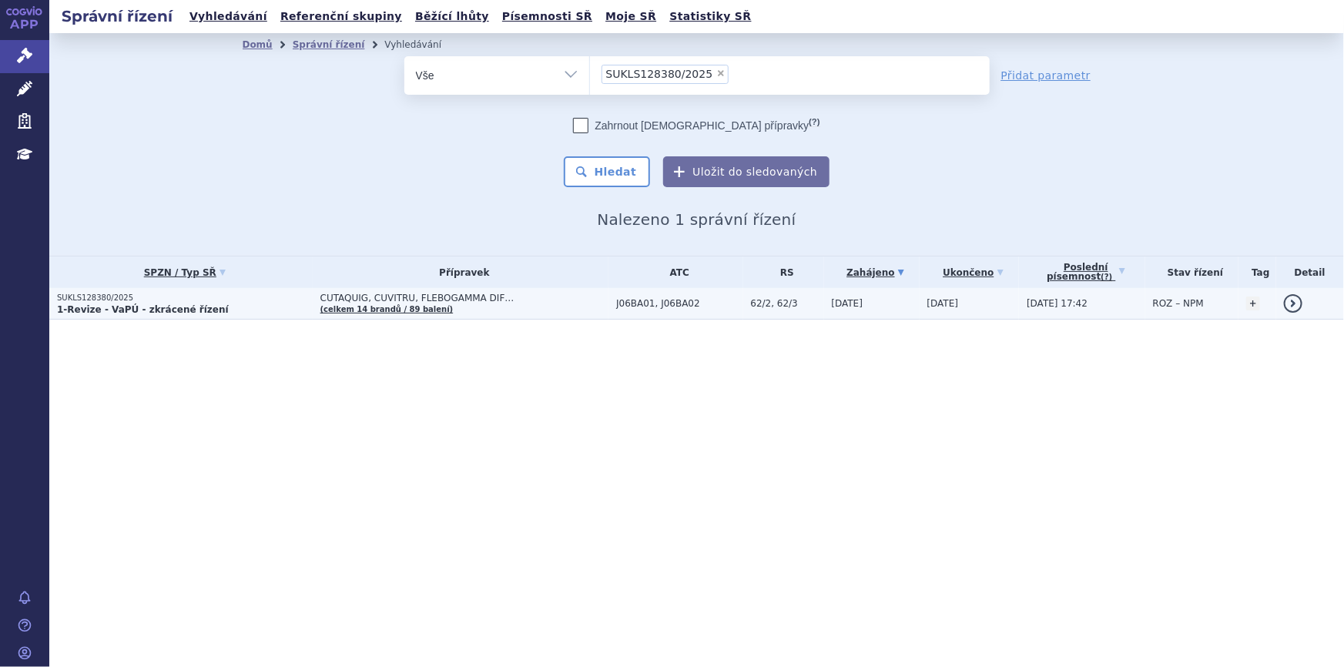
click at [516, 302] on span "CUTAQUIG, CUVITRU, FLEBOGAMMA DIF…" at bounding box center [464, 298] width 289 height 11
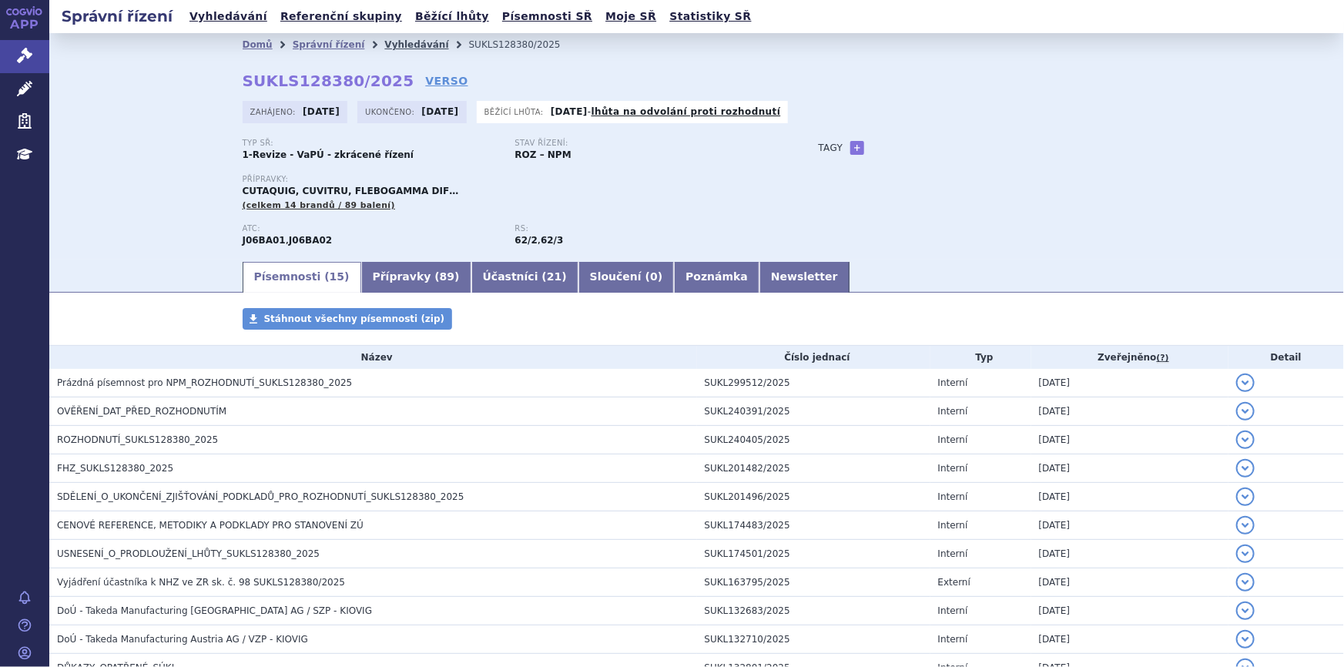
click at [384, 46] on link "Vyhledávání" at bounding box center [416, 44] width 64 height 11
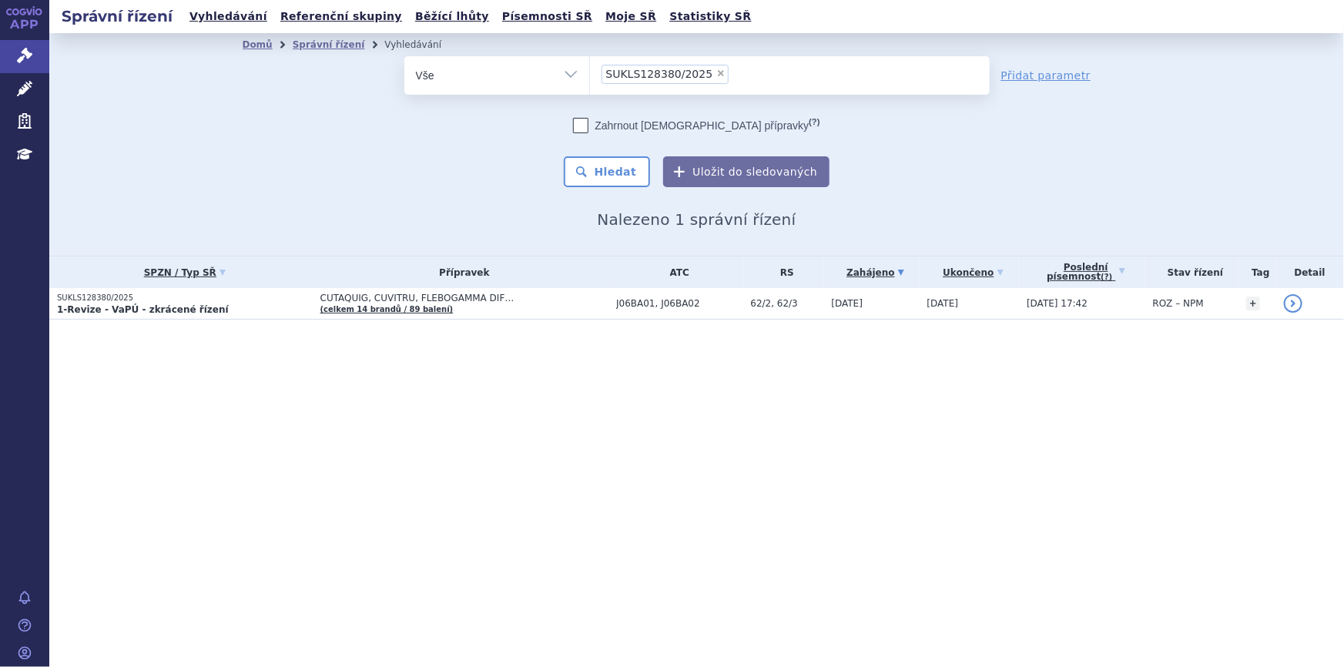
click at [716, 71] on span "×" at bounding box center [720, 73] width 9 height 9
click at [590, 71] on select "SUKLS128380/2025" at bounding box center [589, 74] width 1 height 39
select select
type input "SUKLS174901/2025"
select select "SUKLS174901/2025"
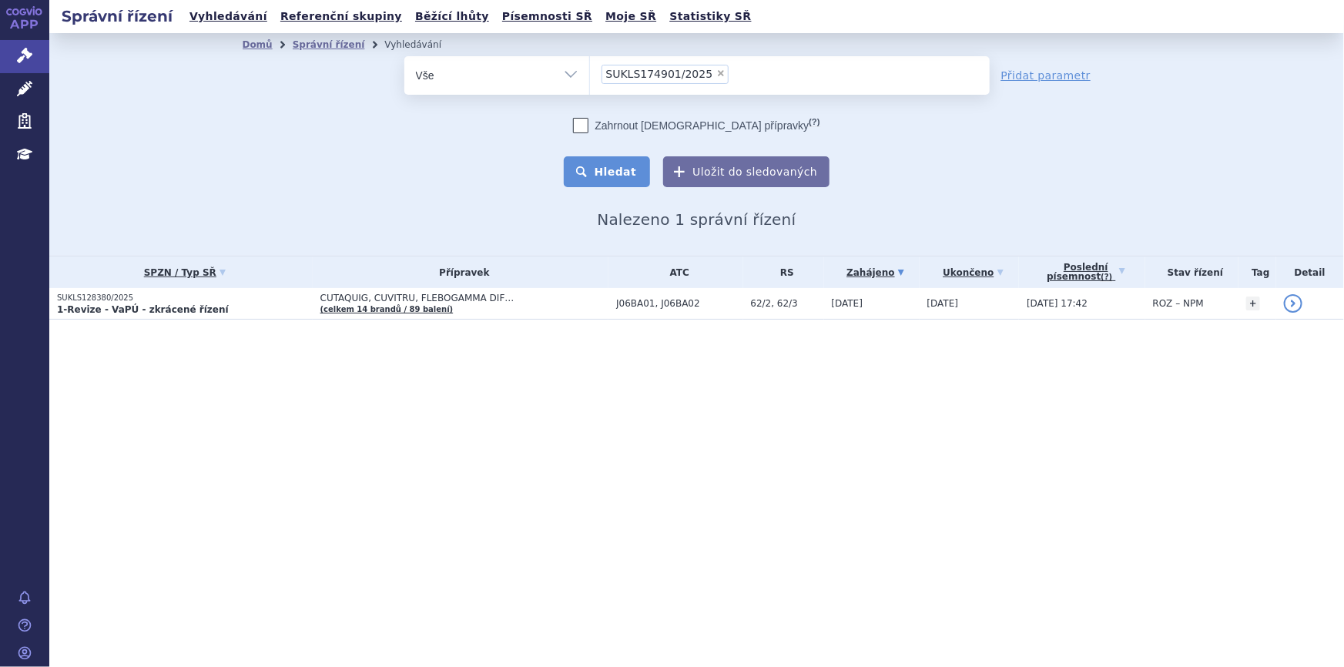
click at [595, 181] on button "Hledat" at bounding box center [607, 171] width 87 height 31
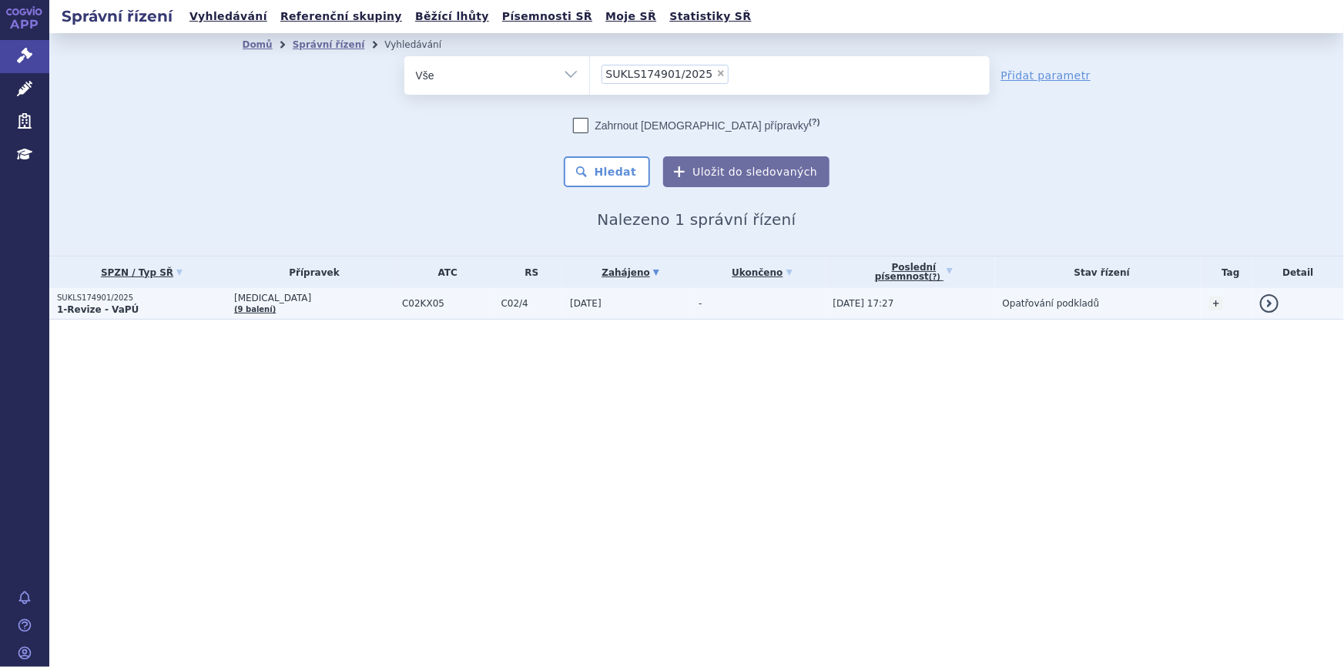
click at [494, 304] on td "C02/4" at bounding box center [528, 304] width 69 height 32
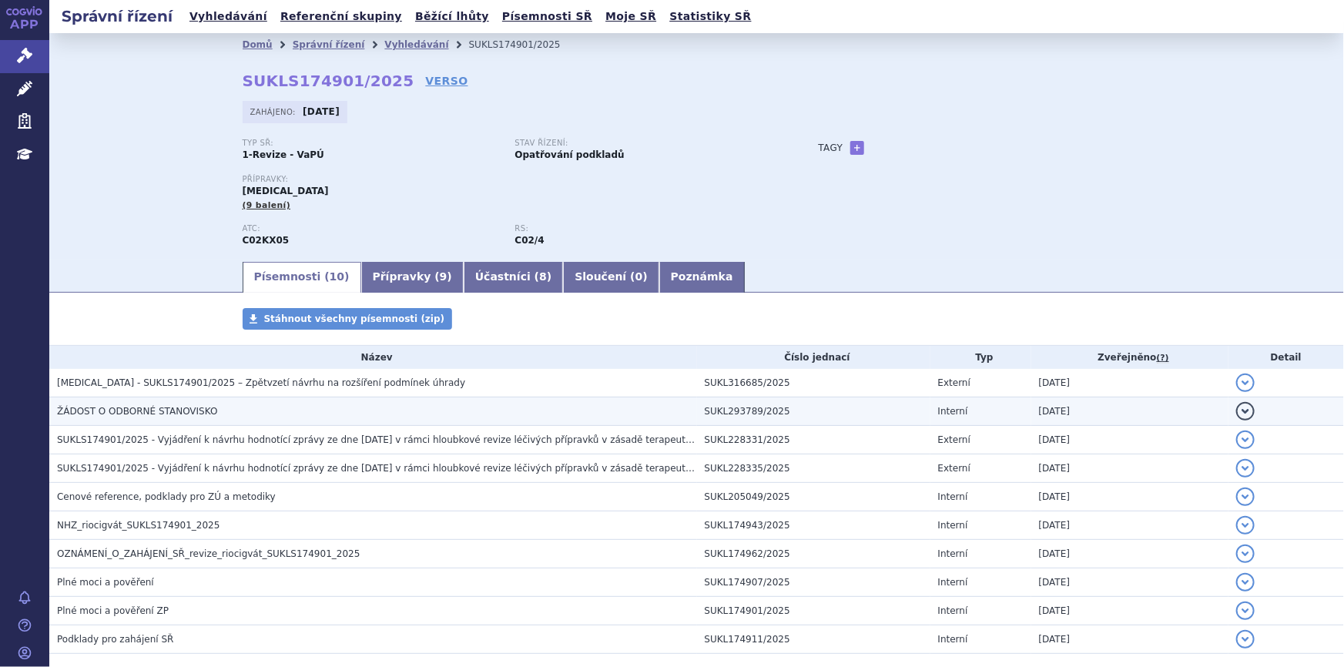
click at [328, 416] on h3 "ŽÁDOST O ODBORNÉ STANOVISKO" at bounding box center [377, 411] width 640 height 15
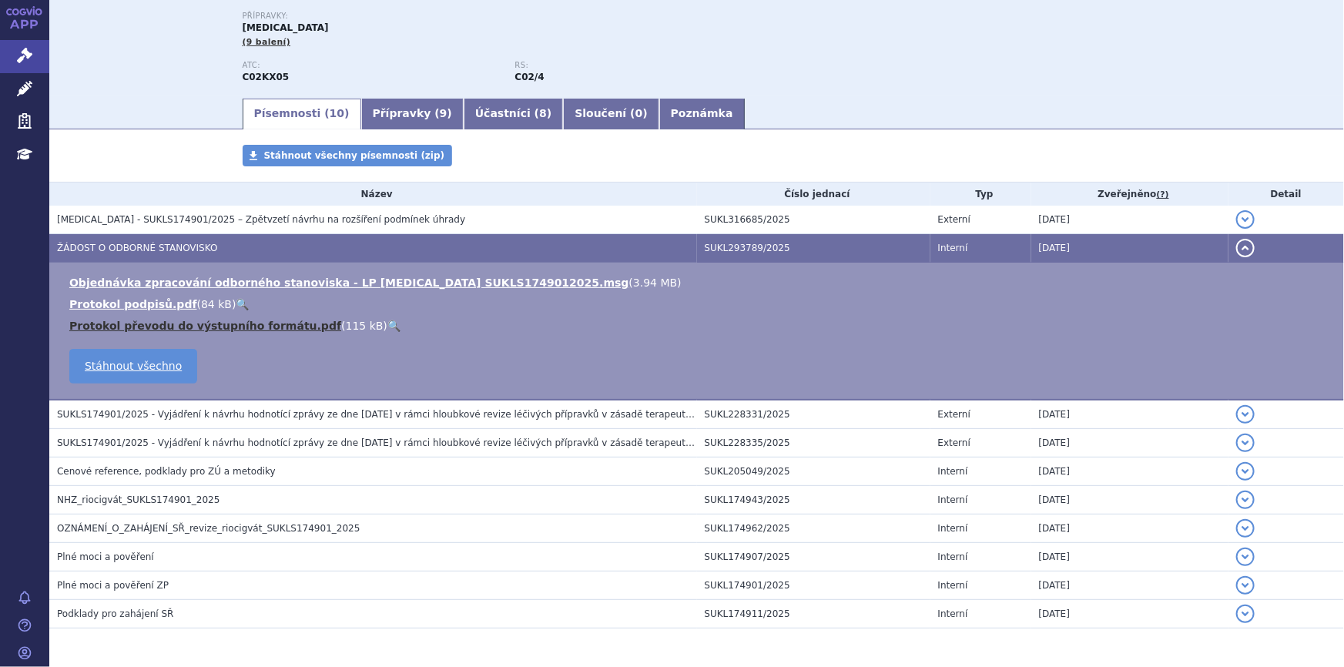
scroll to position [209, 0]
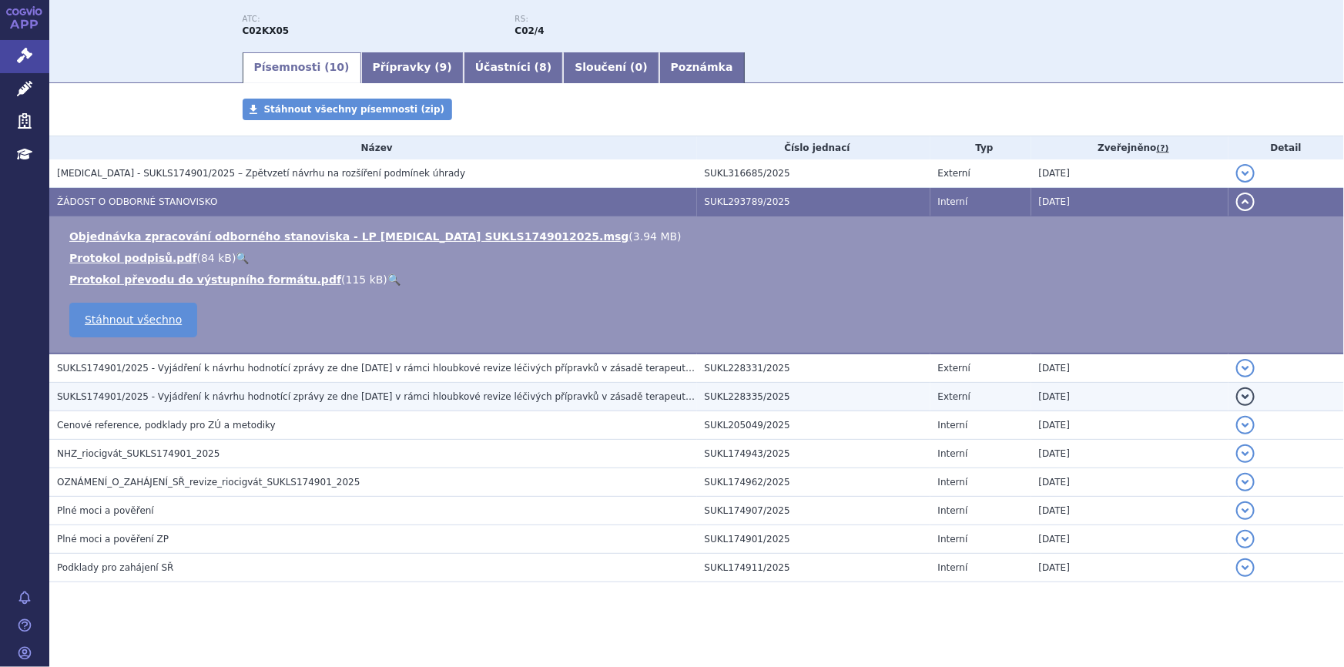
click at [275, 393] on span "SUKLS174901/2025 - Vyjádření k návrhu hodnotící zprávy ze dne 9.5.2025 v rámci …" at bounding box center [552, 396] width 990 height 11
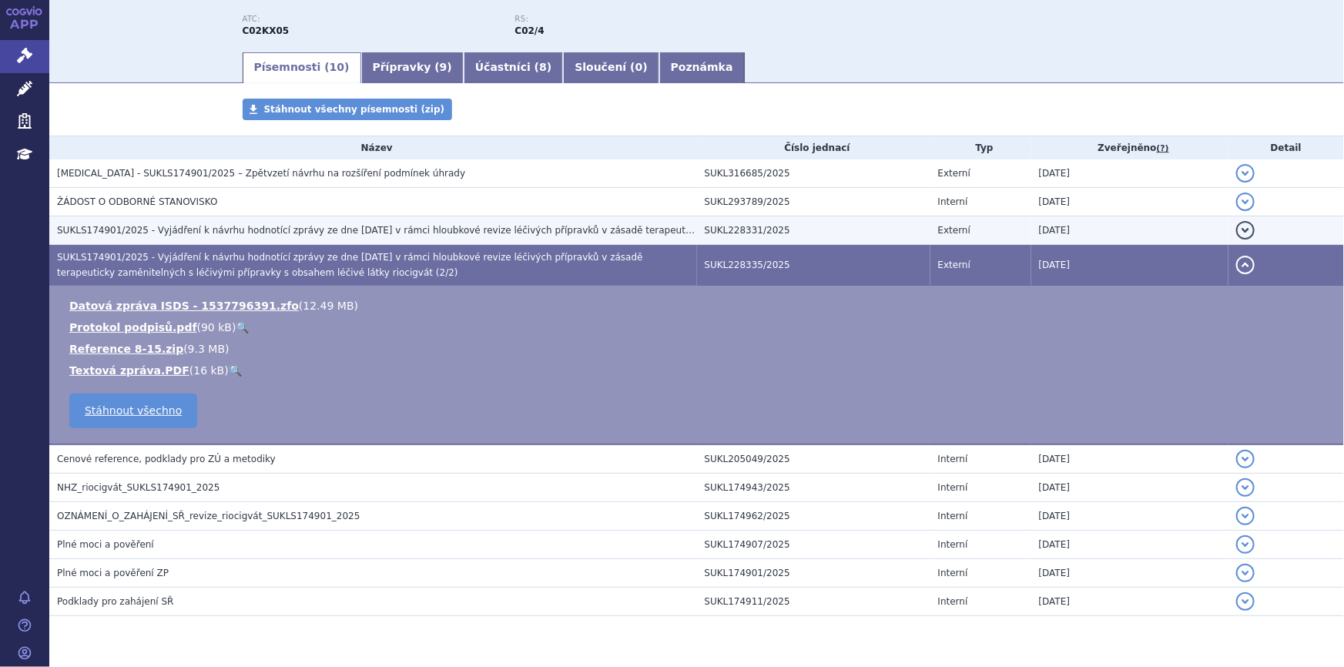
click at [249, 236] on h3 "SUKLS174901/2025 - Vyjádření k návrhu hodnotící zprávy ze dne 9.5.2025 v rámci …" at bounding box center [377, 230] width 640 height 15
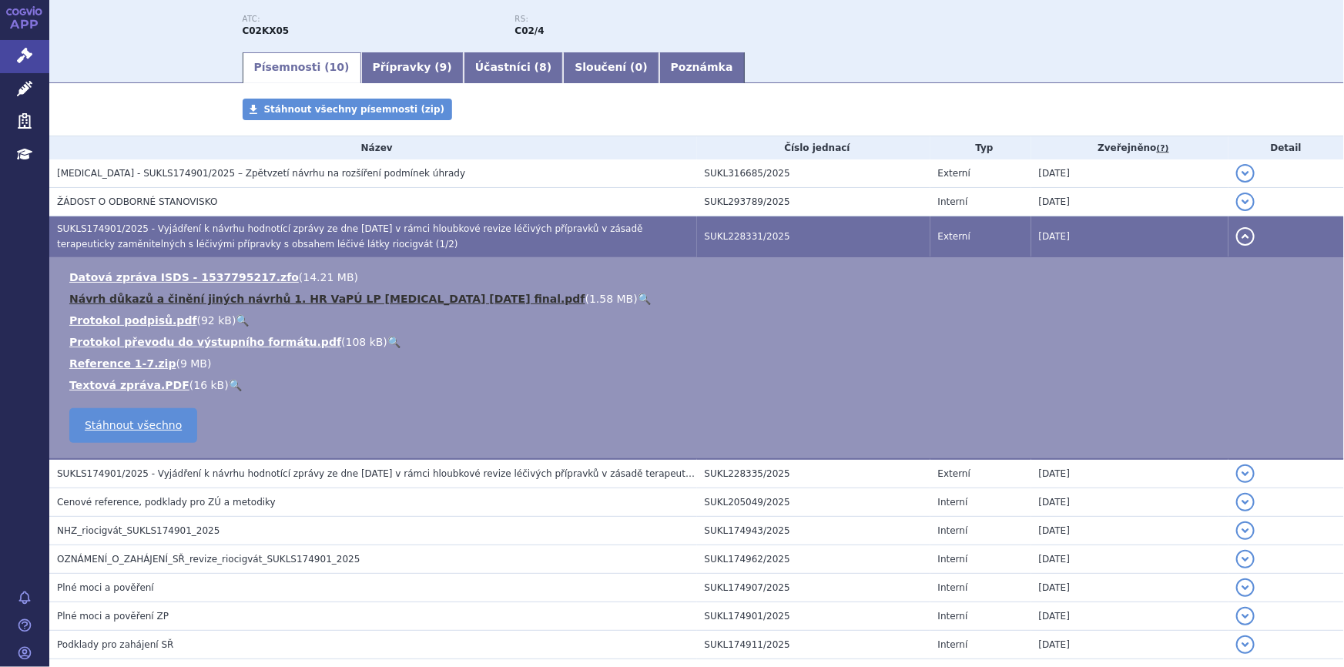
click at [237, 298] on link "Návrh důkazů a činění jiných návrhů 1. HR VaPÚ LP ADEMPAS 2025-06-11 final.pdf" at bounding box center [327, 299] width 516 height 12
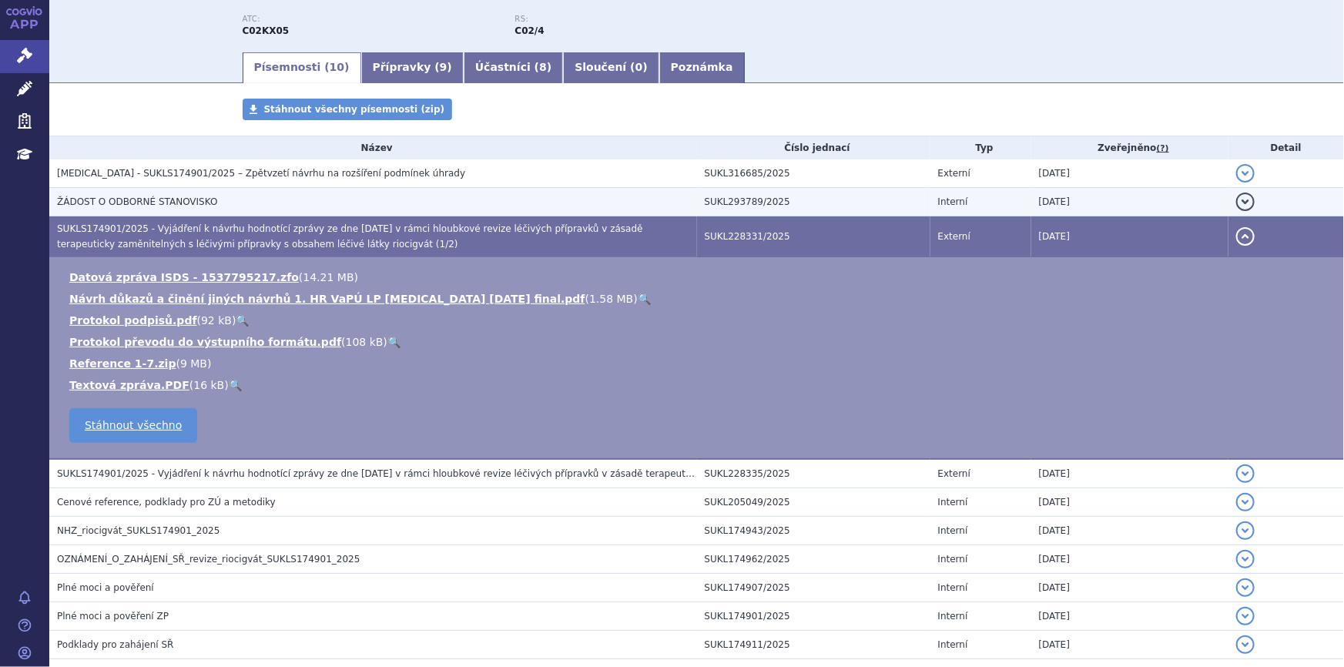
click at [327, 203] on h3 "ŽÁDOST O ODBORNÉ STANOVISKO" at bounding box center [377, 201] width 640 height 15
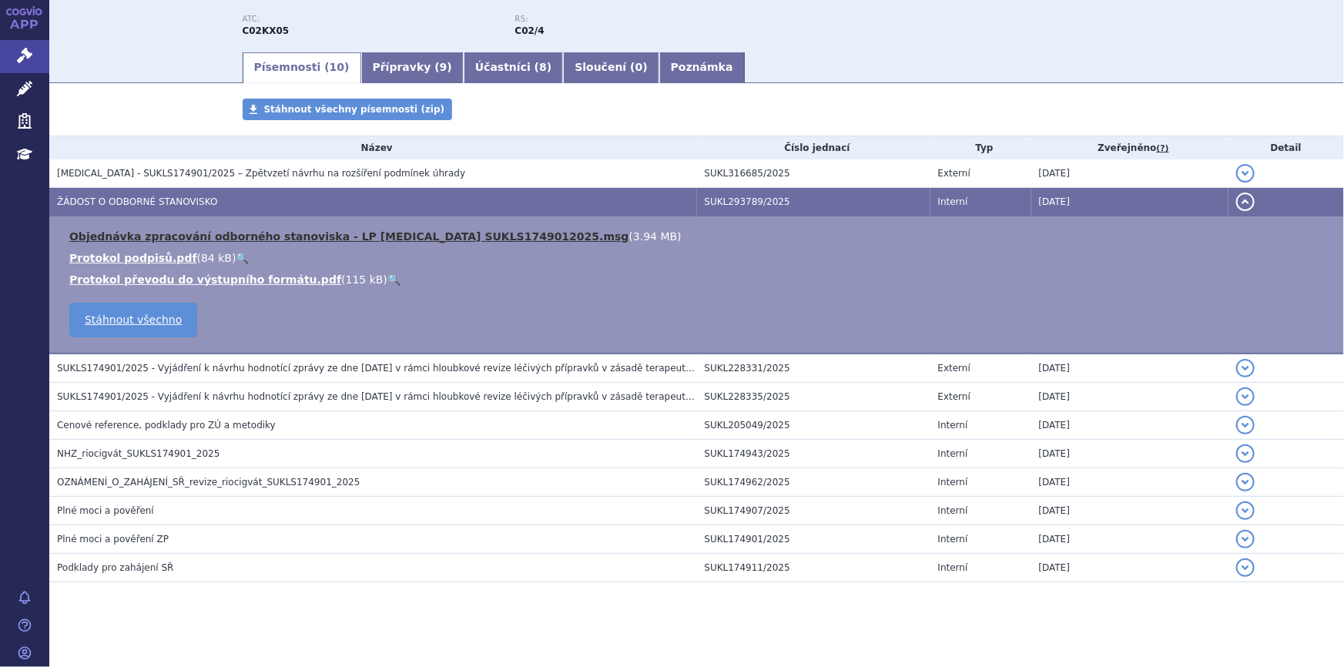
click at [403, 232] on link "Objednávka zpracování odborného stanoviska - LP ADEMPAS SUKLS1749012025.msg" at bounding box center [349, 236] width 560 height 12
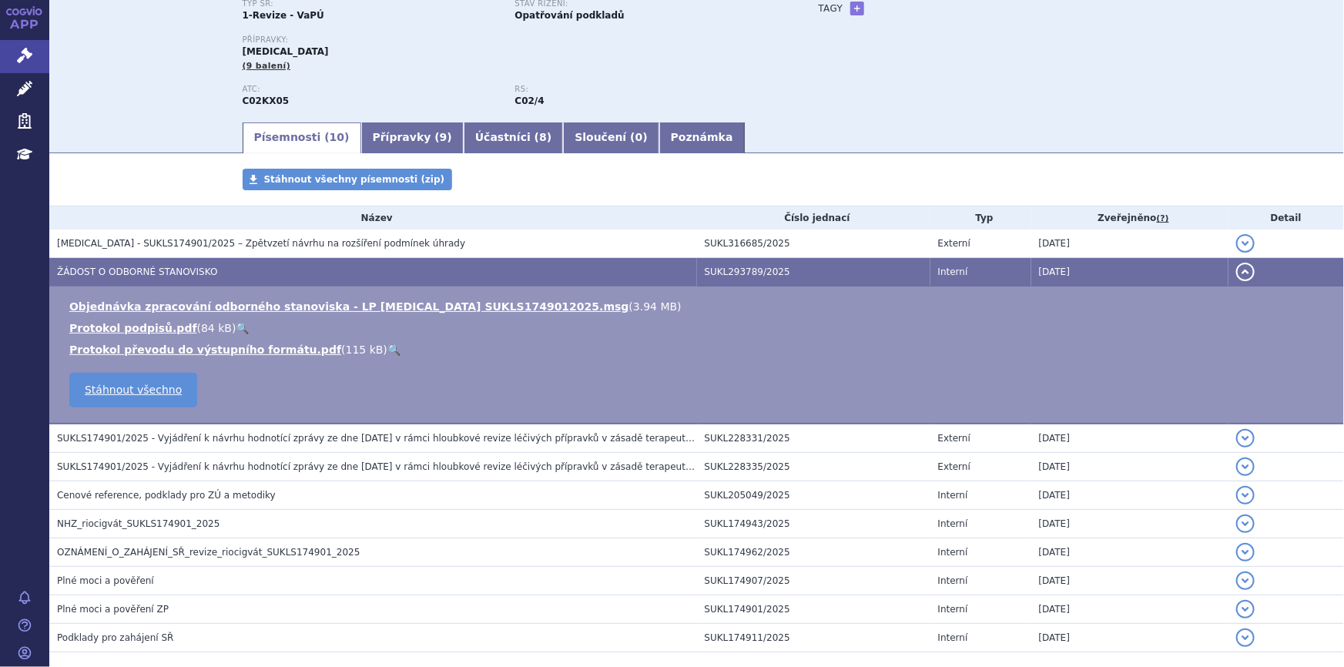
scroll to position [0, 0]
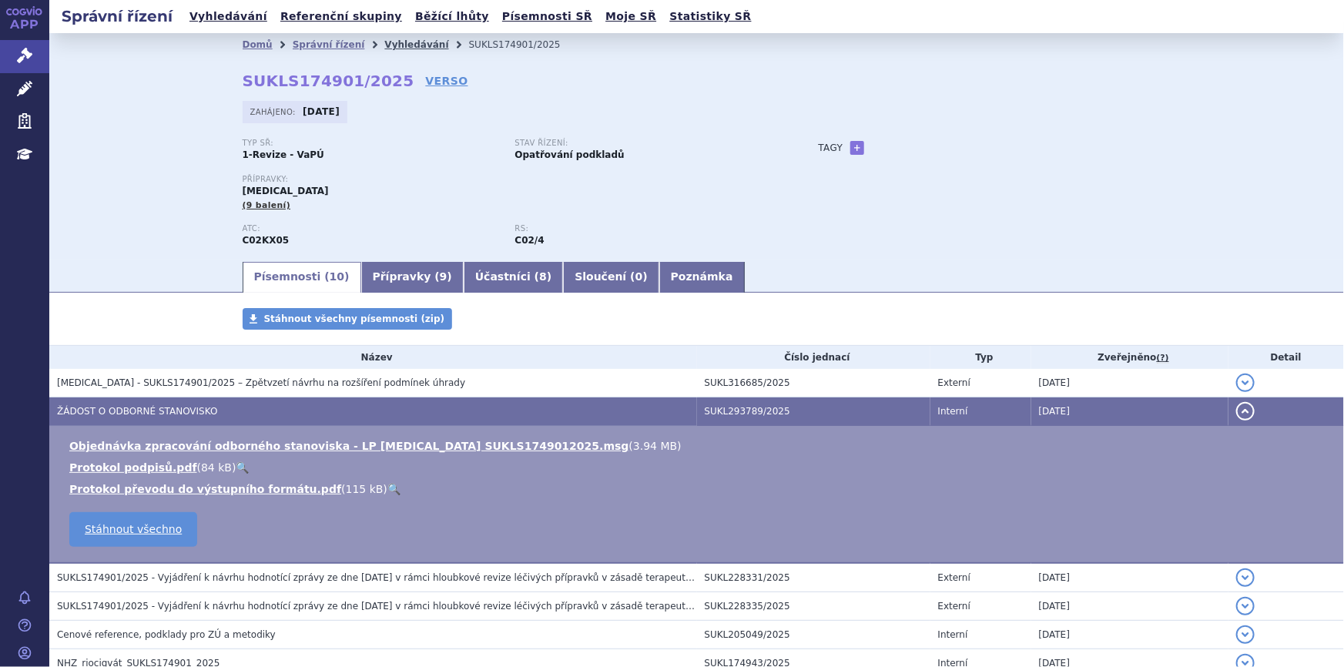
click at [393, 45] on link "Vyhledávání" at bounding box center [416, 44] width 64 height 11
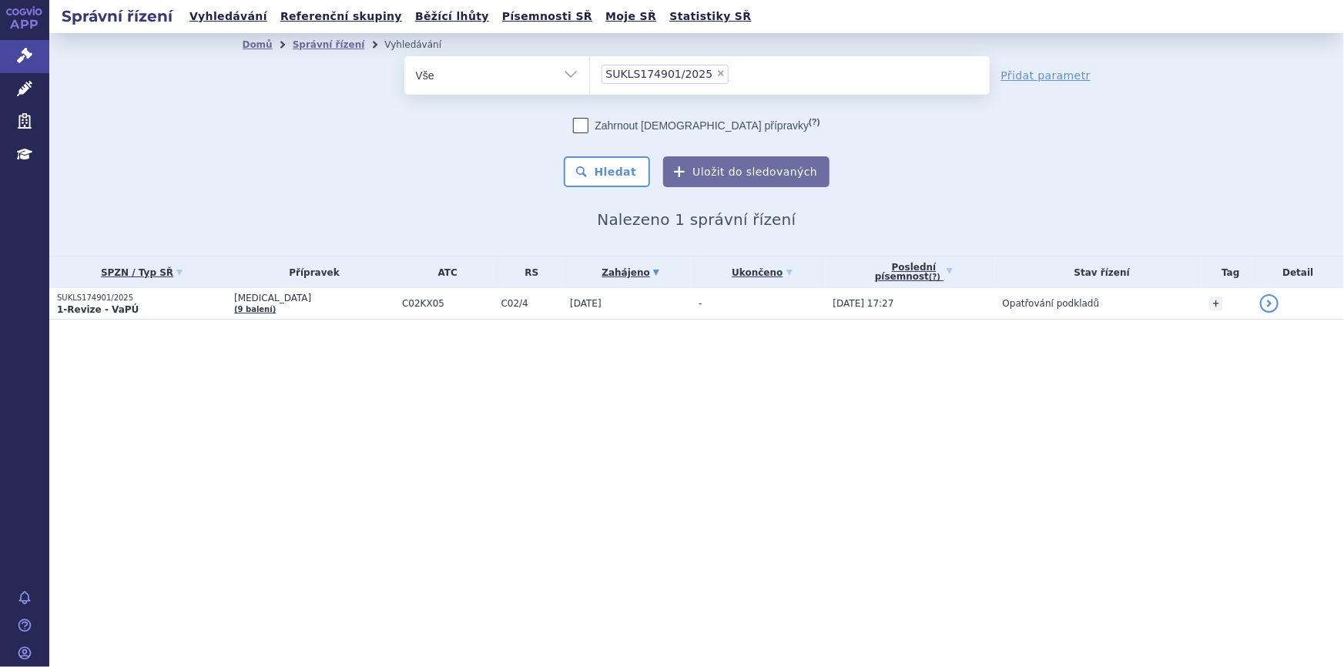
click at [716, 75] on span "×" at bounding box center [720, 73] width 9 height 9
click at [590, 75] on select "SUKLS174901/2025" at bounding box center [589, 74] width 1 height 39
select select
type input "SUKLS128380/2025"
select select "SUKLS128380/2025"
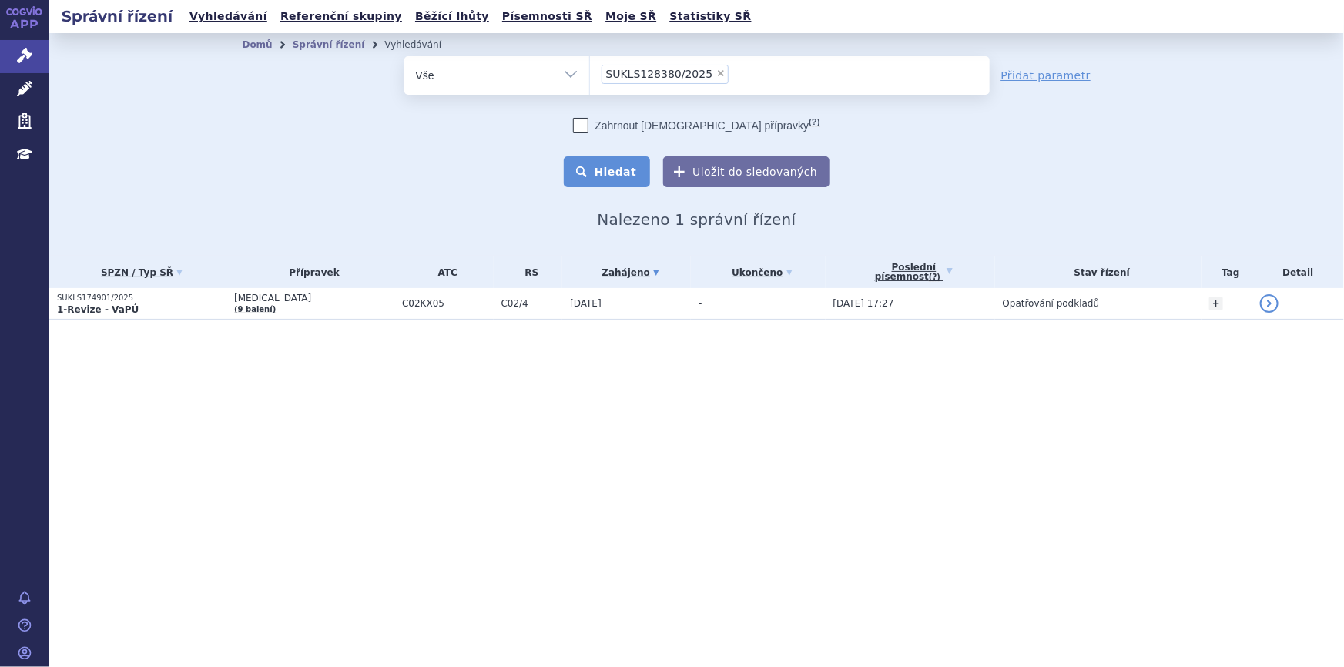
click at [609, 176] on button "Hledat" at bounding box center [607, 171] width 87 height 31
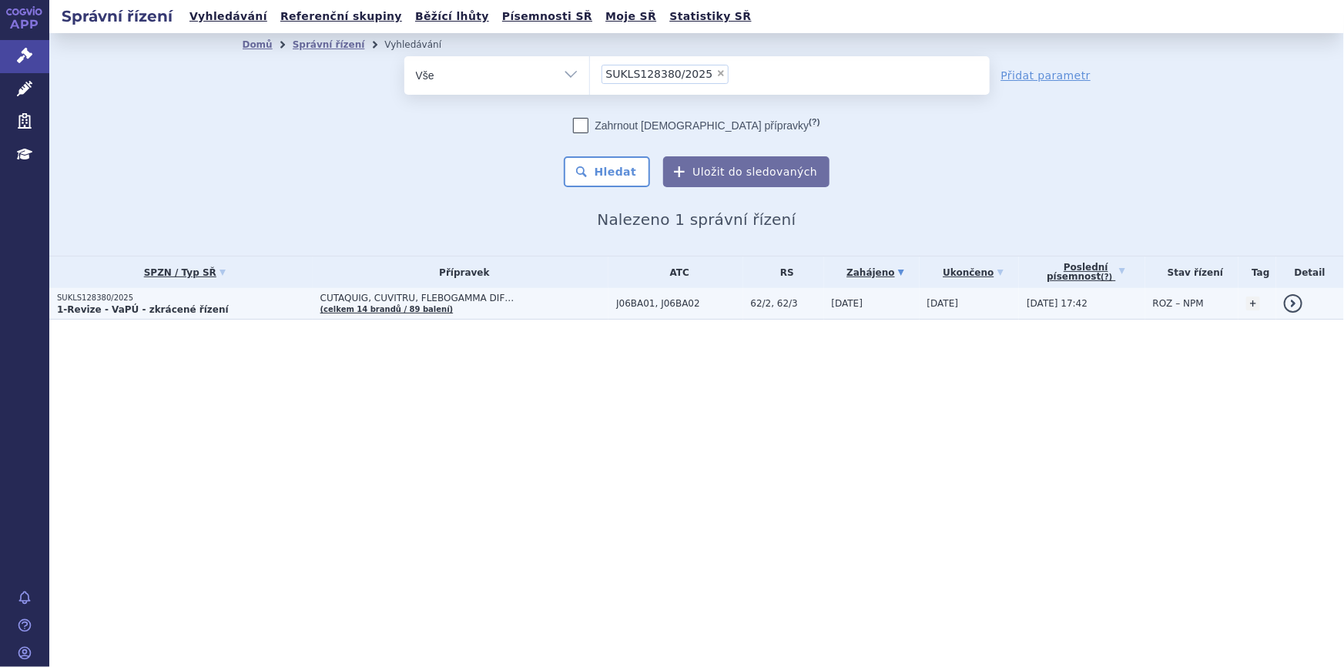
click at [492, 300] on span "CUTAQUIG, CUVITRU, FLEBOGAMMA DIF…" at bounding box center [464, 298] width 289 height 11
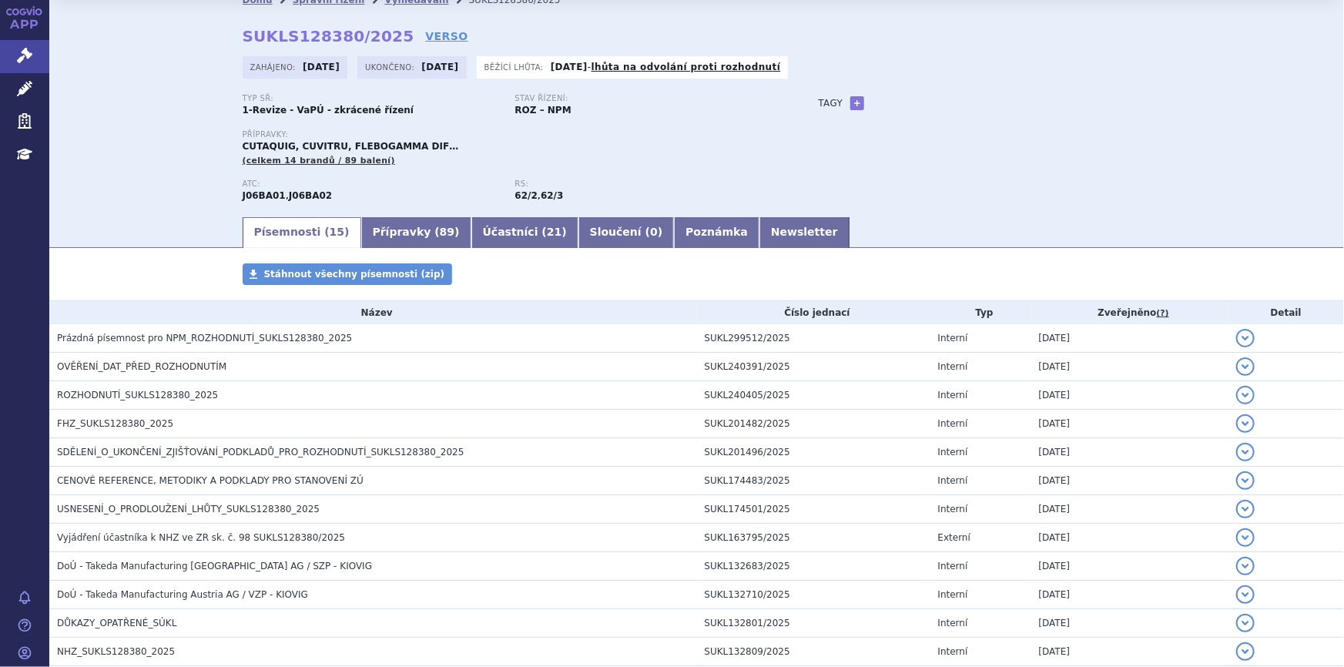
scroll to position [69, 0]
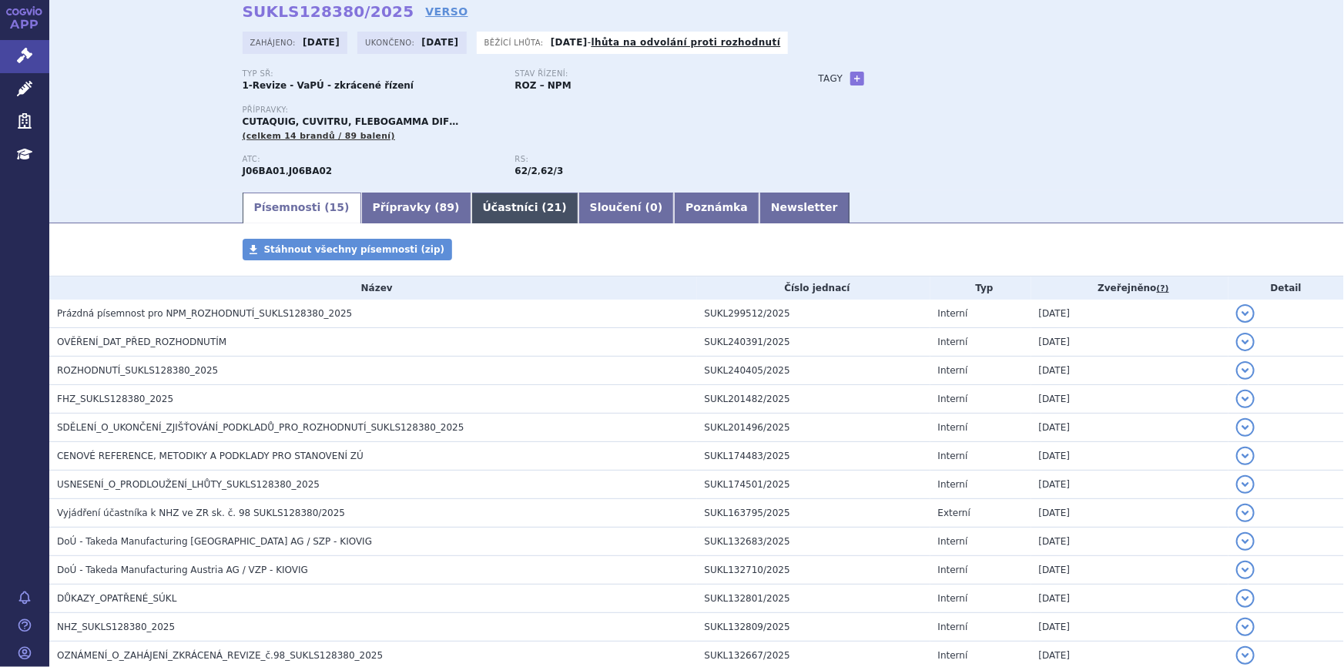
click at [471, 203] on link "Účastníci ( 21 )" at bounding box center [524, 208] width 107 height 31
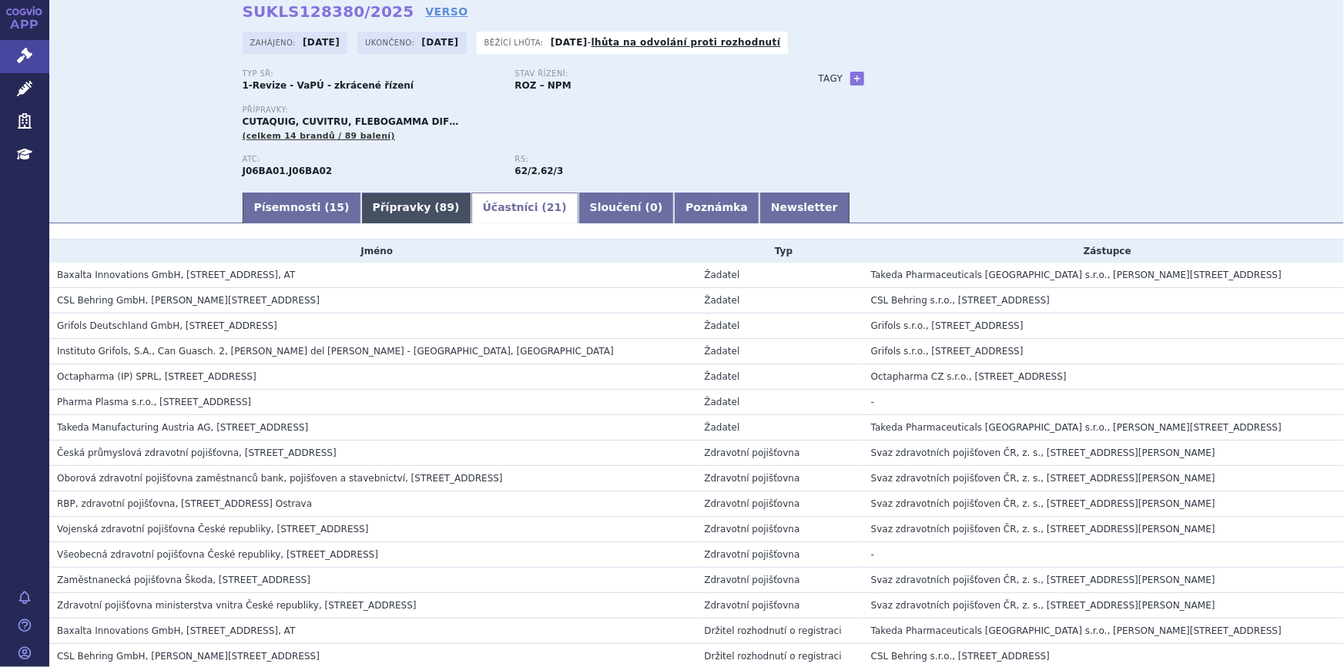
click at [377, 213] on link "Přípravky ( 89 )" at bounding box center [416, 208] width 110 height 31
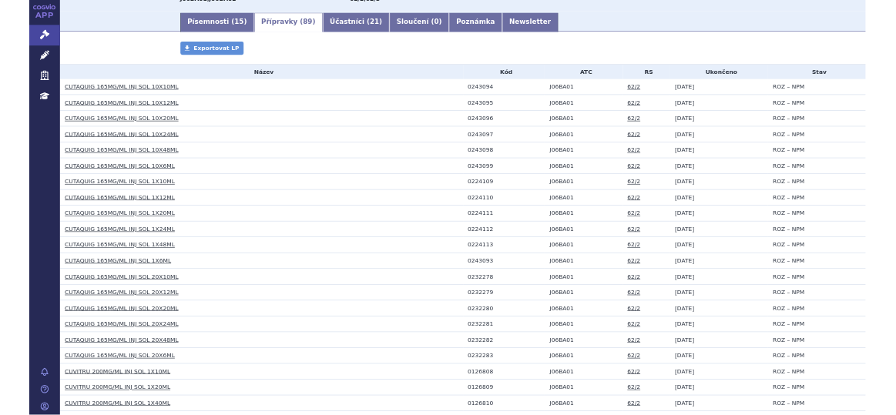
scroll to position [139, 0]
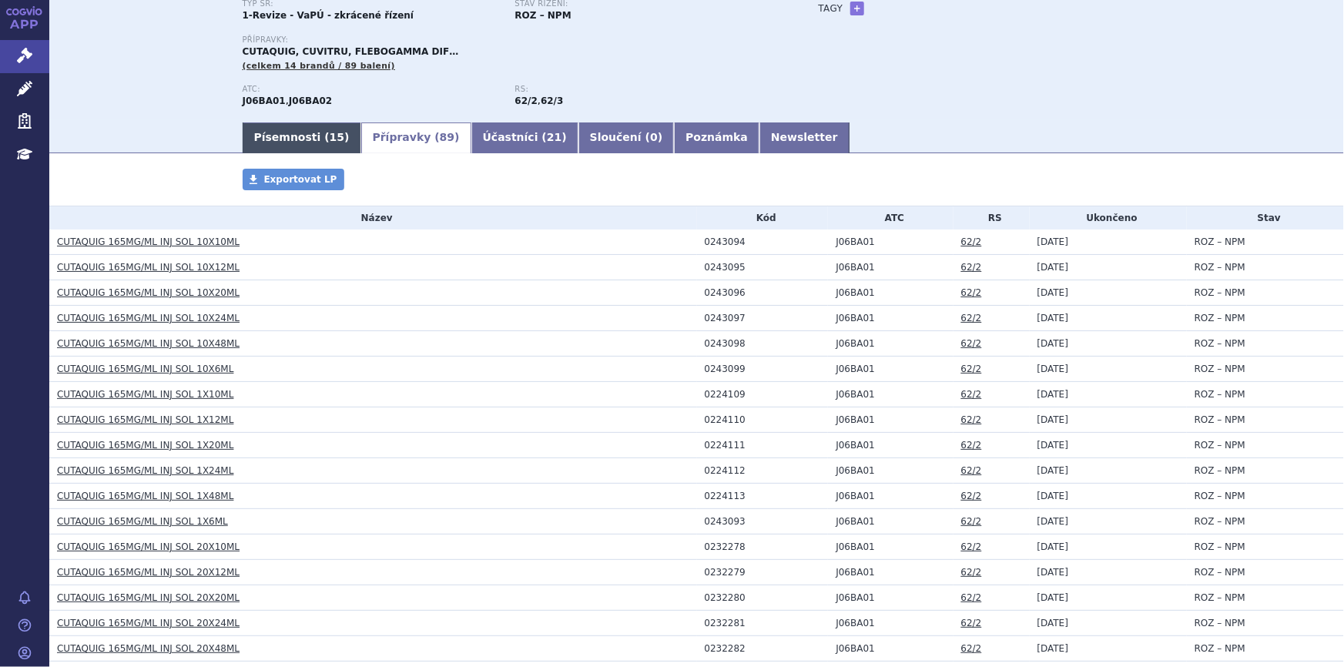
click at [265, 139] on link "Písemnosti ( 15 )" at bounding box center [302, 137] width 119 height 31
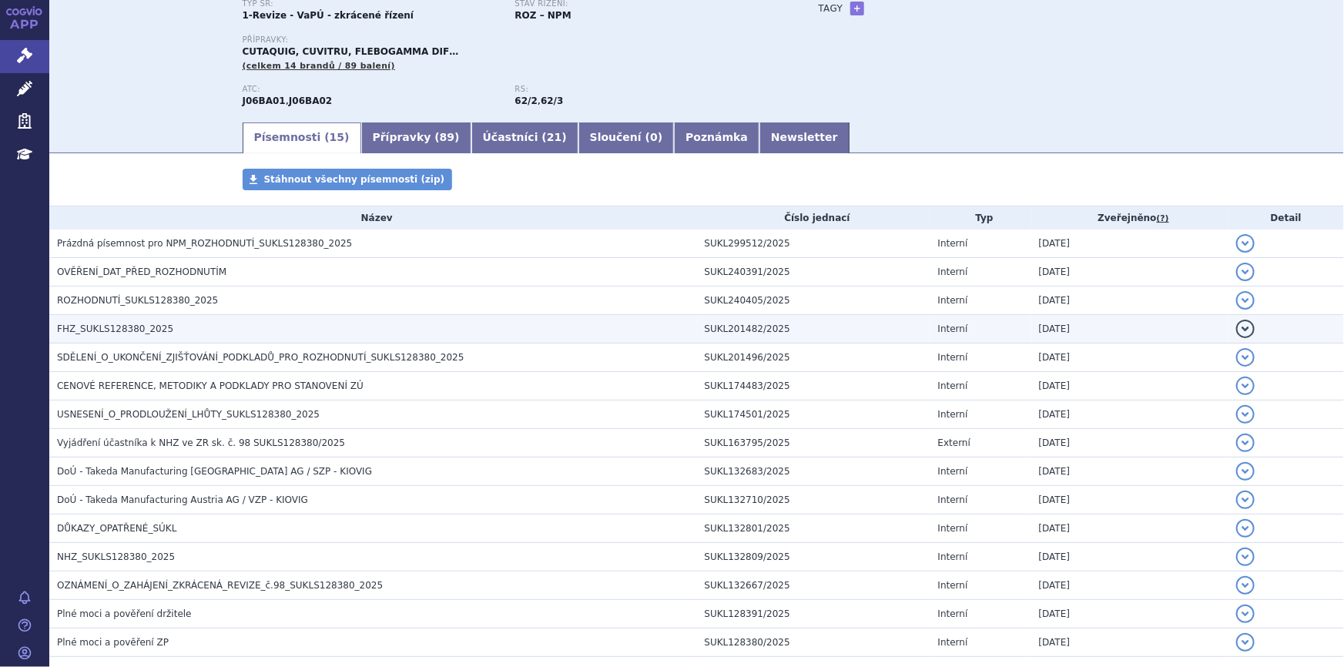
click at [181, 322] on h3 "FHZ_SUKLS128380_2025" at bounding box center [377, 328] width 640 height 15
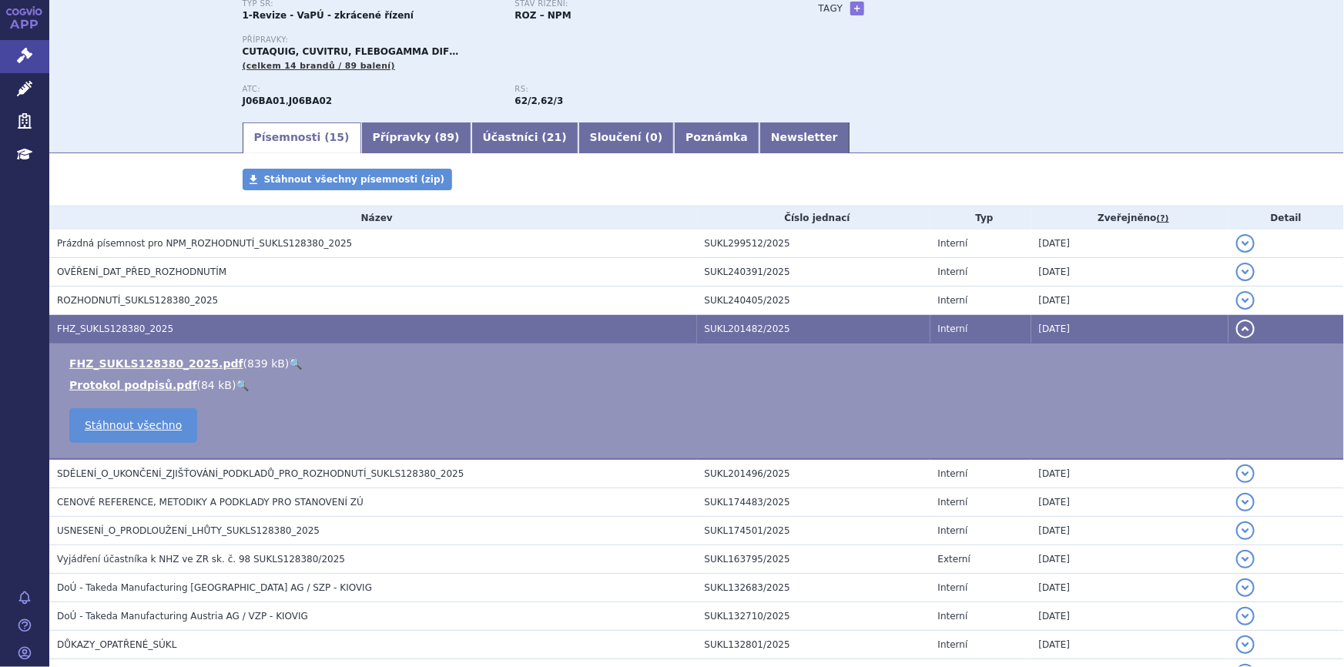
click at [289, 364] on link "🔍" at bounding box center [295, 363] width 13 height 12
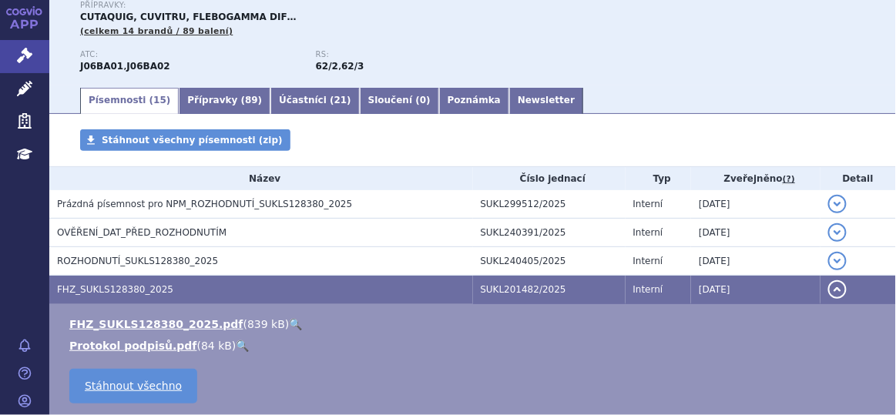
scroll to position [175, 0]
